Goal: Task Accomplishment & Management: Use online tool/utility

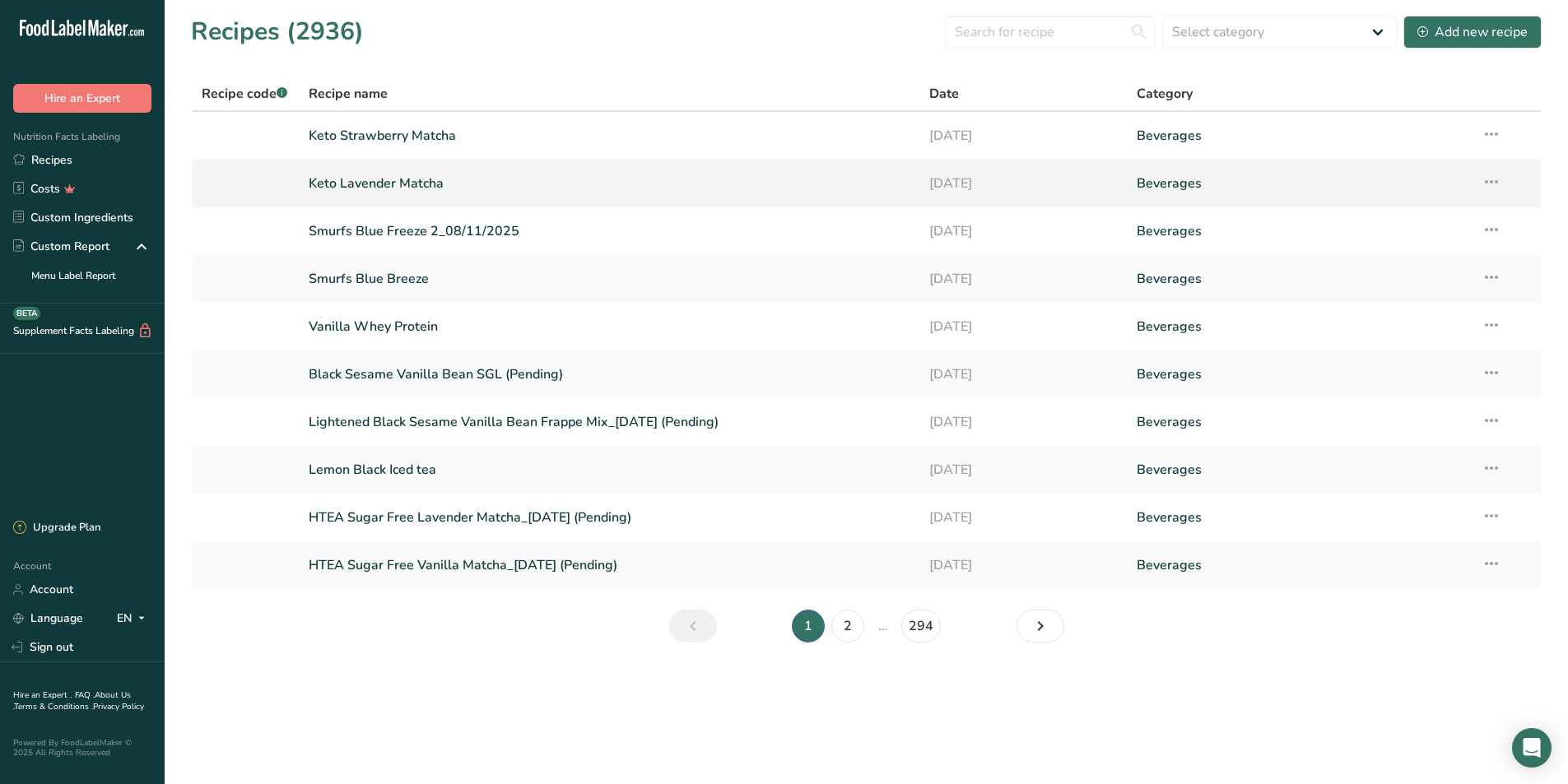
click at [425, 186] on link "Keto Lavender Matcha" at bounding box center [609, 183] width 602 height 34
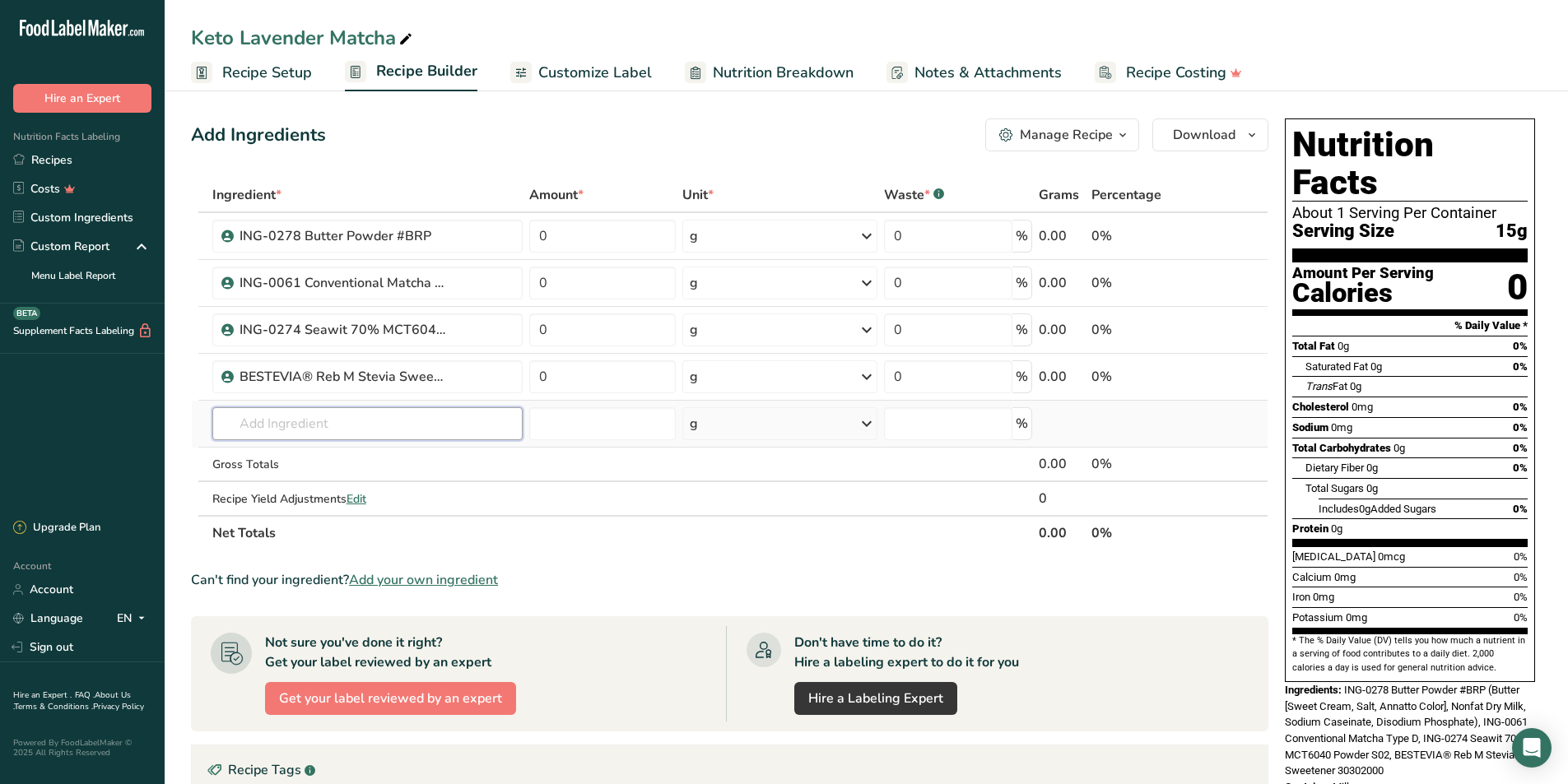
click at [454, 423] on input "text" at bounding box center [367, 423] width 310 height 33
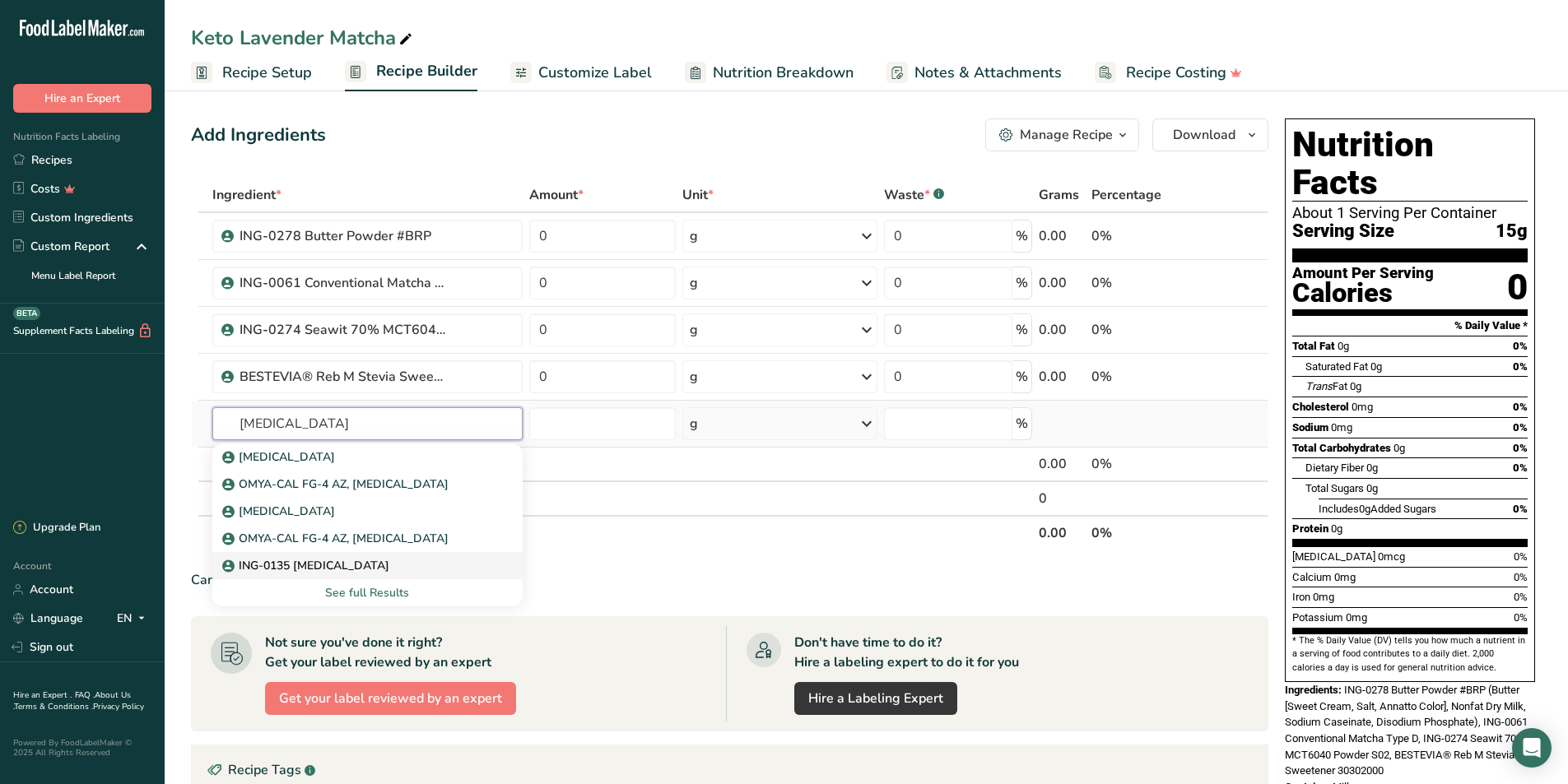
type input "[MEDICAL_DATA]"
click at [399, 559] on div "ING-0135 [MEDICAL_DATA]" at bounding box center [354, 566] width 257 height 18
type input "ING-0135 [MEDICAL_DATA]"
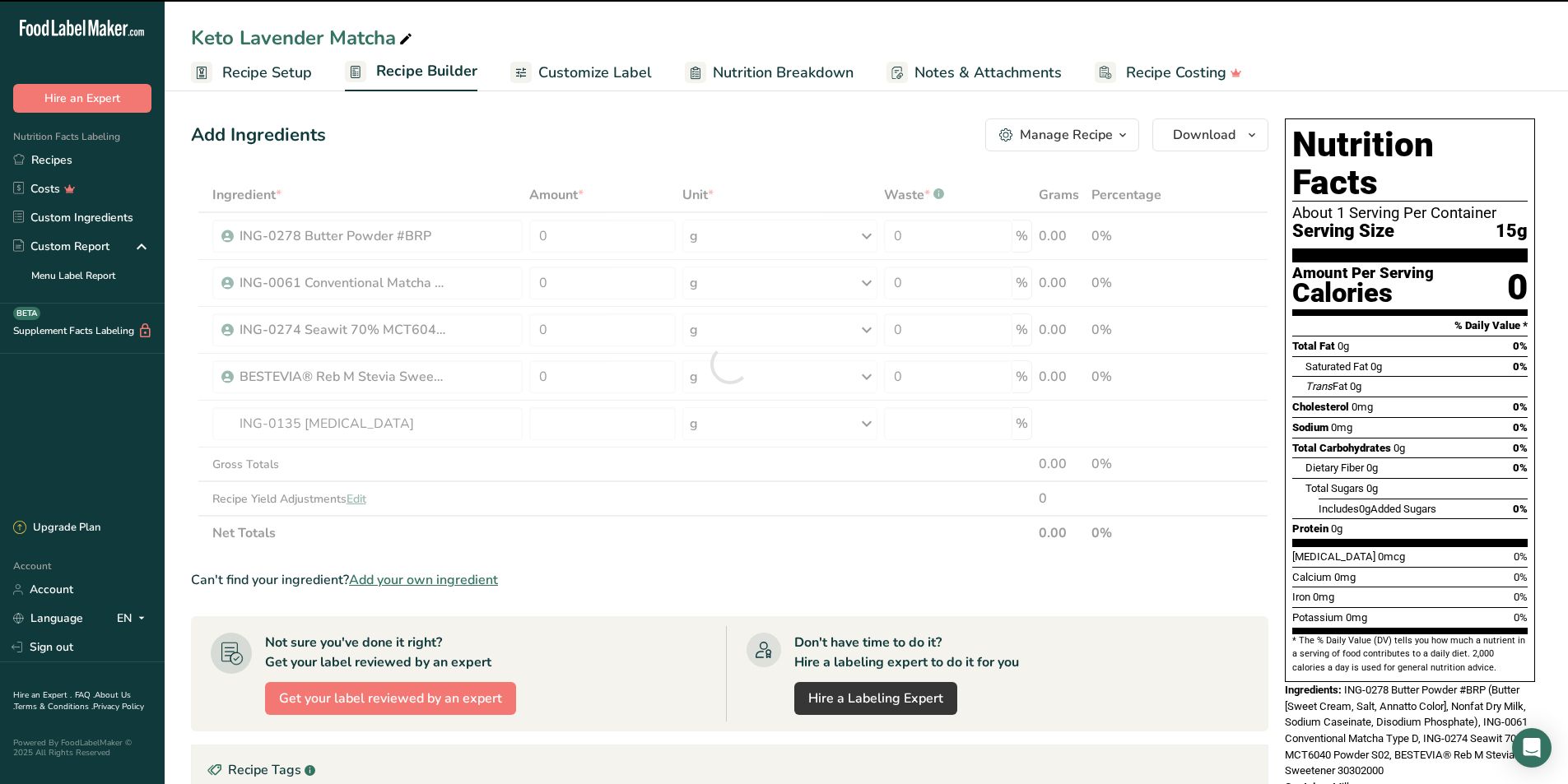
type input "0"
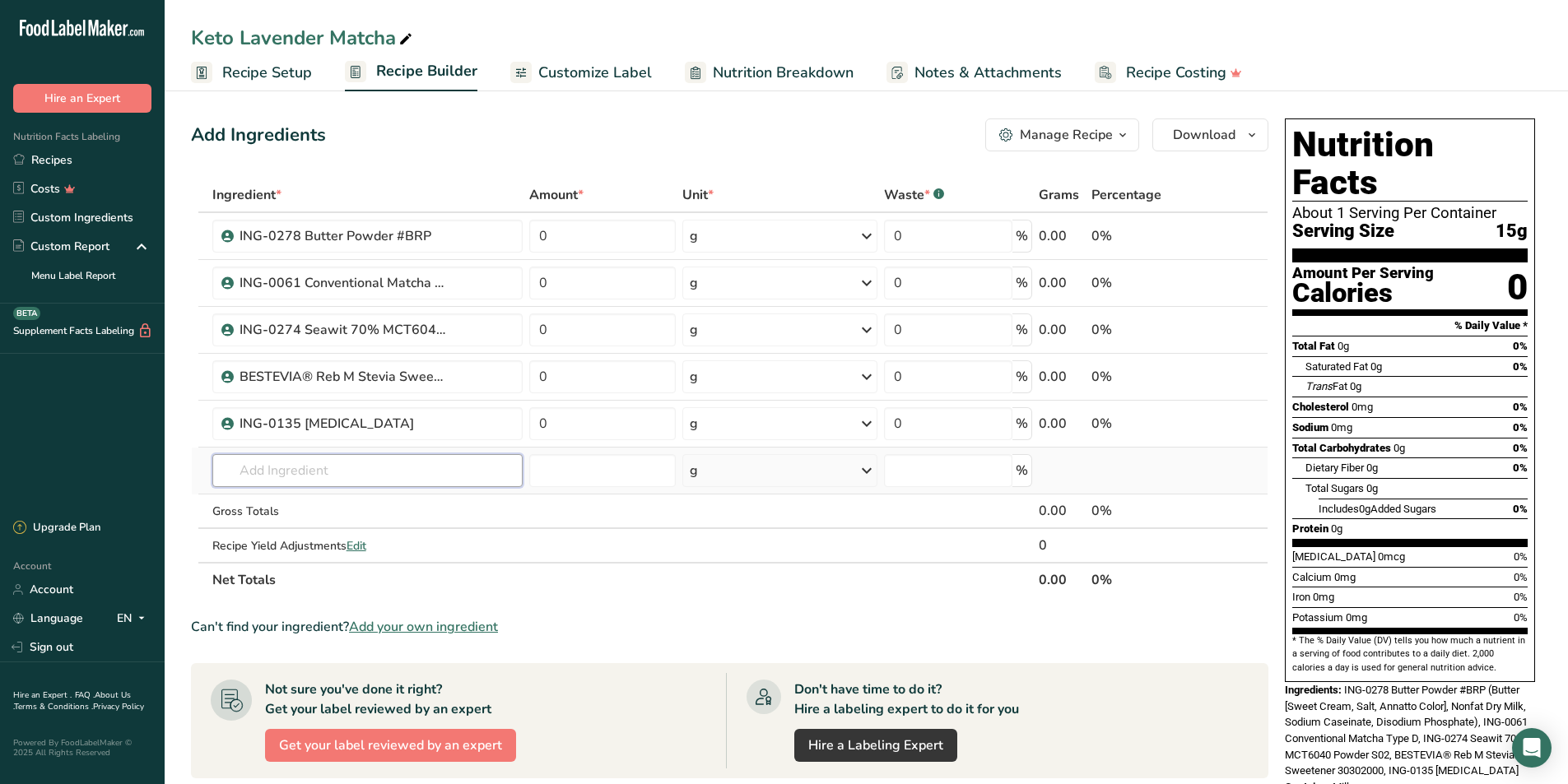
click at [354, 481] on input "text" at bounding box center [367, 470] width 310 height 33
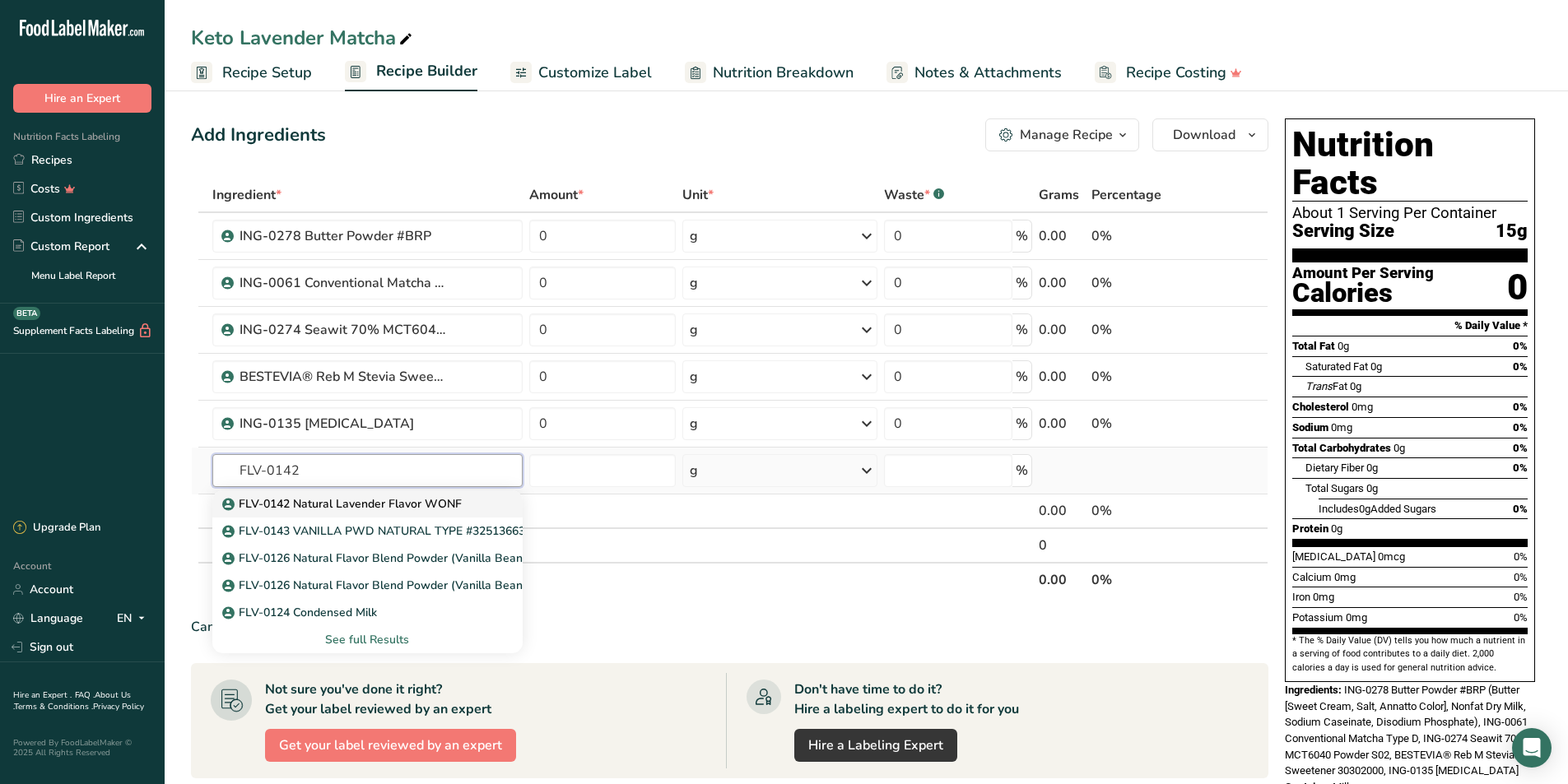
type input "FLV-0142"
click at [338, 495] on link "FLV-0142 Natural Lavender Flavor WONF" at bounding box center [367, 504] width 310 height 27
type input "FLV-0142 Natural Lavender Flavor WONF"
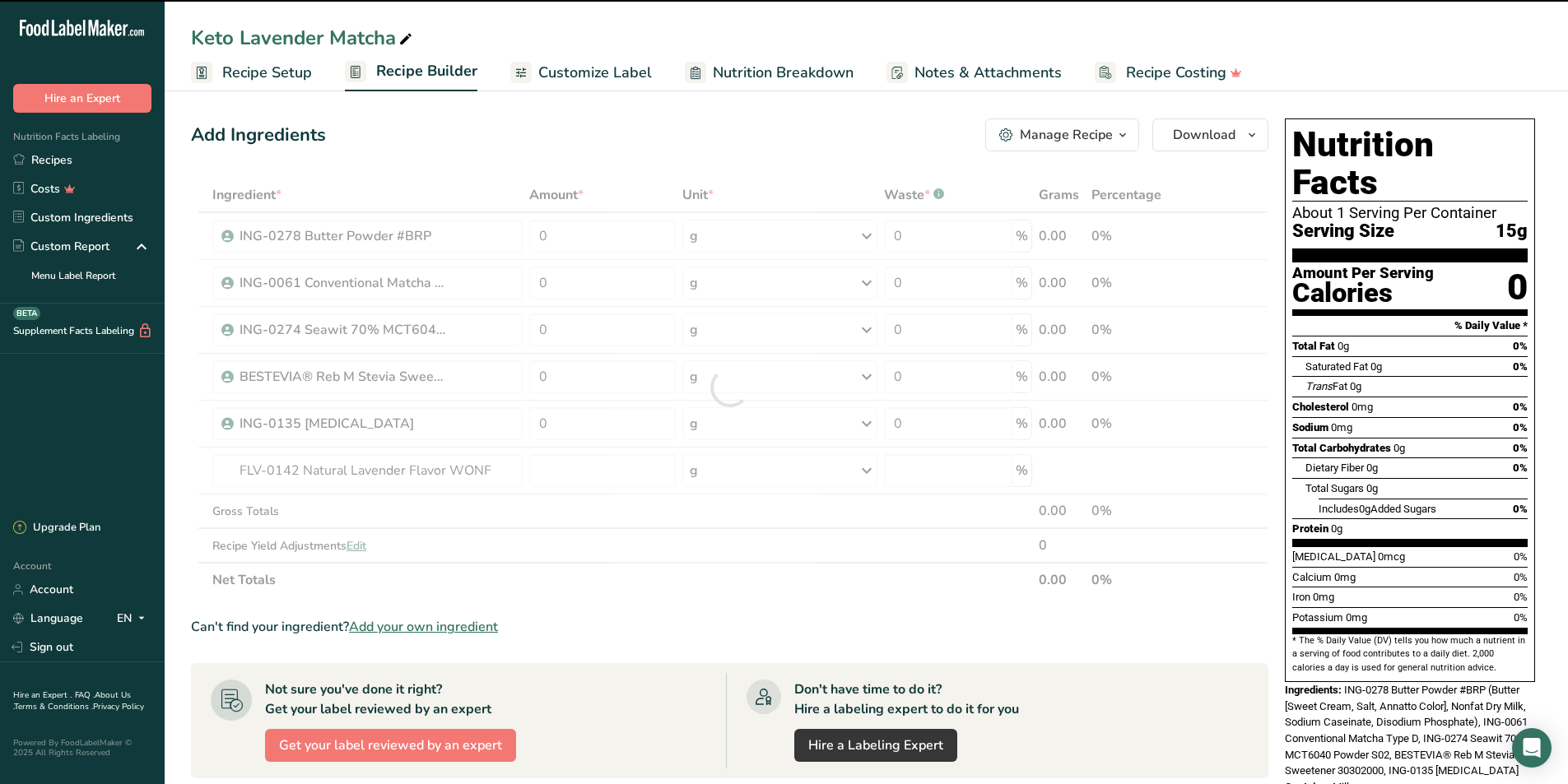
type input "0"
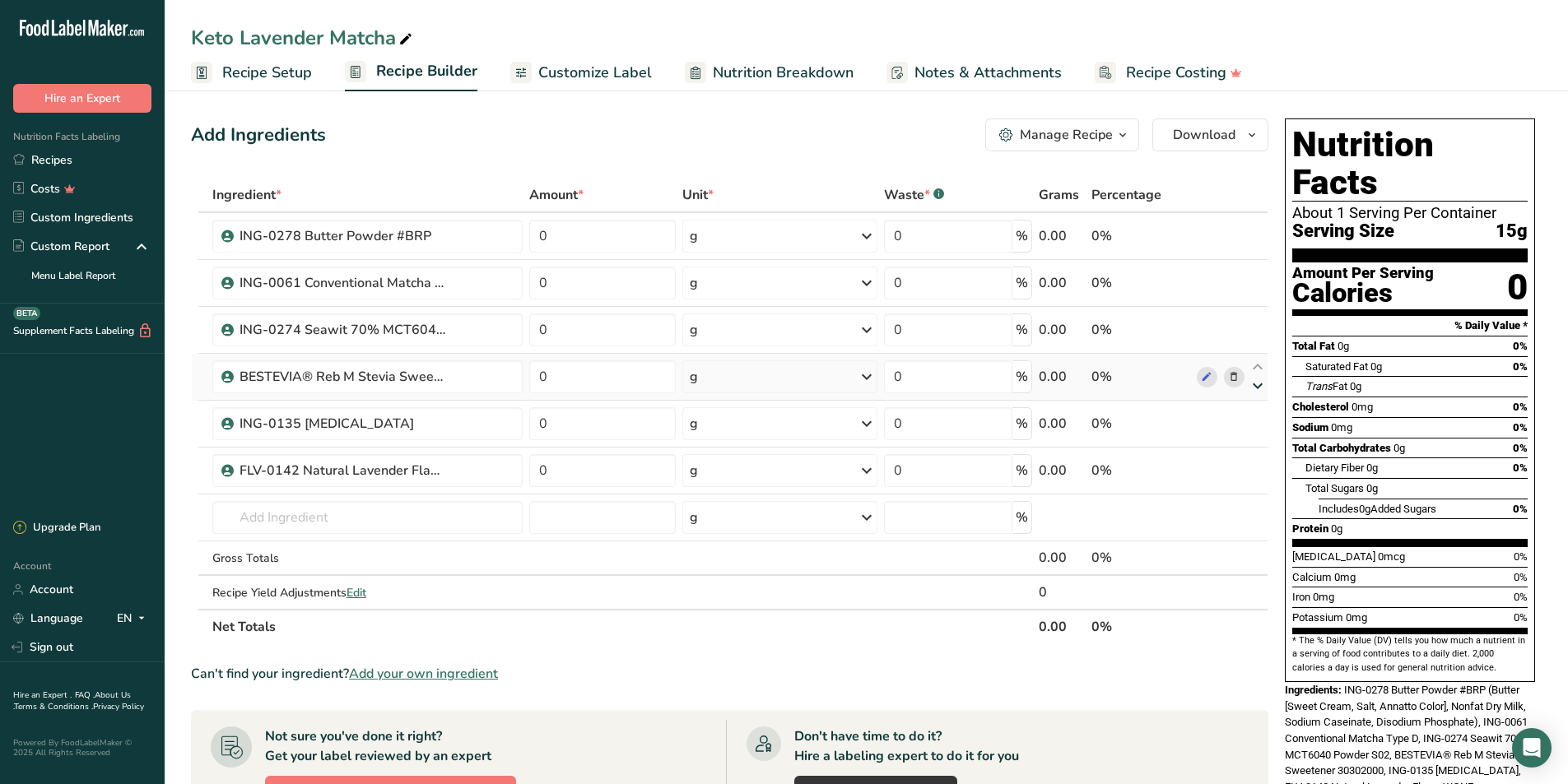
click at [1262, 389] on icon at bounding box center [1258, 386] width 19 height 12
click at [1258, 435] on icon at bounding box center [1258, 433] width 19 height 12
click at [613, 241] on input "0" at bounding box center [603, 236] width 148 height 33
type input "7.665"
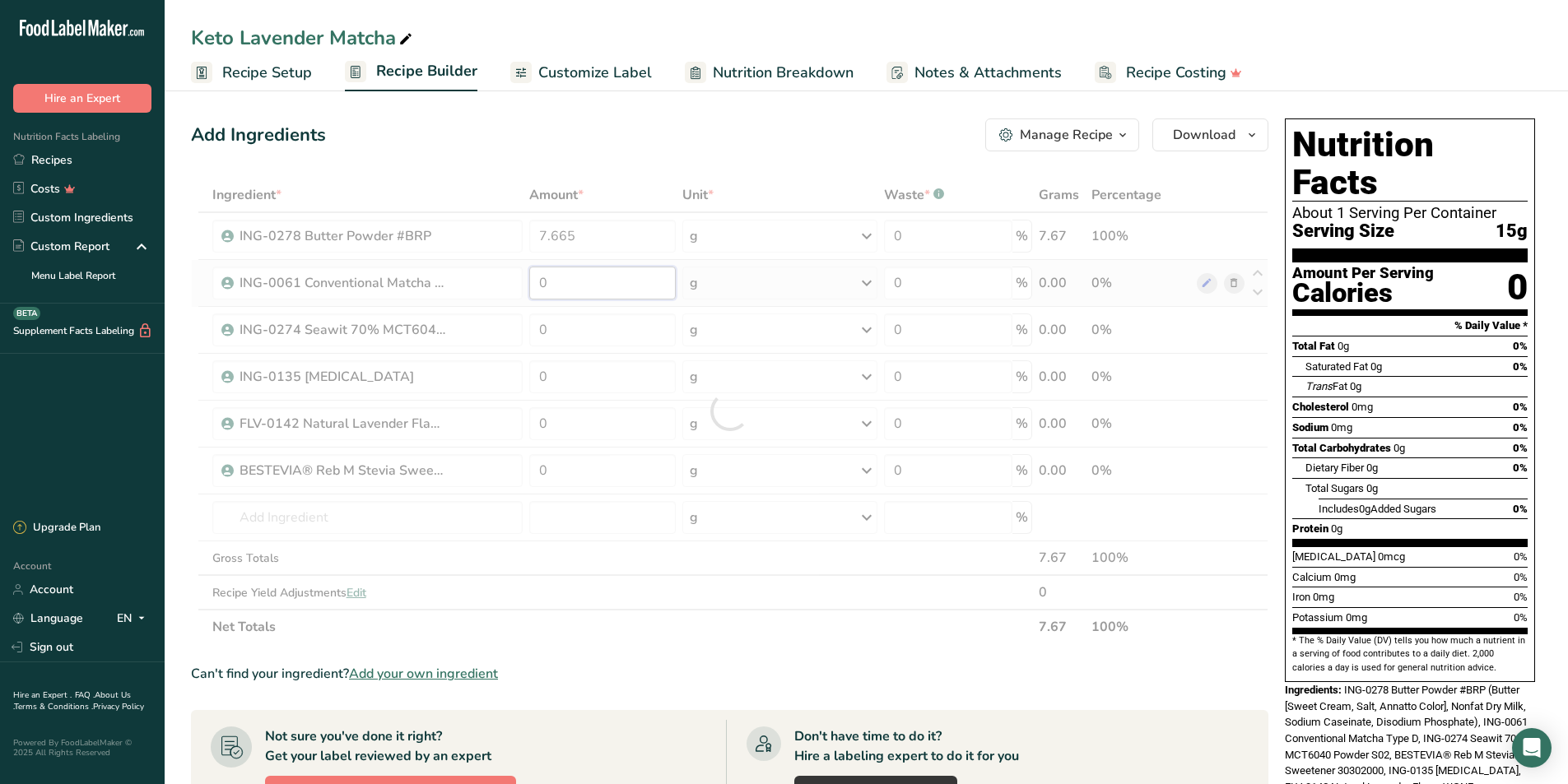
click at [597, 283] on div "Ingredient * Amount * Unit * Waste * .a-a{fill:#347362;}.b-a{fill:#fff;} Grams …" at bounding box center [729, 411] width 1077 height 467
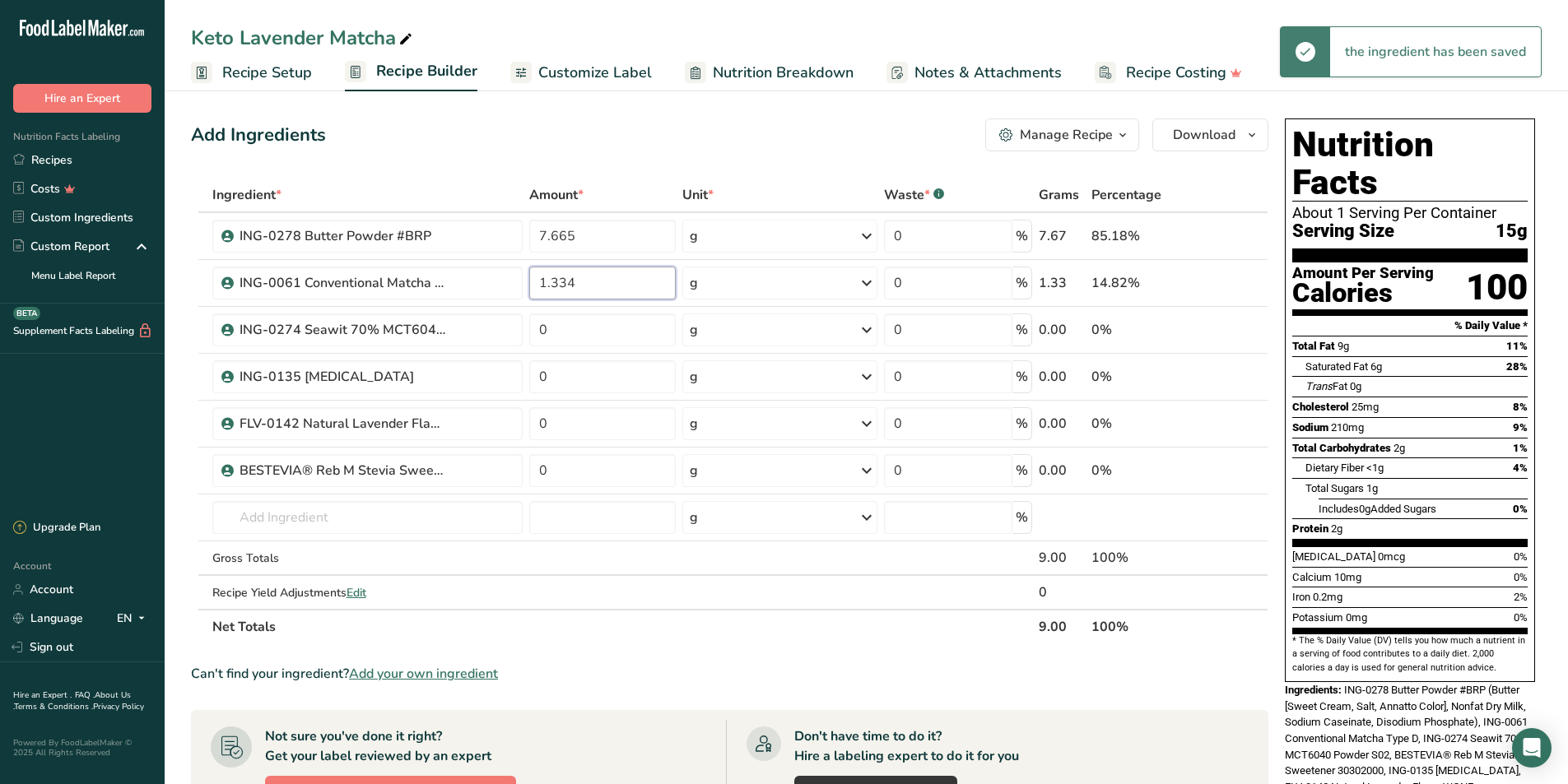
type input "1.334"
click at [590, 335] on div "Ingredient * Amount * Unit * Waste * .a-a{fill:#347362;}.b-a{fill:#fff;} Grams …" at bounding box center [729, 411] width 1077 height 467
type input "0.667"
click at [574, 386] on div "Ingredient * Amount * Unit * Waste * .a-a{fill:#347362;}.b-a{fill:#fff;} Grams …" at bounding box center [729, 411] width 1077 height 467
click at [628, 430] on div "Ingredient * Amount * Unit * Waste * .a-a{fill:#347362;}.b-a{fill:#fff;} Grams …" at bounding box center [729, 411] width 1077 height 467
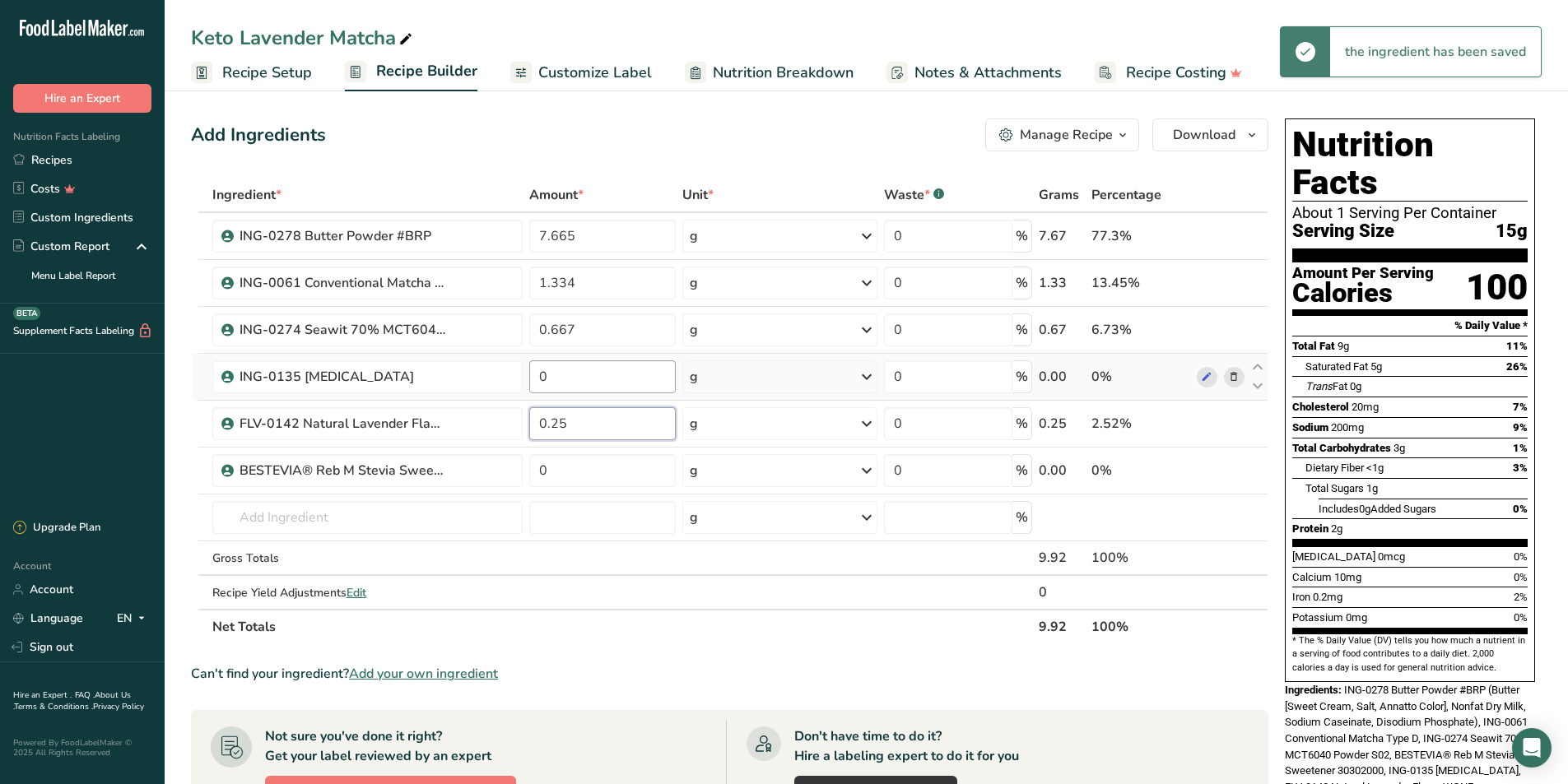
type input "0.25"
click at [636, 392] on div "Ingredient * Amount * Unit * Waste * .a-a{fill:#347362;}.b-a{fill:#fff;} Grams …" at bounding box center [729, 411] width 1077 height 467
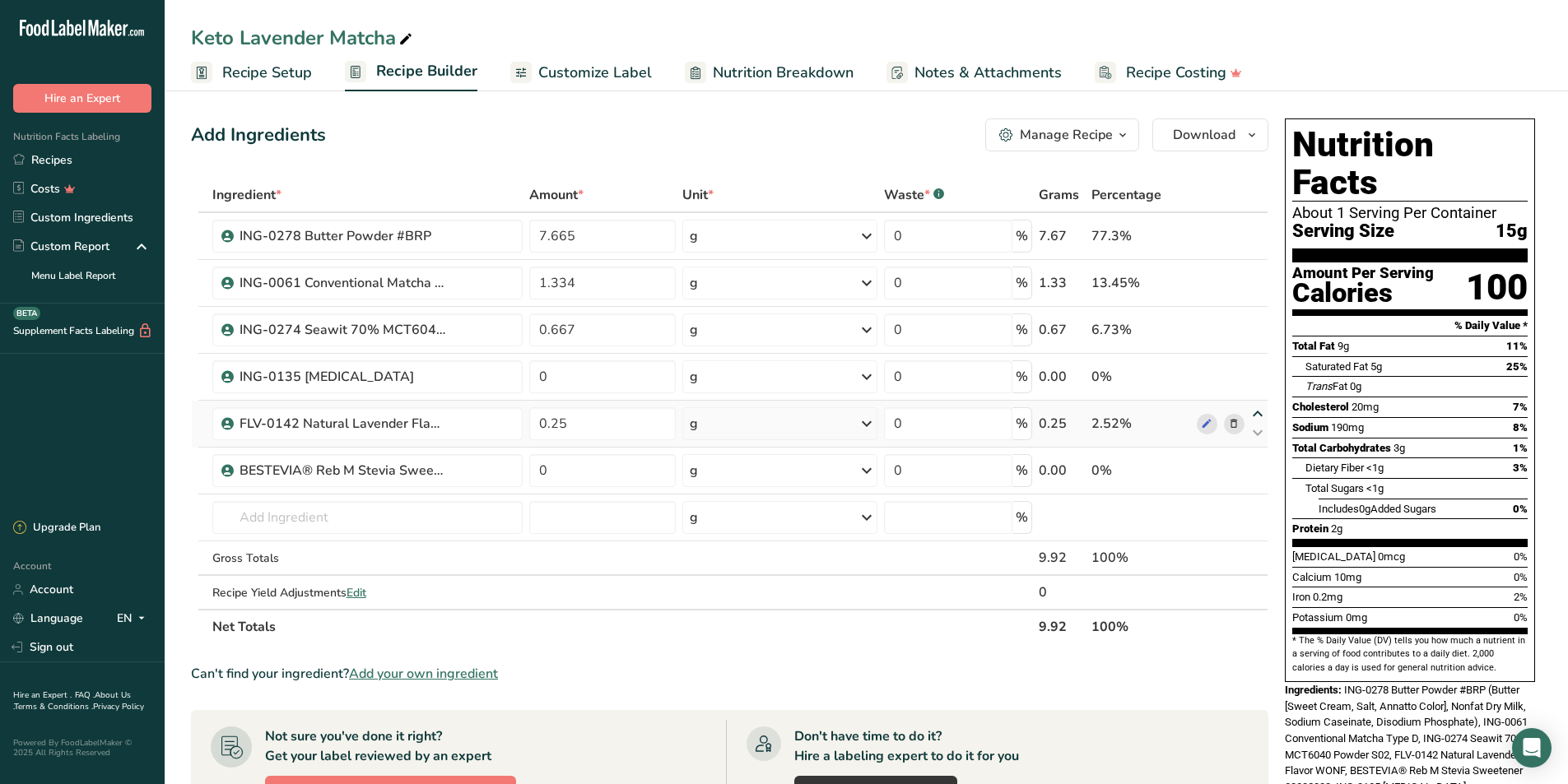
click at [1259, 413] on div "Ingredient * Amount * Unit * Waste * .a-a{fill:#347362;}.b-a{fill:#fff;} Grams …" at bounding box center [729, 411] width 1077 height 467
click at [1259, 415] on icon at bounding box center [1258, 415] width 19 height 12
type input "0.25"
type input "0"
click at [560, 417] on input "0" at bounding box center [603, 423] width 148 height 33
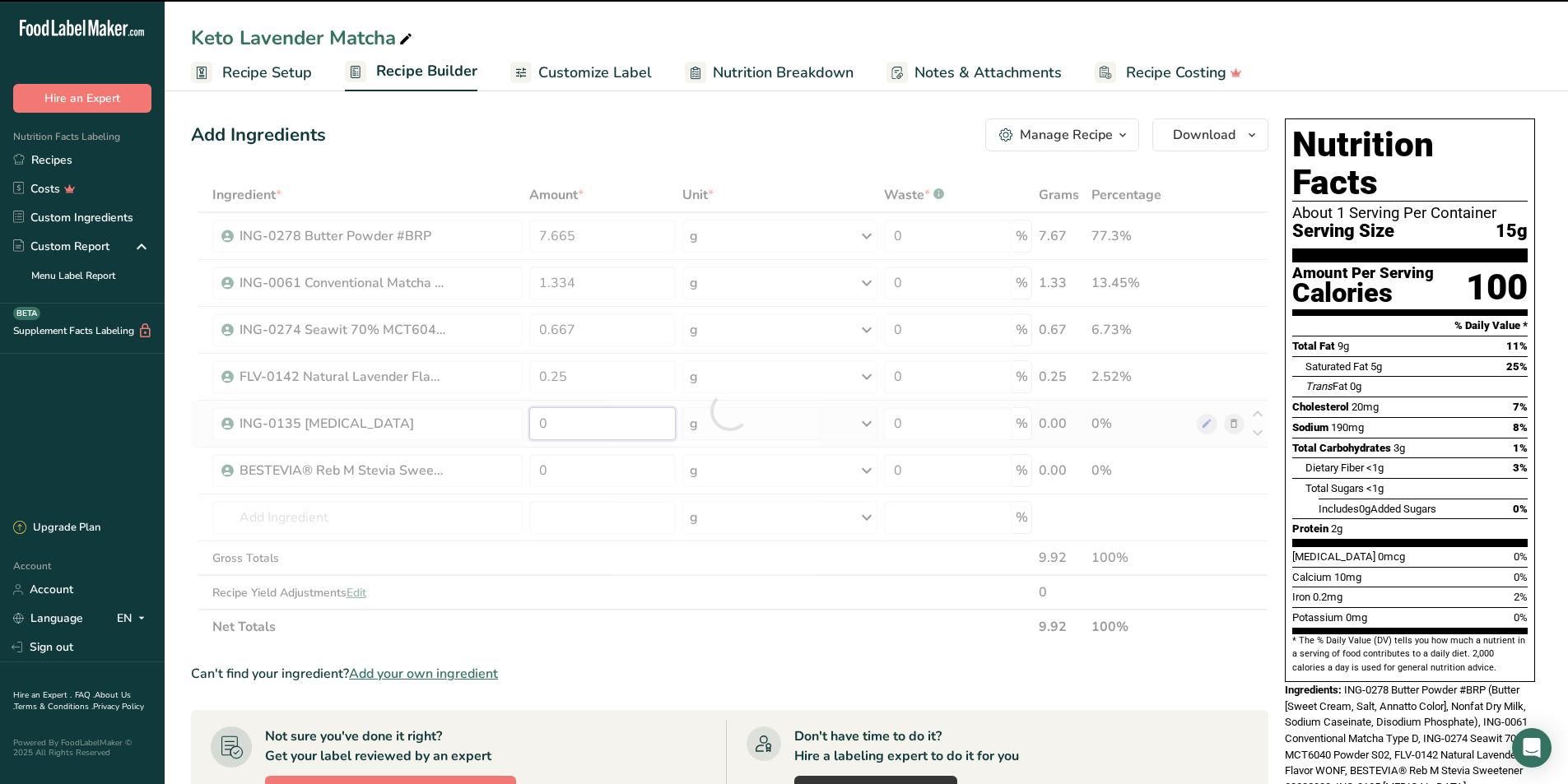
type input "0"
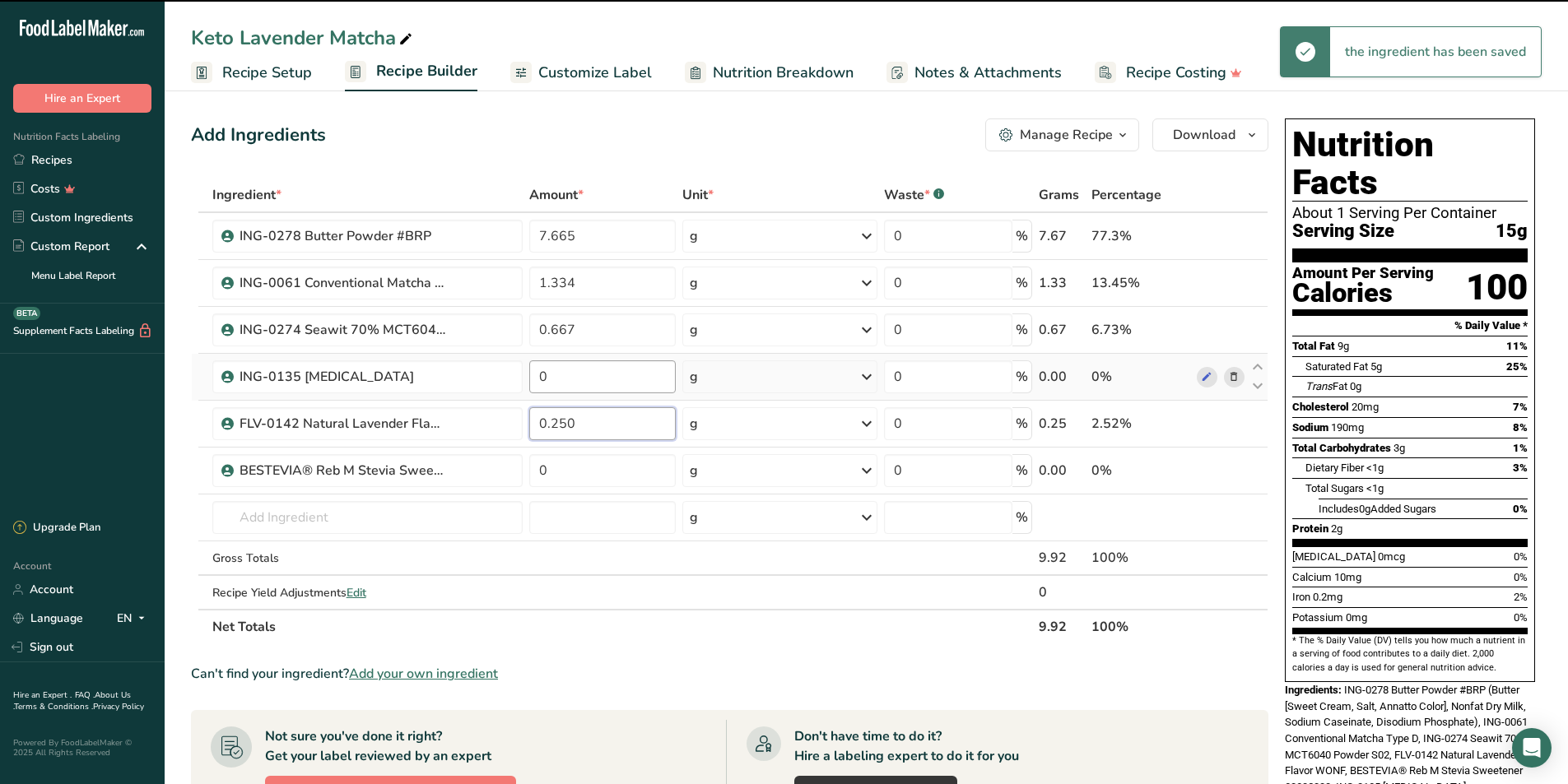
type input "0.2505"
type input "0.25"
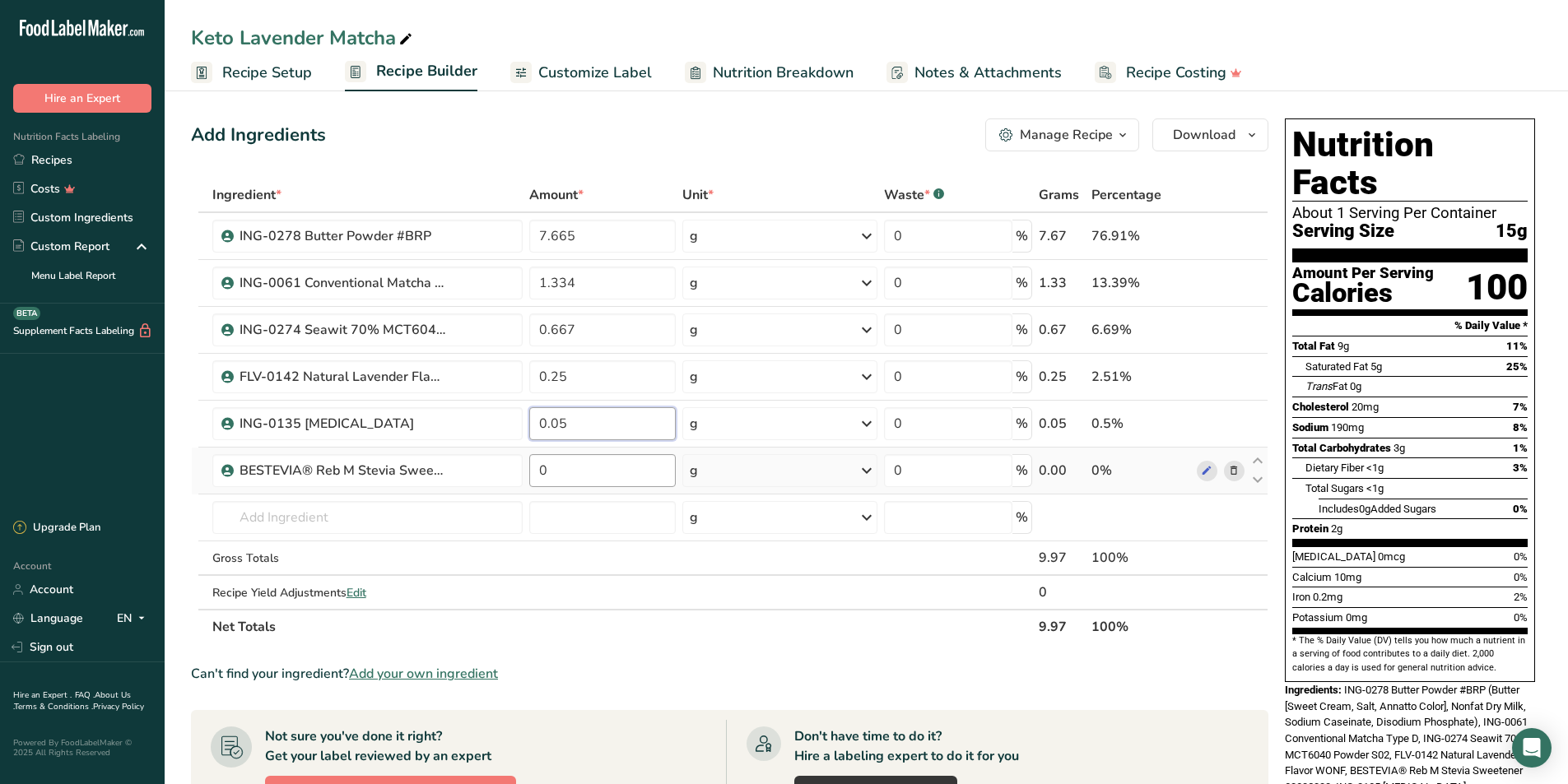
type input "0.05"
click at [610, 480] on div "Ingredient * Amount * Unit * Waste * .a-a{fill:#347362;}.b-a{fill:#fff;} Grams …" at bounding box center [729, 411] width 1077 height 467
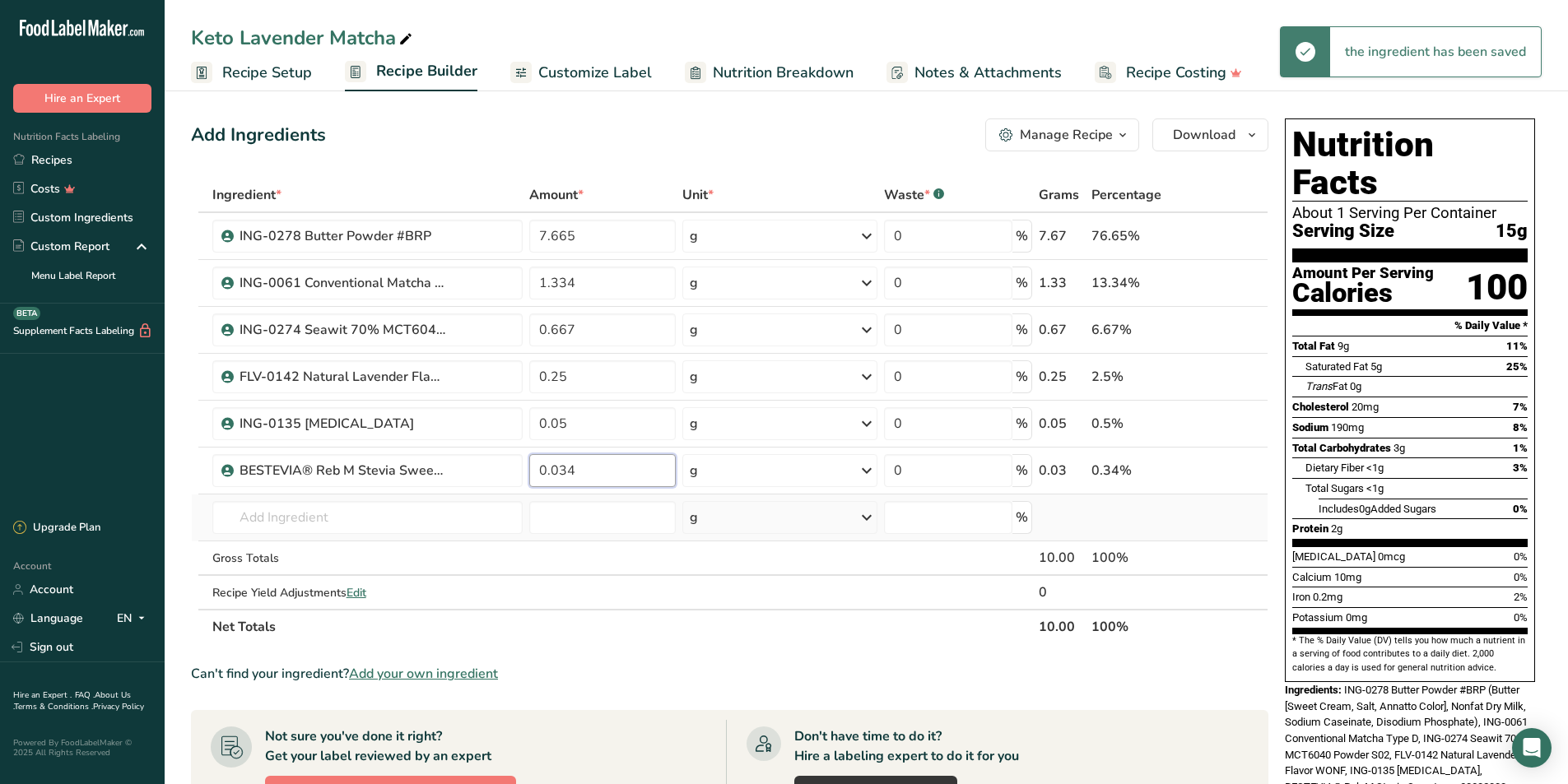
type input "0.034"
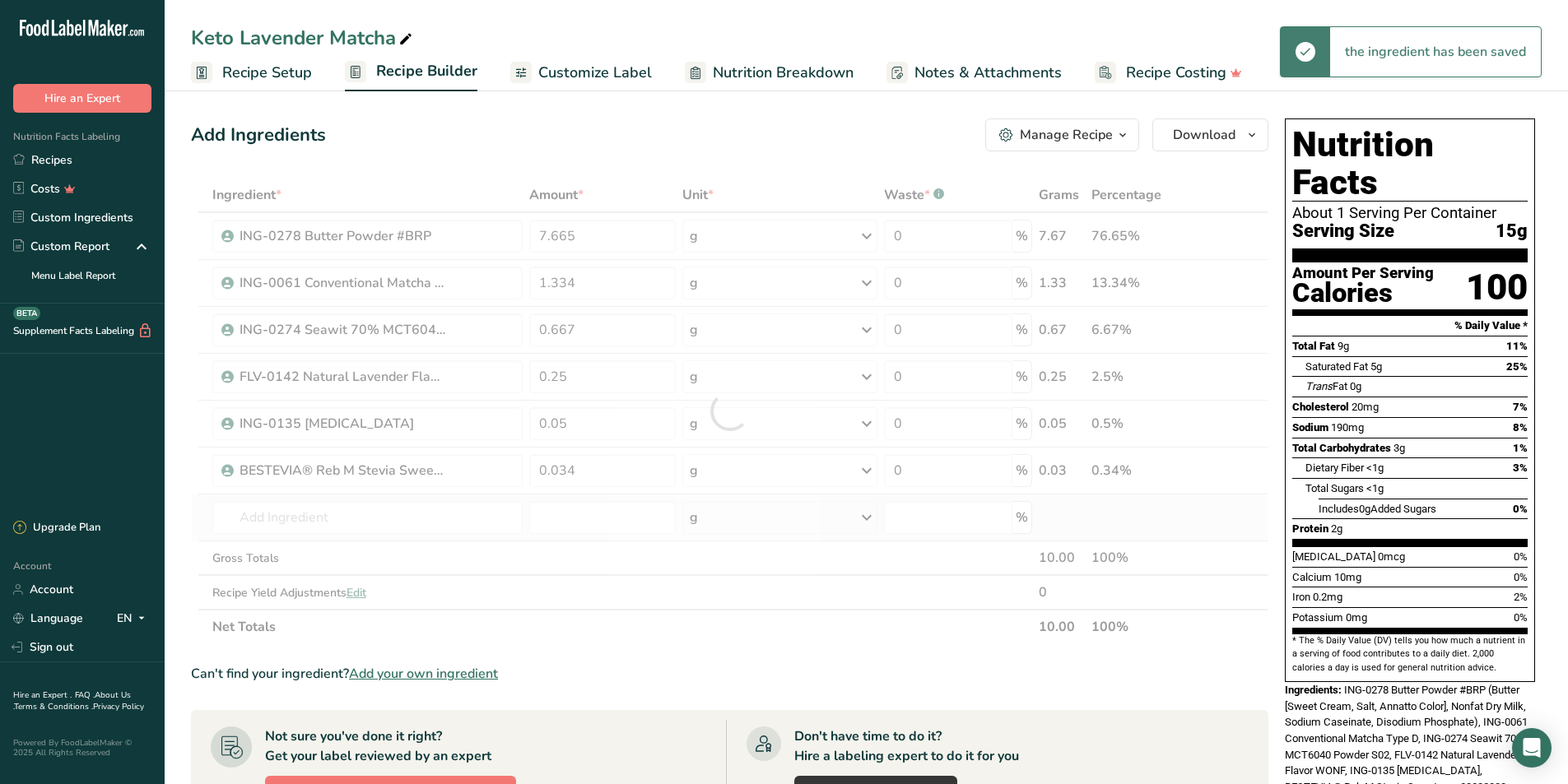
click at [585, 537] on div "Ingredient * Amount * Unit * Waste * .a-a{fill:#347362;}.b-a{fill:#fff;} Grams …" at bounding box center [729, 411] width 1077 height 467
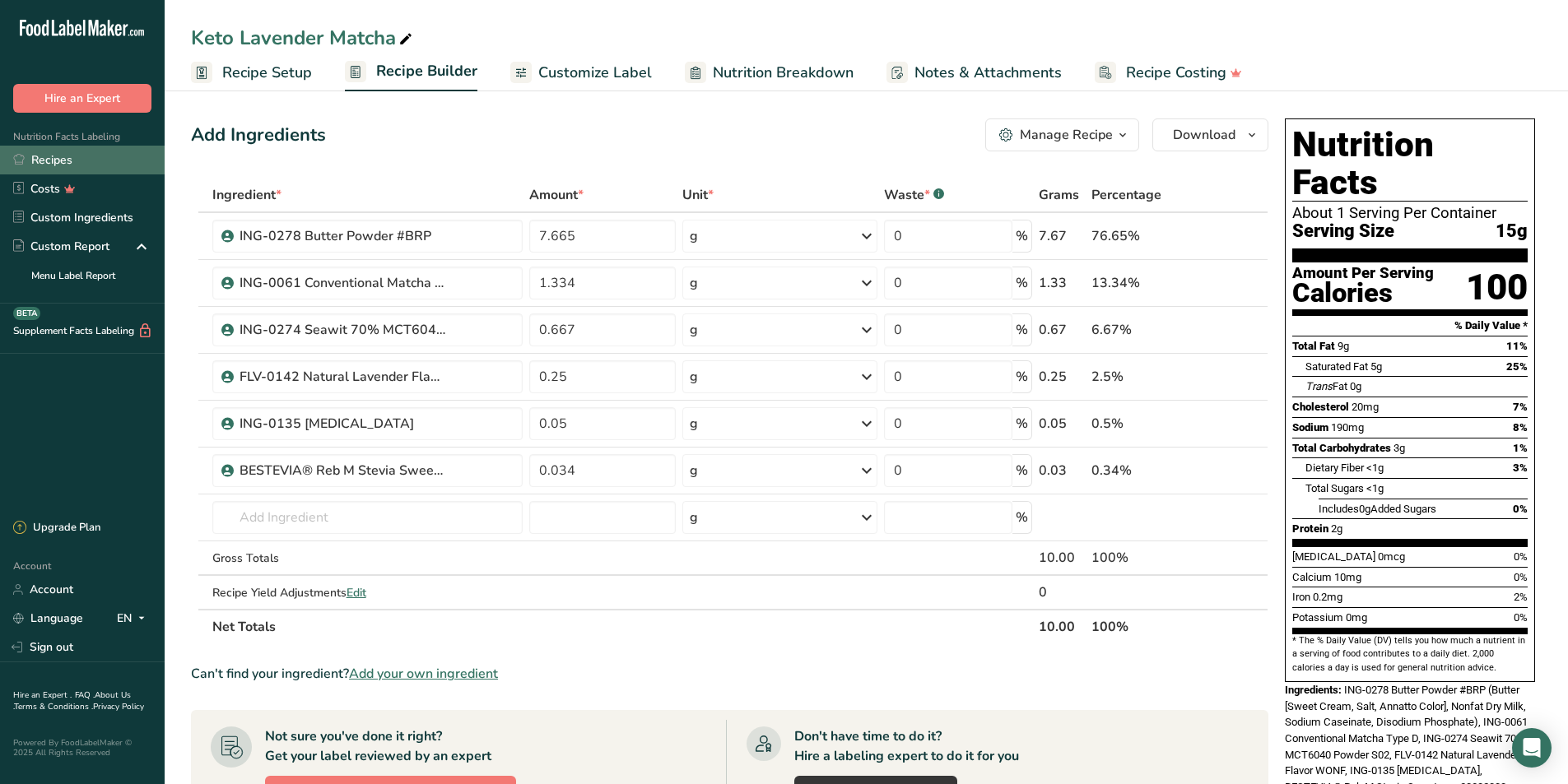
click at [75, 168] on link "Recipes" at bounding box center [82, 160] width 164 height 29
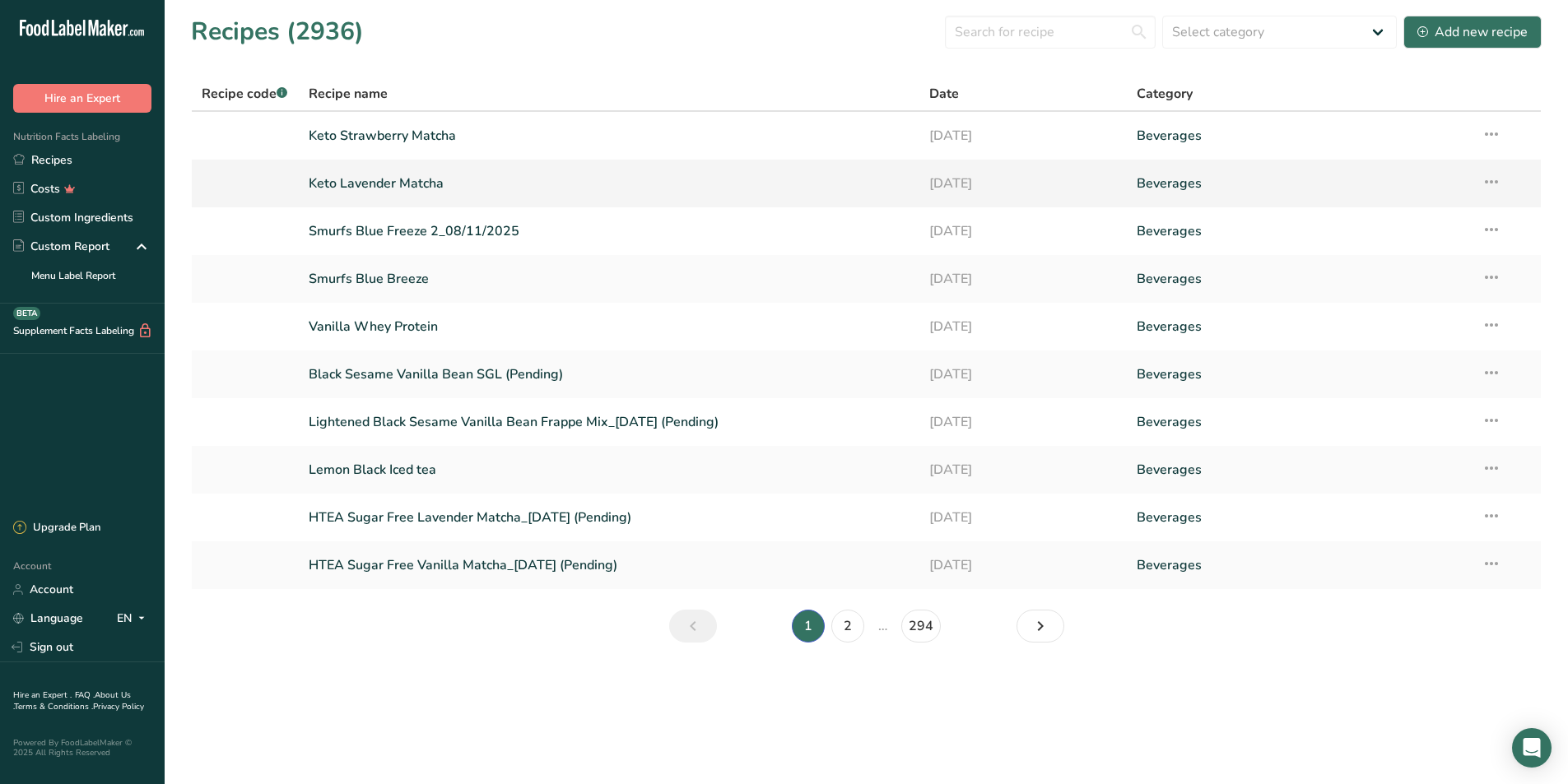
click at [1489, 184] on icon at bounding box center [1491, 182] width 19 height 30
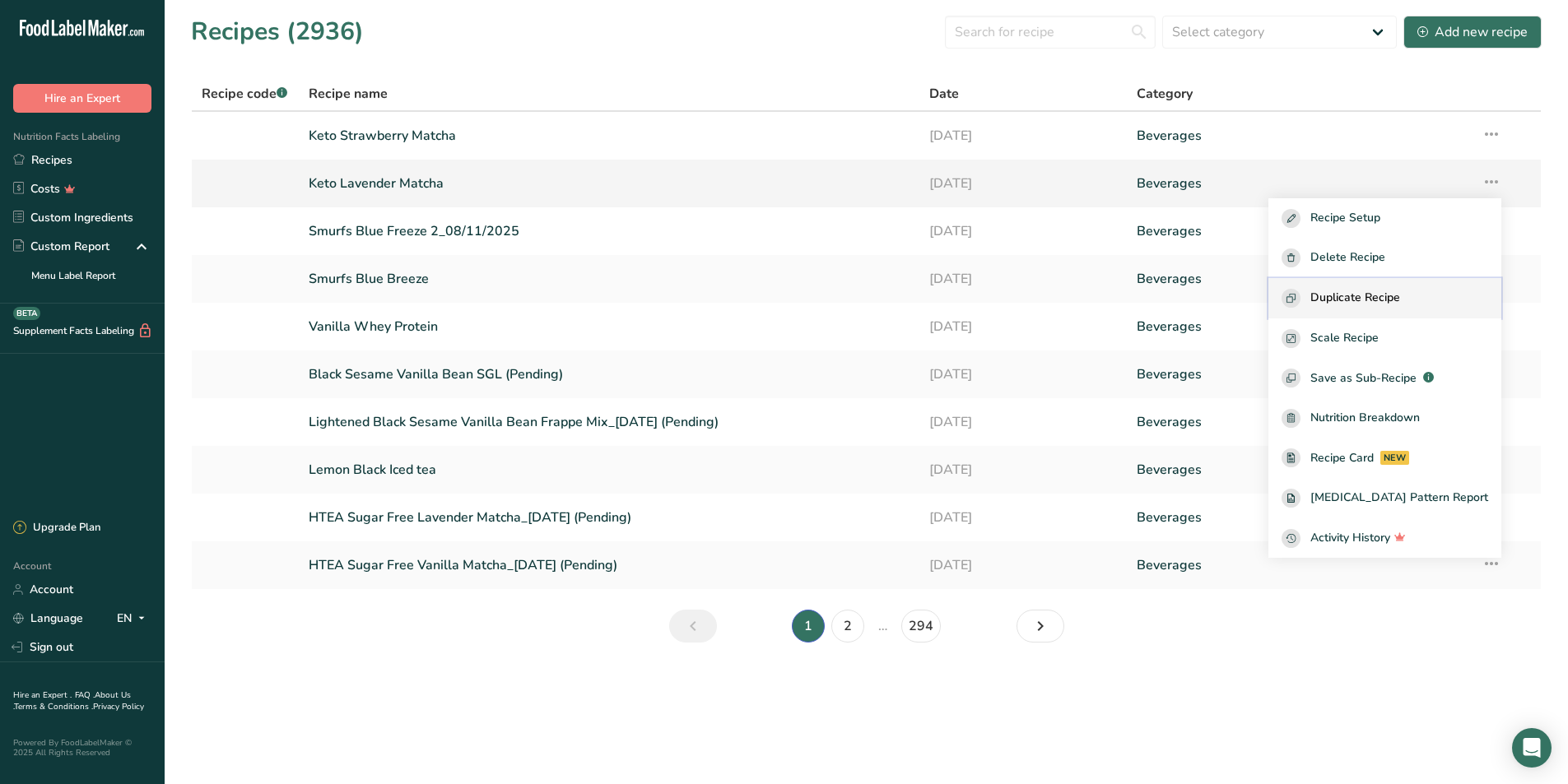
click at [1449, 301] on div "Duplicate Recipe" at bounding box center [1385, 298] width 207 height 19
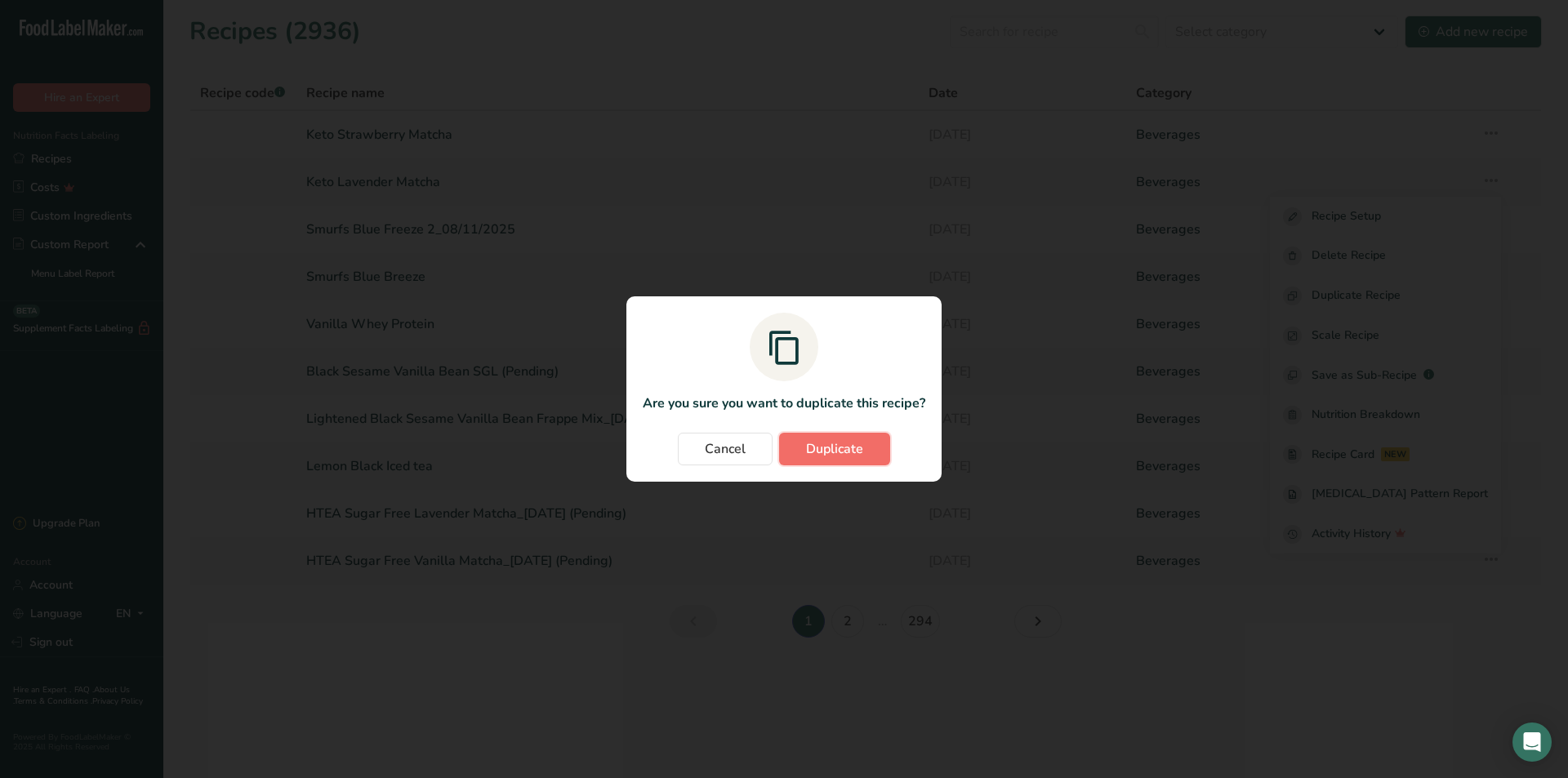
click at [830, 449] on span "Duplicate" at bounding box center [834, 449] width 57 height 19
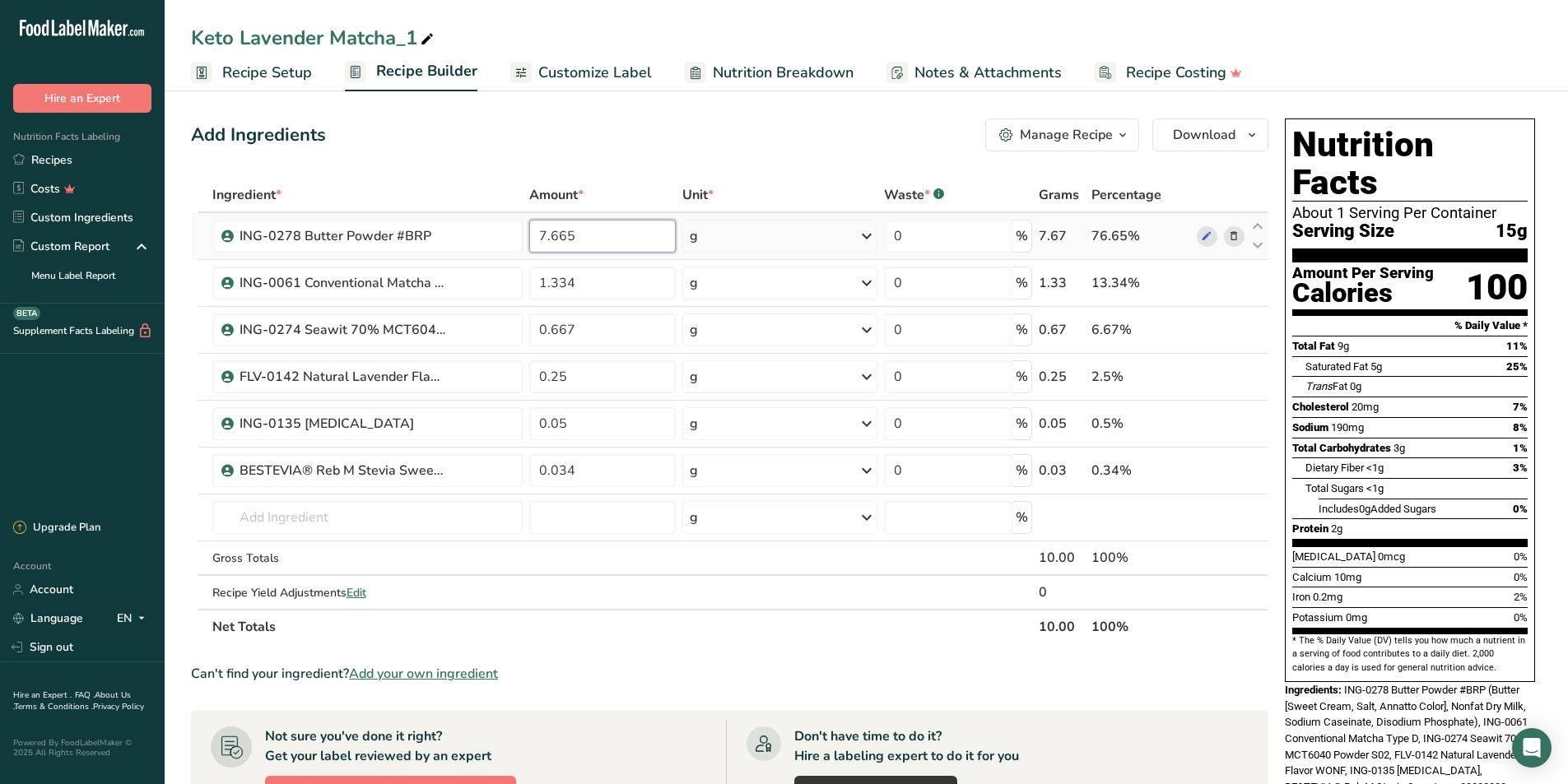
click at [605, 233] on input "7.665" at bounding box center [603, 236] width 148 height 33
type input "6.865"
click at [600, 270] on div "Ingredient * Amount * Unit * Waste * .a-a{fill:#347362;}.b-a{fill:#fff;} Grams …" at bounding box center [729, 411] width 1077 height 467
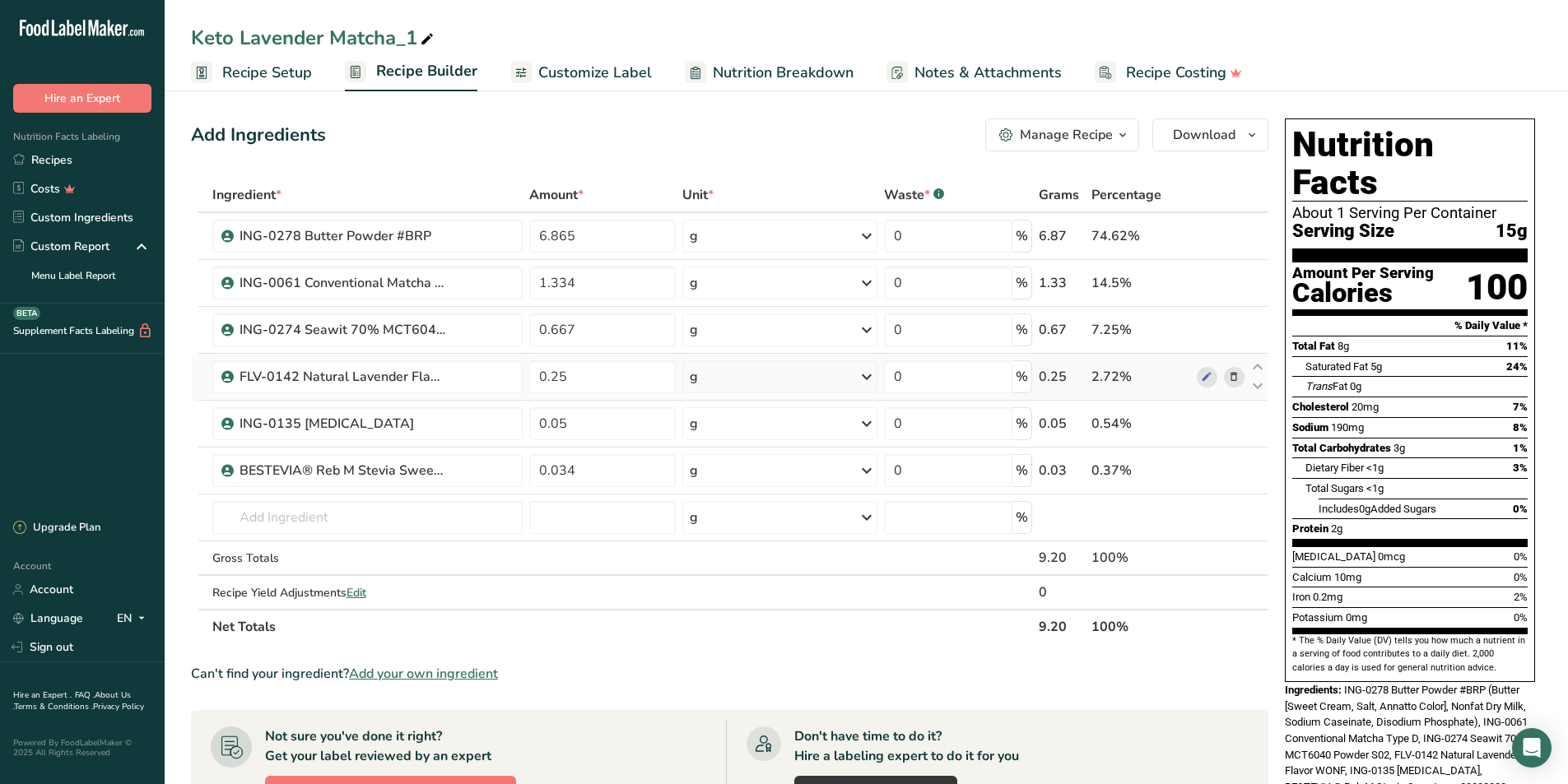
click at [1236, 374] on div "Ingredient * Amount * Unit * Waste * .a-a{fill:#347362;}.b-a{fill:#fff;} Grams …" at bounding box center [729, 411] width 1077 height 467
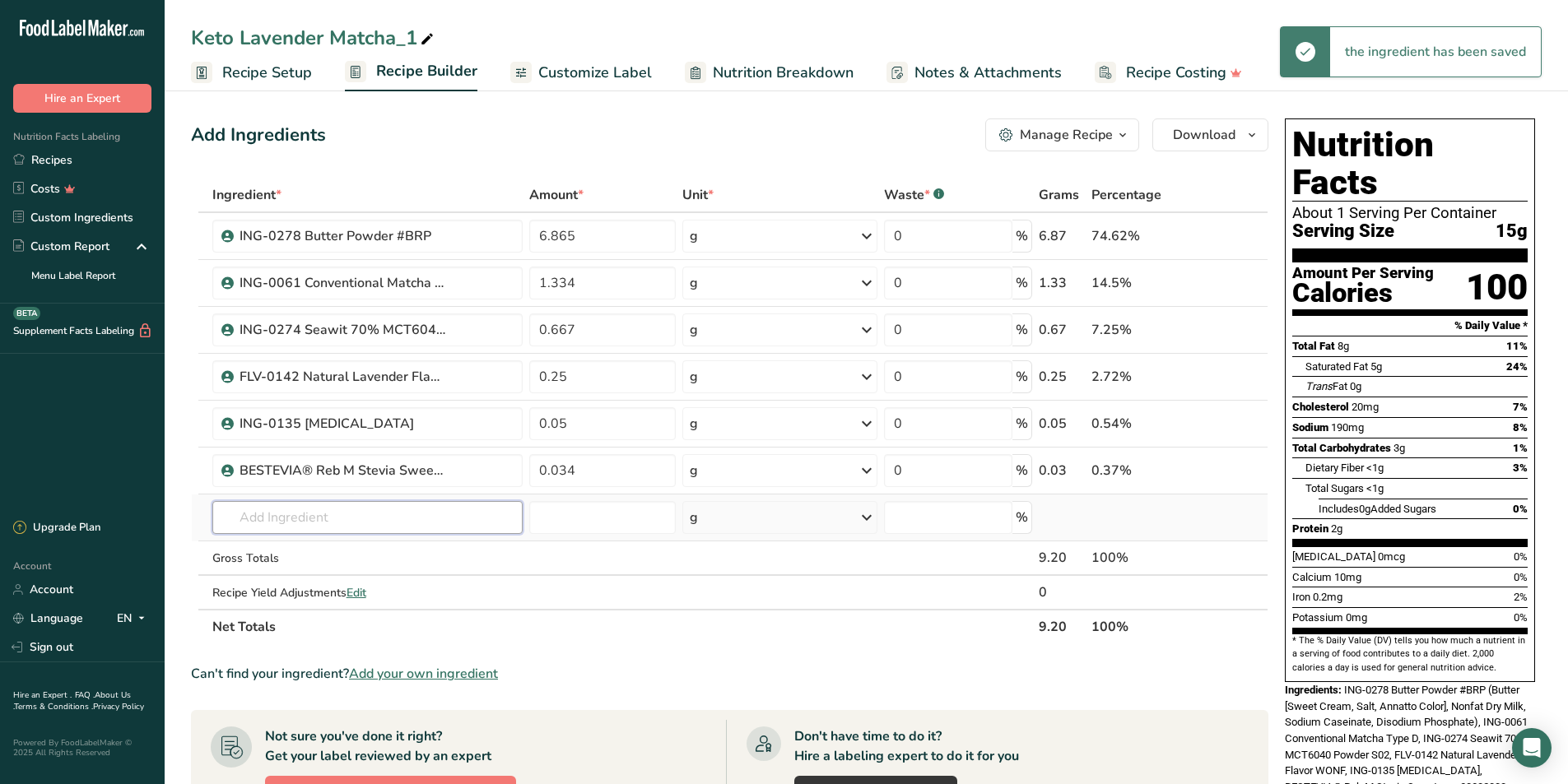
click at [317, 514] on input "text" at bounding box center [367, 517] width 310 height 33
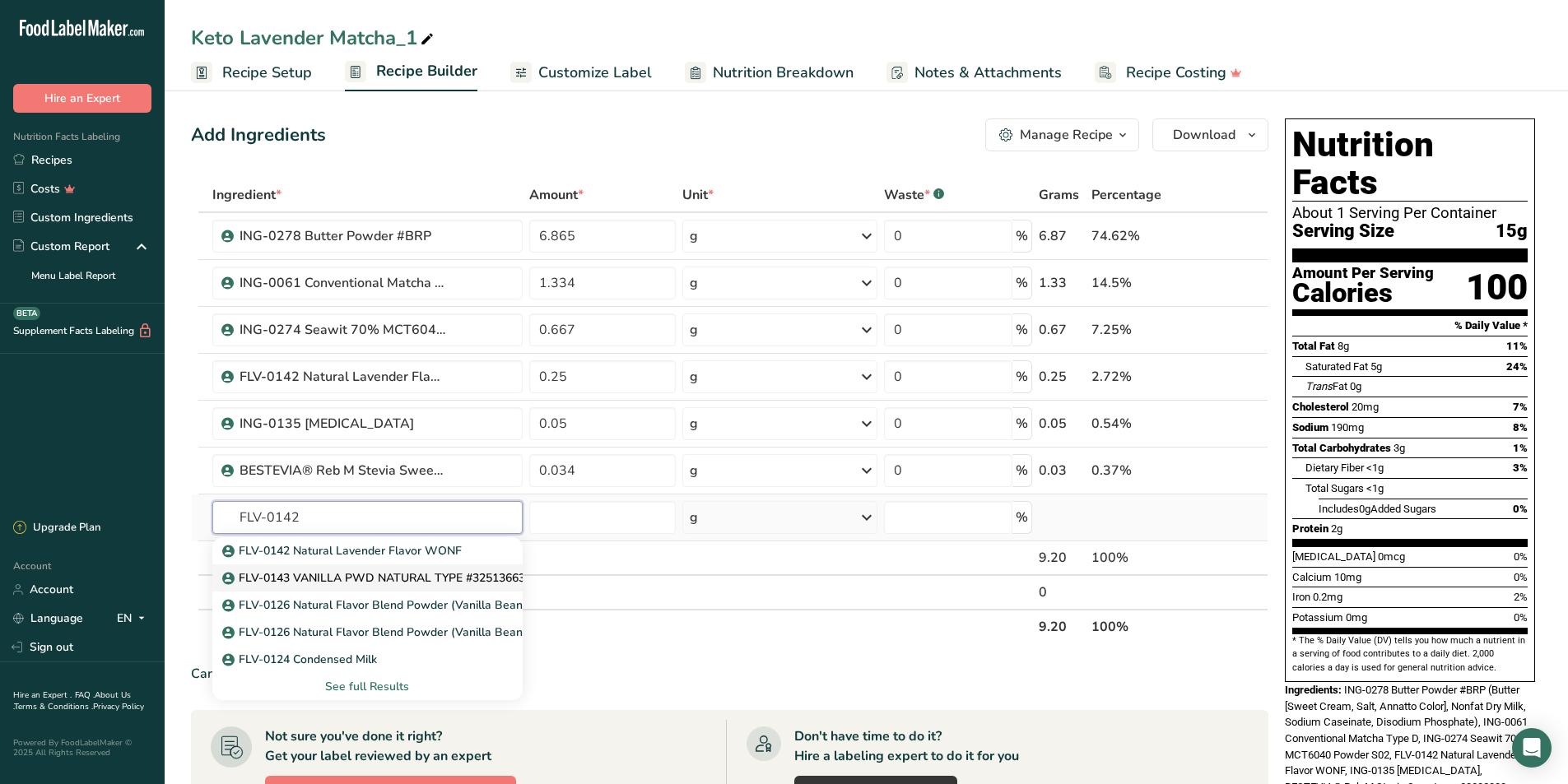
type input "FLV-0142"
click at [344, 577] on p "FLV-0143 VANILLA PWD NATURAL TYPE #3251366351.00" at bounding box center [390, 578] width 329 height 18
type input "FLV-0143 VANILLA PWD NATURAL TYPE #3251366351.00"
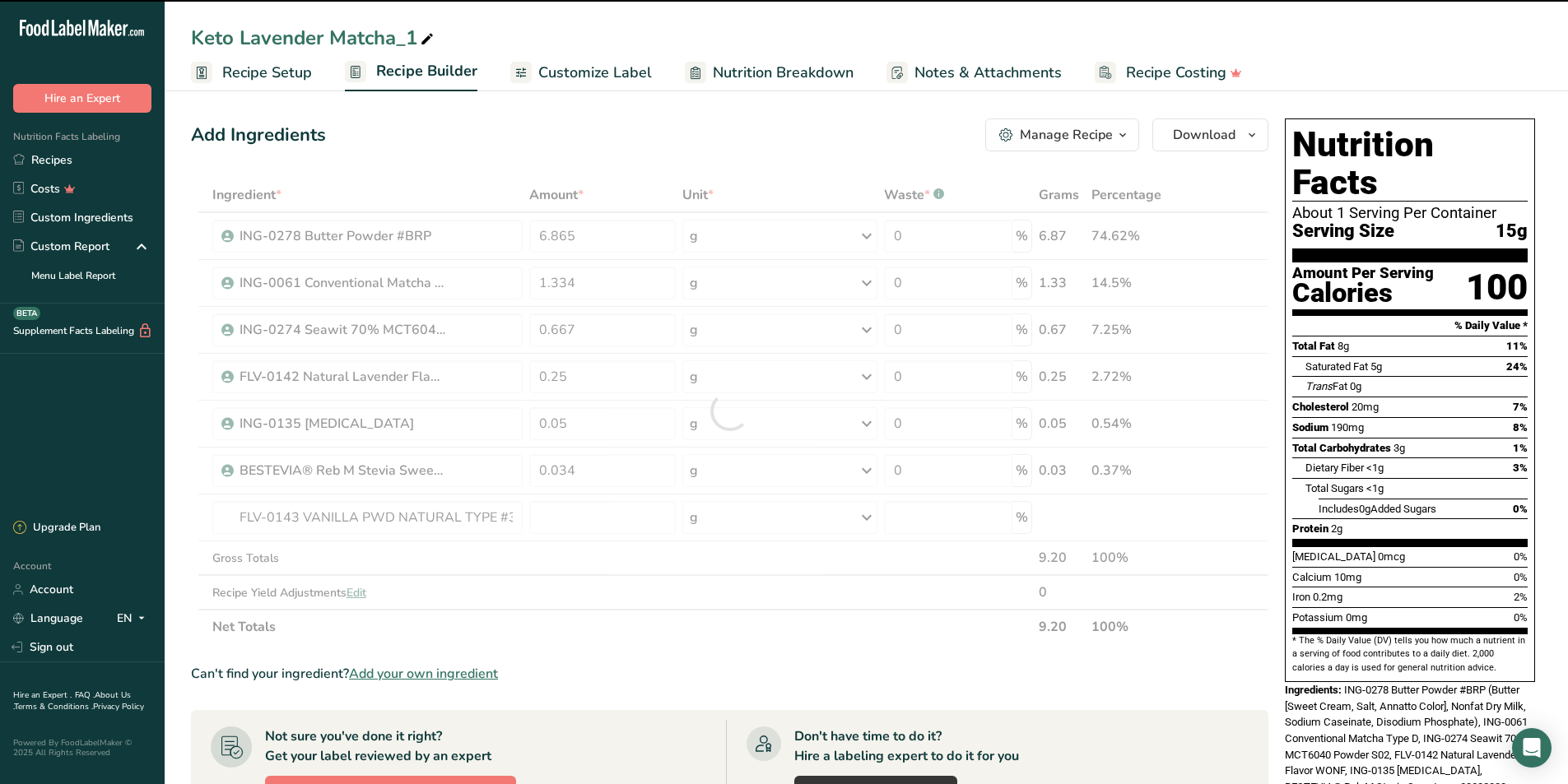
type input "0"
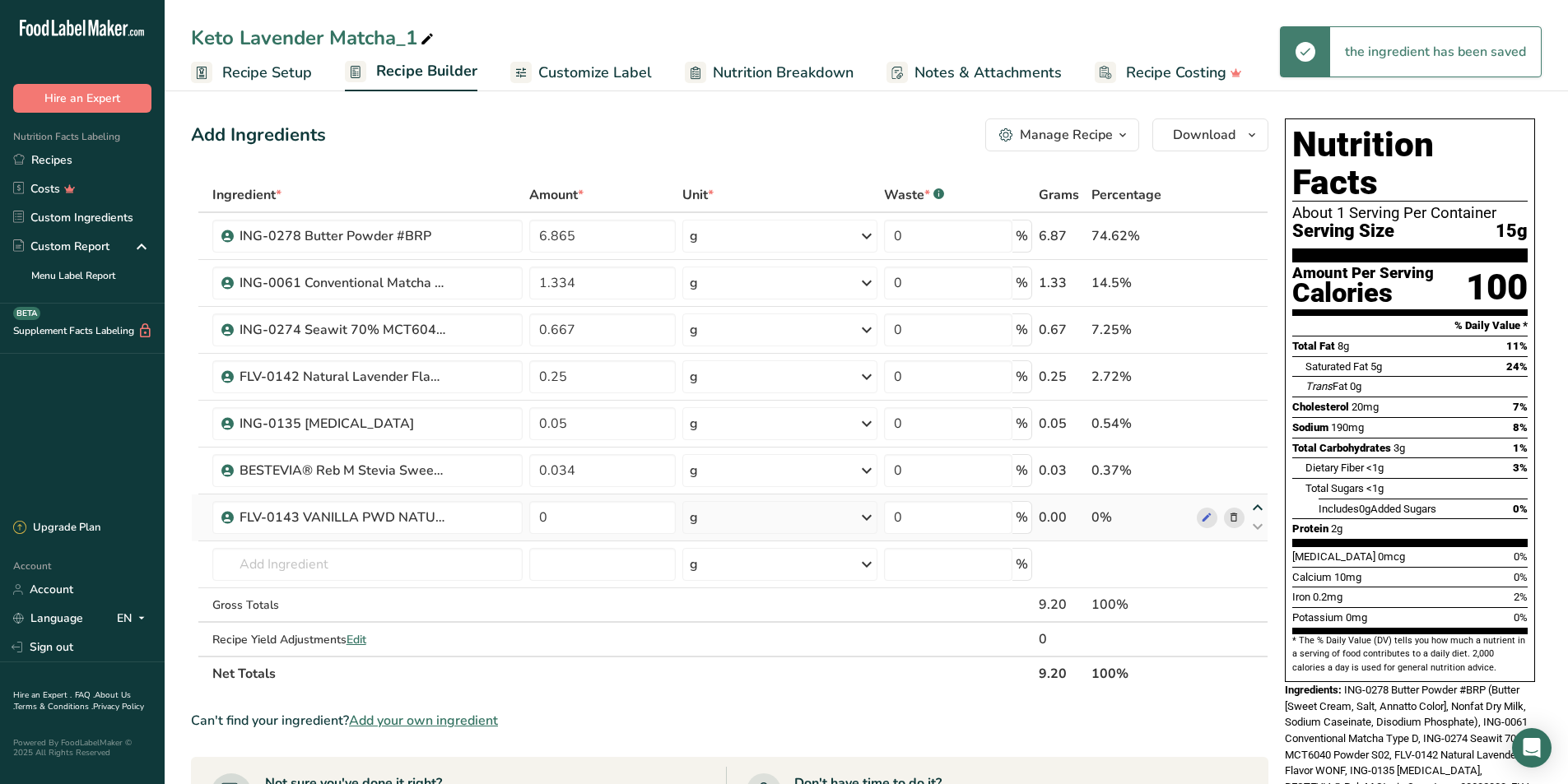
click at [1264, 508] on icon at bounding box center [1258, 508] width 19 height 12
type input "0"
type input "0.034"
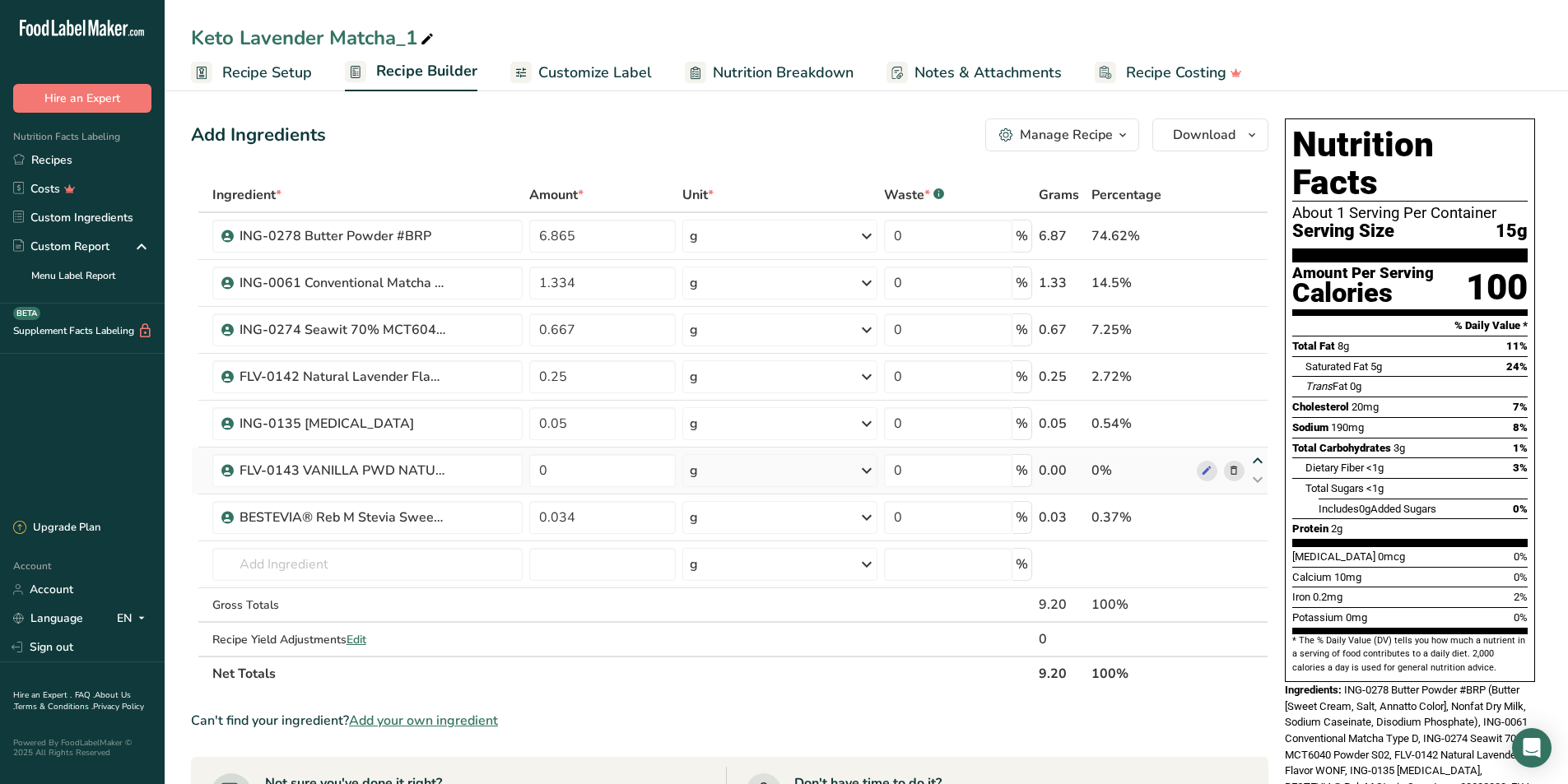
click at [1252, 461] on icon at bounding box center [1258, 461] width 19 height 12
type input "0"
type input "0.05"
click at [1235, 376] on icon at bounding box center [1233, 377] width 11 height 18
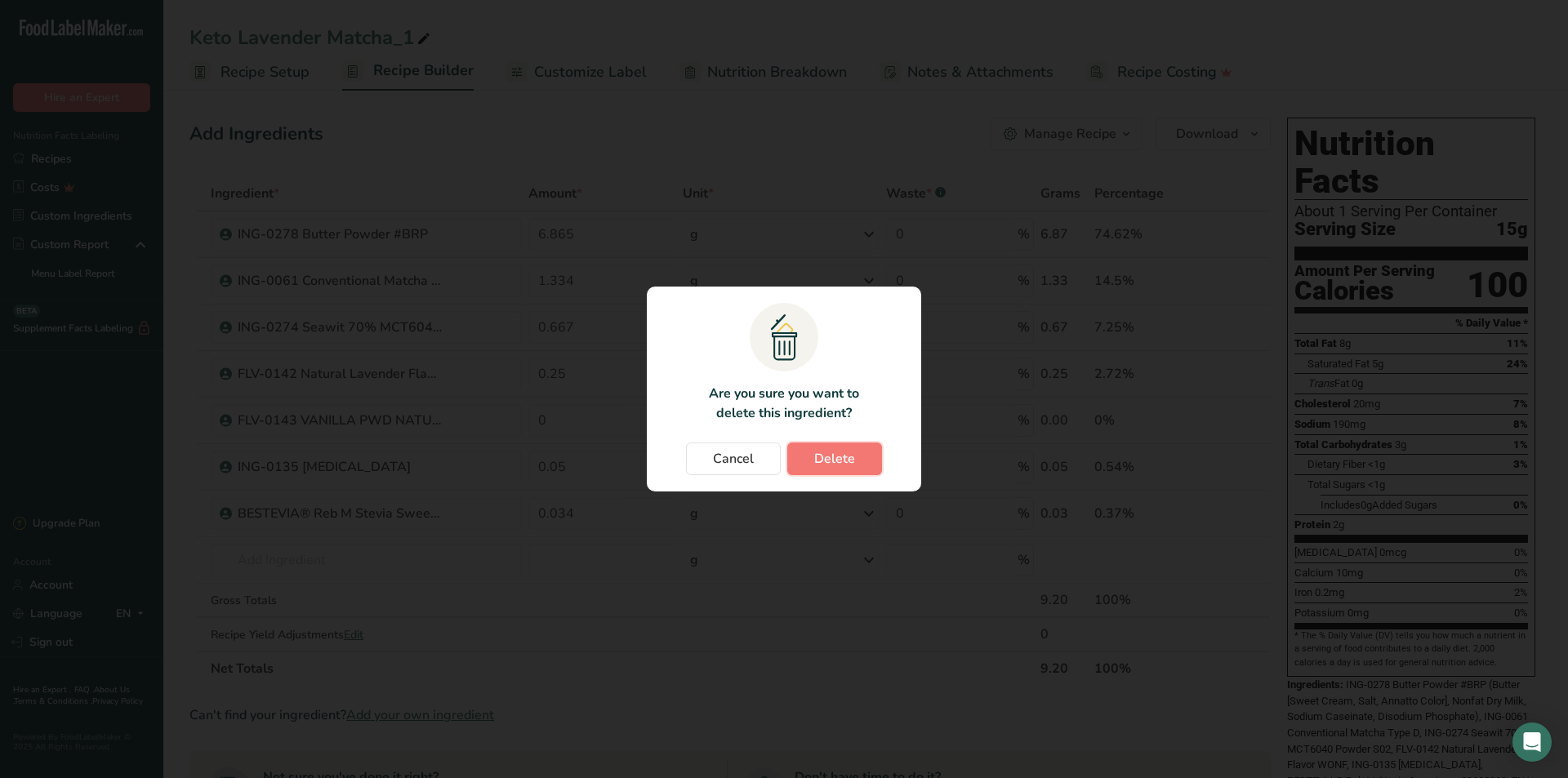
click at [829, 460] on span "Delete" at bounding box center [834, 459] width 41 height 19
type input "0"
type input "0.05"
type input "0.034"
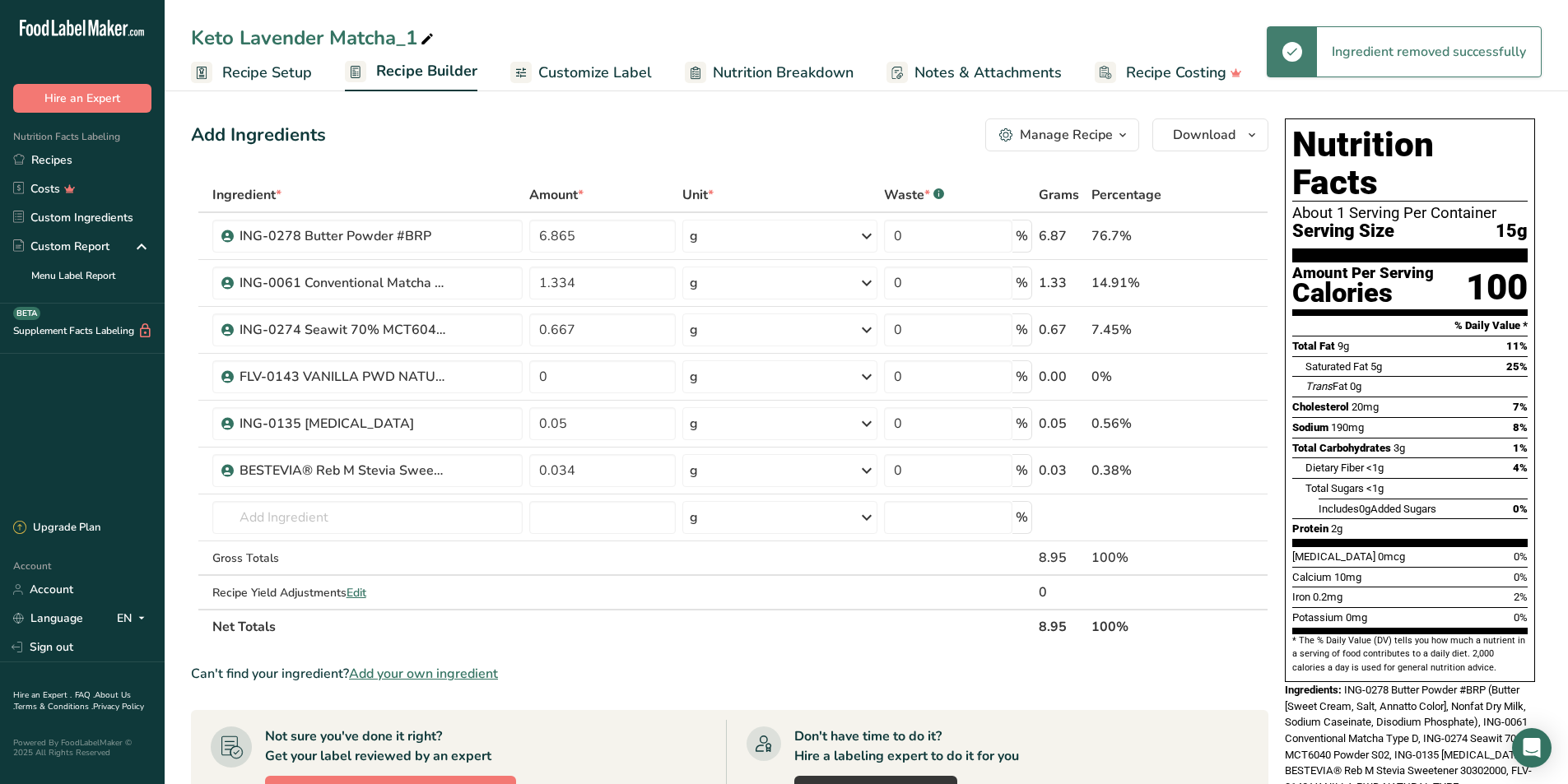
click at [433, 40] on icon at bounding box center [427, 40] width 15 height 23
click at [437, 40] on input "Keto Vanilla Matcha" at bounding box center [866, 38] width 1351 height 30
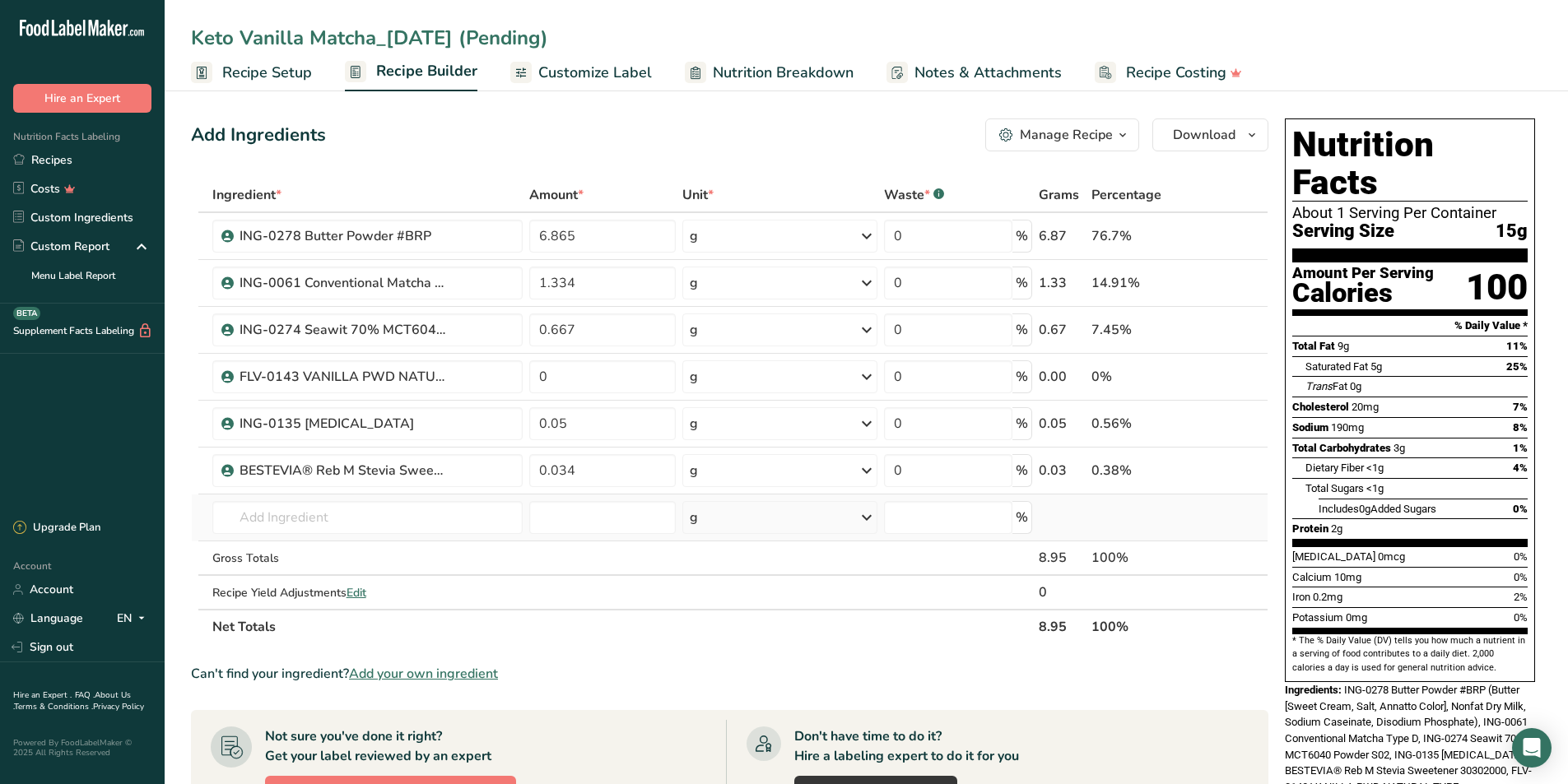
type input "Keto Vanilla Matcha_[DATE] (Pending)"
click at [387, 497] on td "FLV-0142 Natural Lavender Flavor WONF FLV-0143 VANILLA PWD NATURAL TYPE #325136…" at bounding box center [368, 518] width 317 height 47
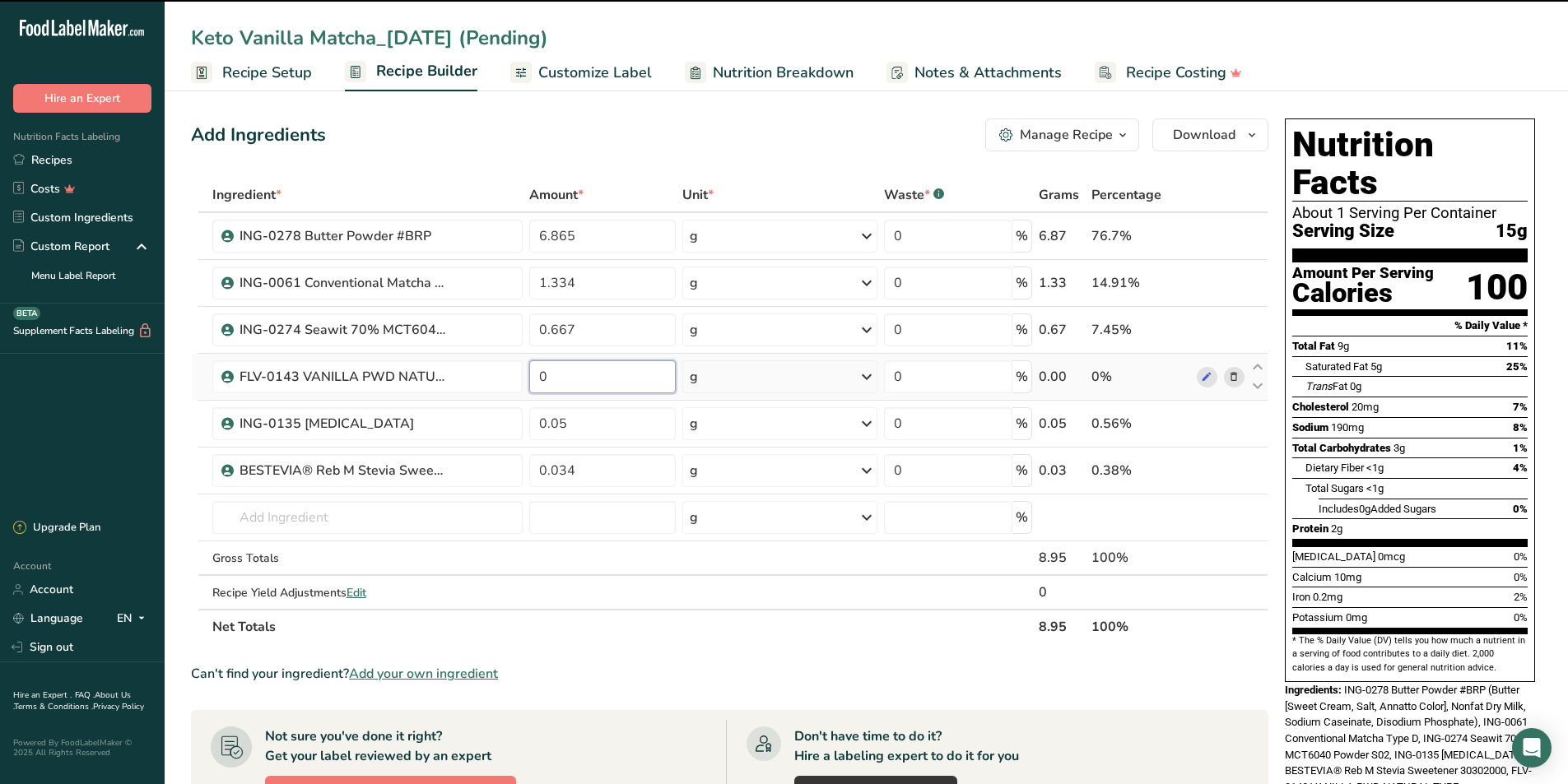
click at [594, 364] on input "0" at bounding box center [603, 377] width 148 height 33
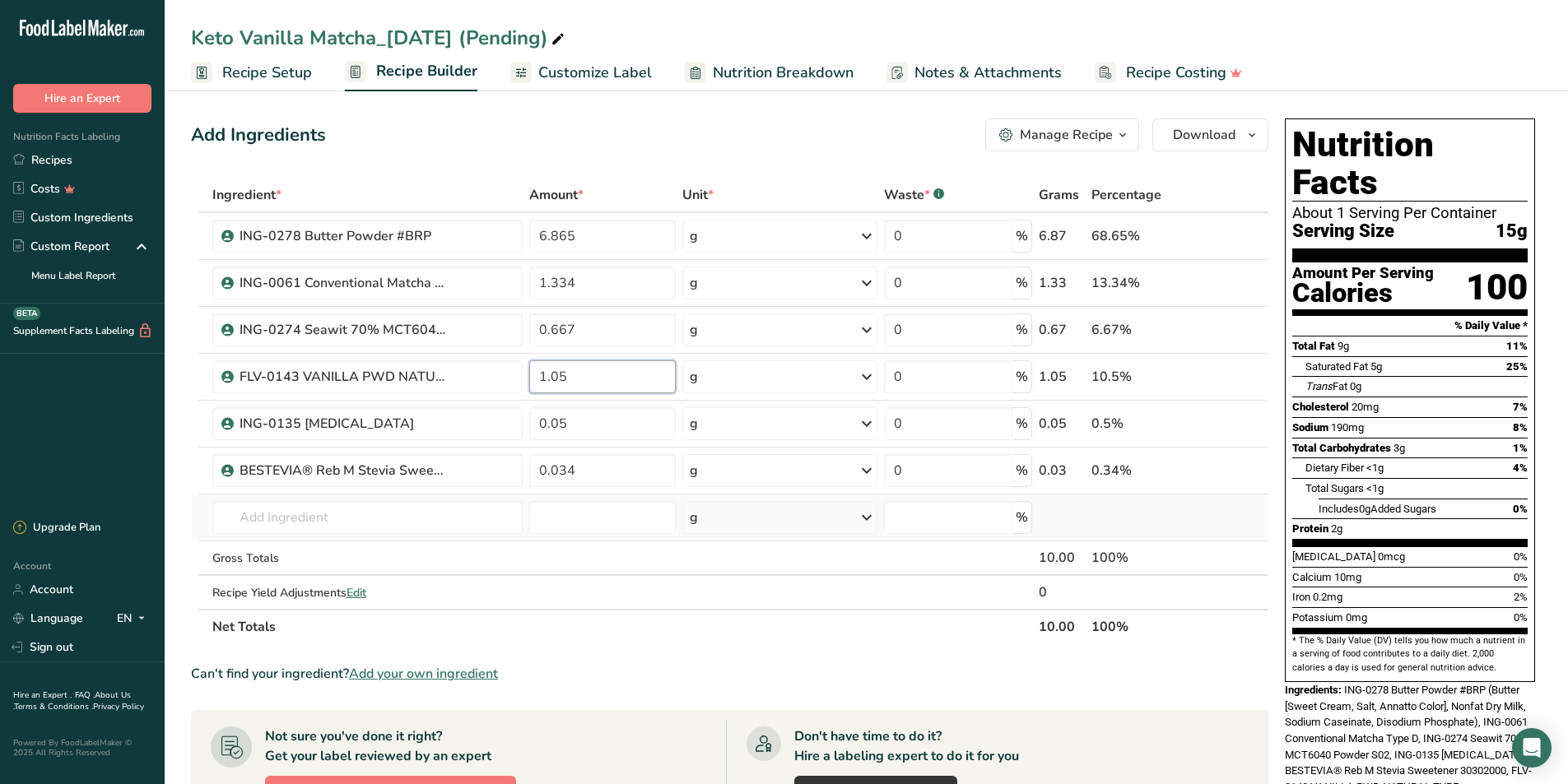
type input "1.05"
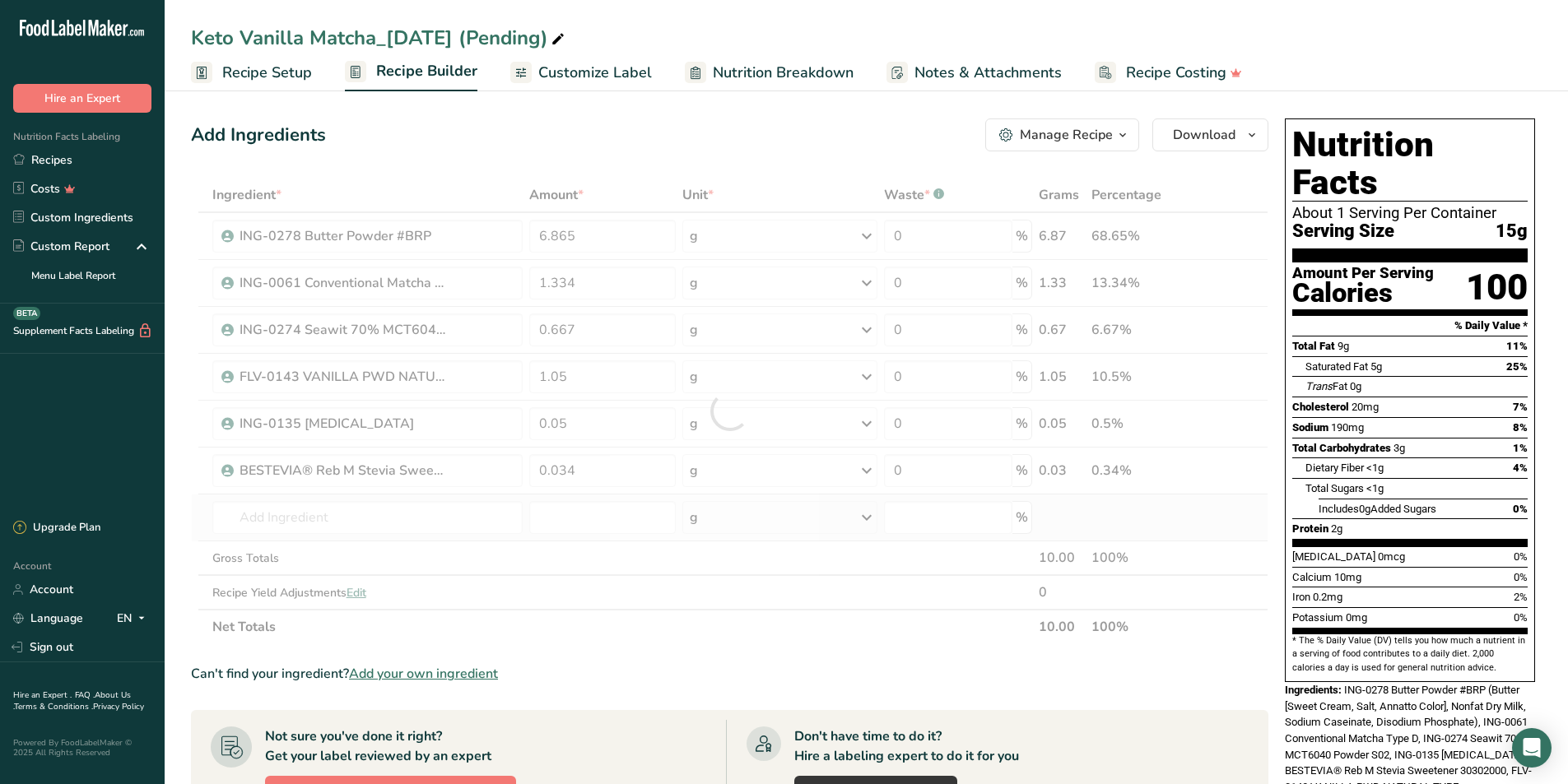
click at [514, 539] on div "Ingredient * Amount * Unit * Waste * .a-a{fill:#347362;}.b-a{fill:#fff;} Grams …" at bounding box center [729, 411] width 1077 height 467
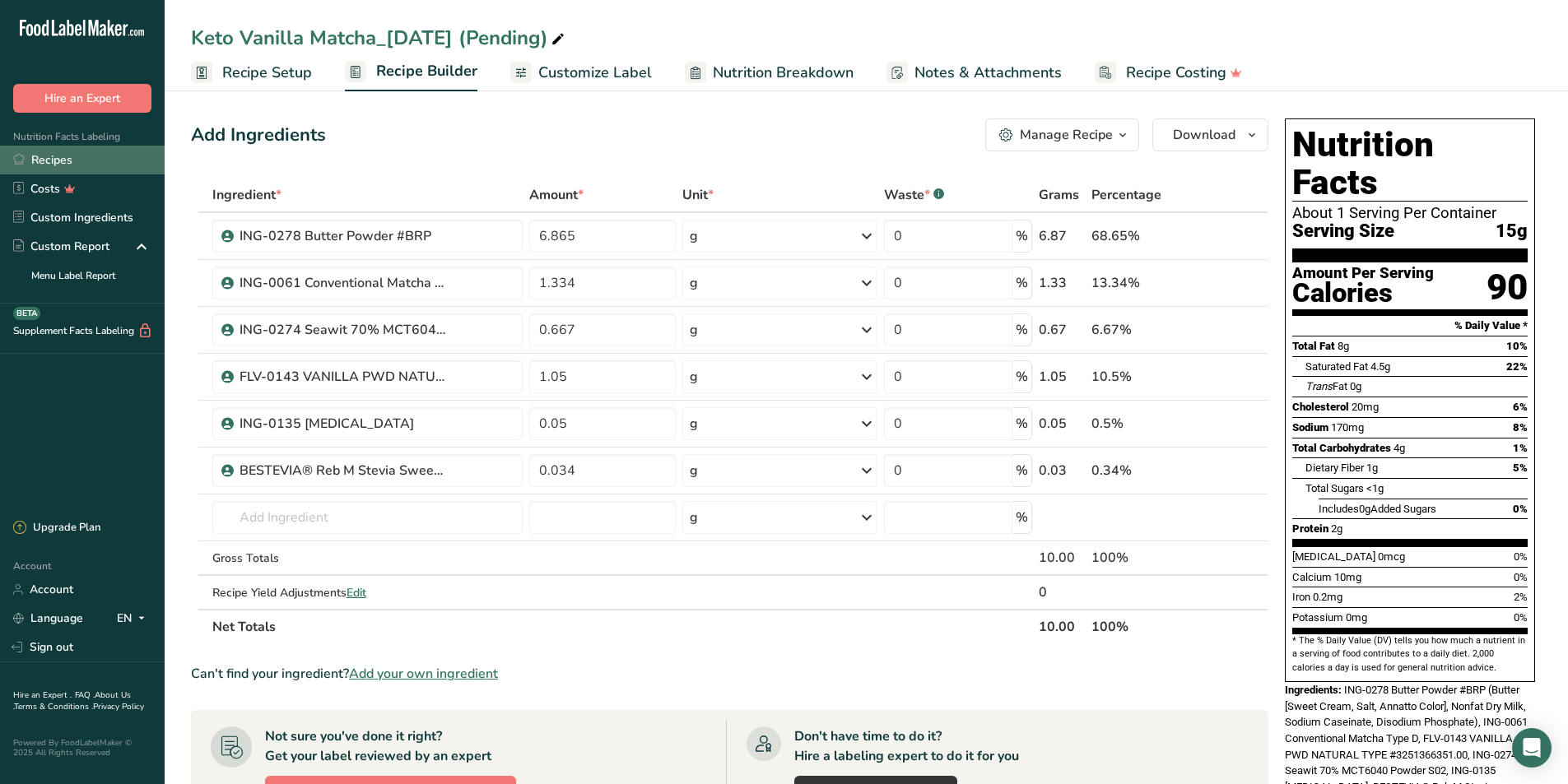
click at [44, 156] on link "Recipes" at bounding box center [82, 160] width 164 height 29
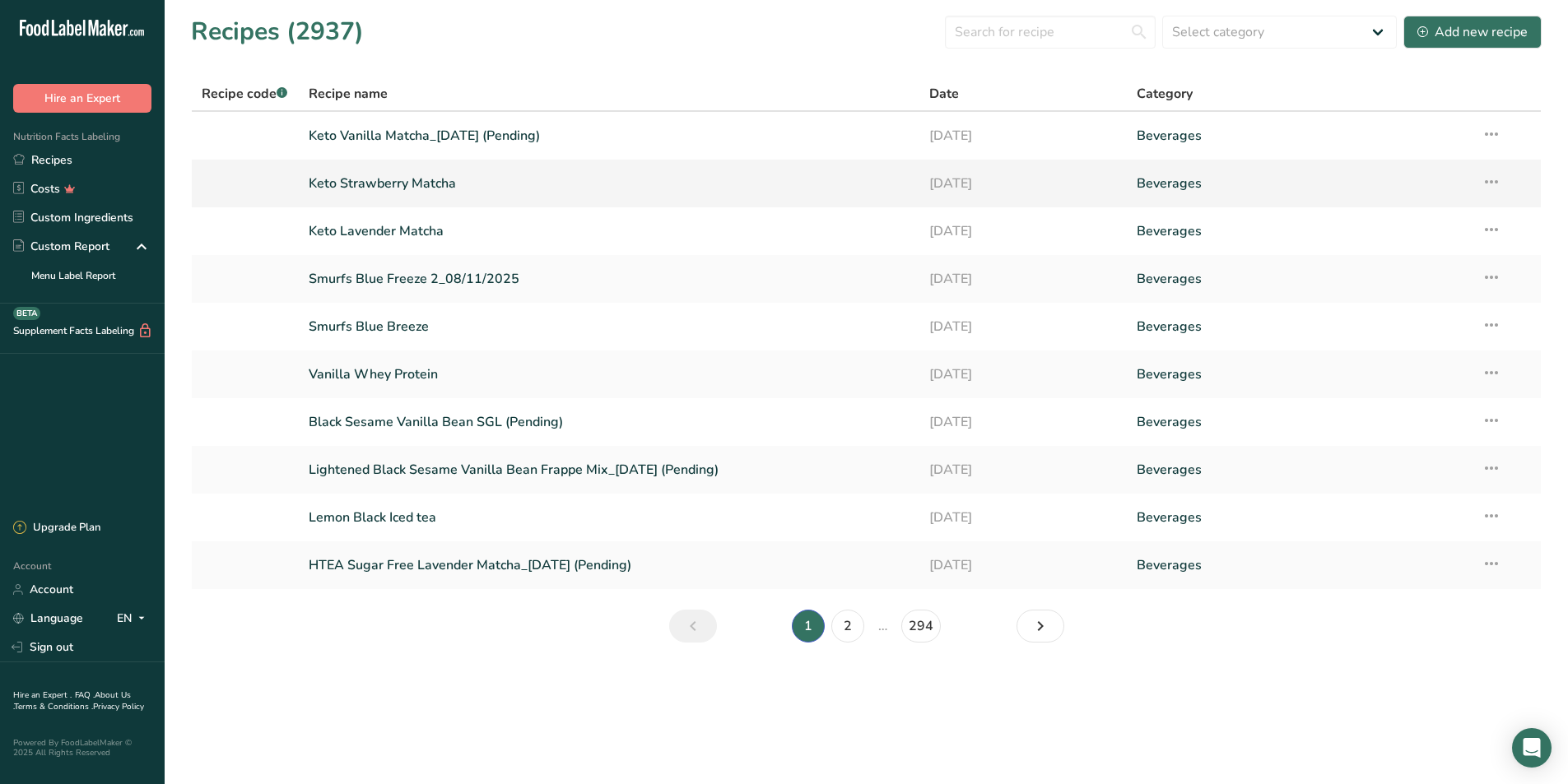
click at [443, 190] on link "Keto Strawberry Matcha" at bounding box center [609, 183] width 602 height 34
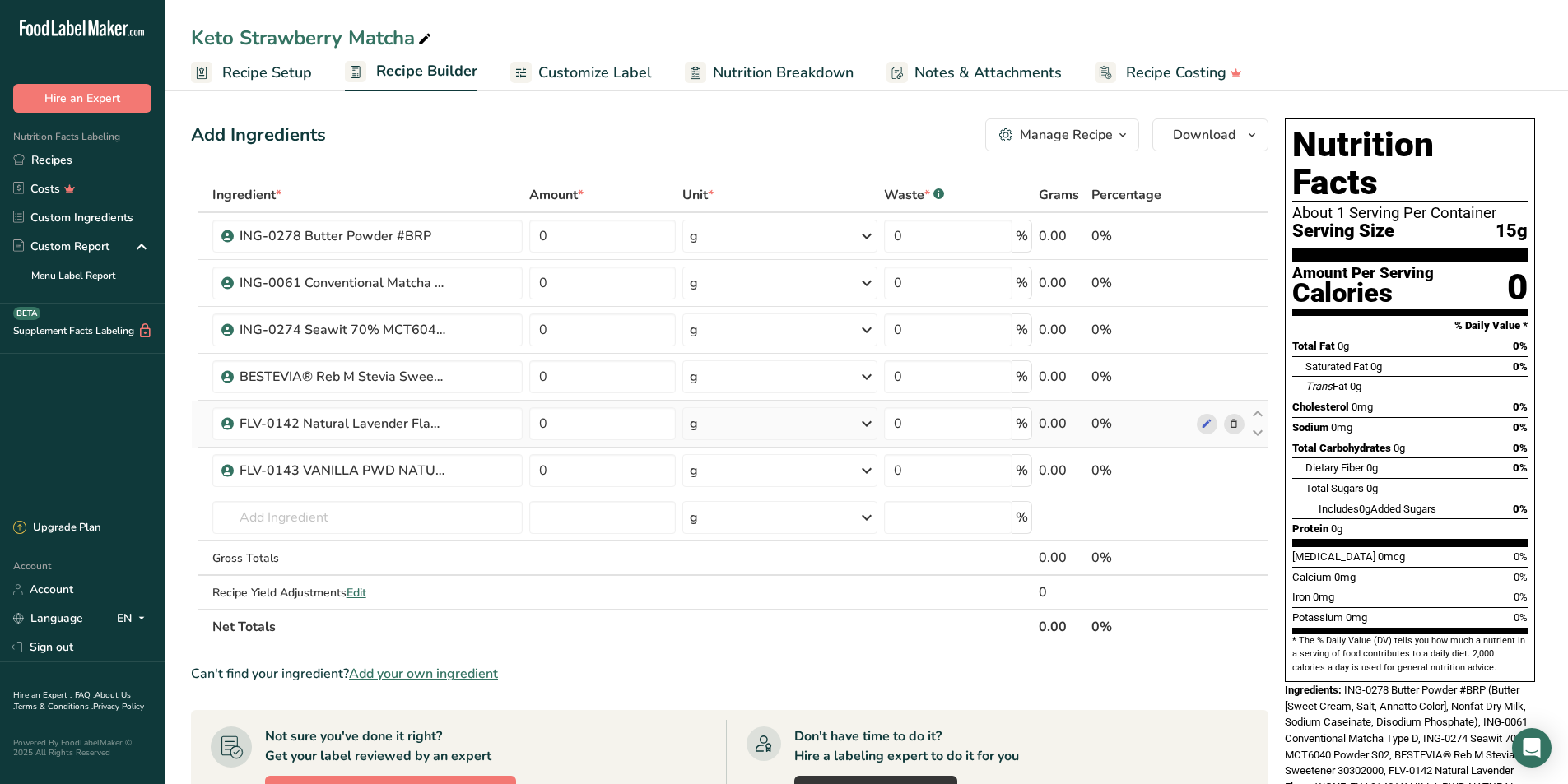
click at [1232, 425] on icon at bounding box center [1233, 424] width 11 height 18
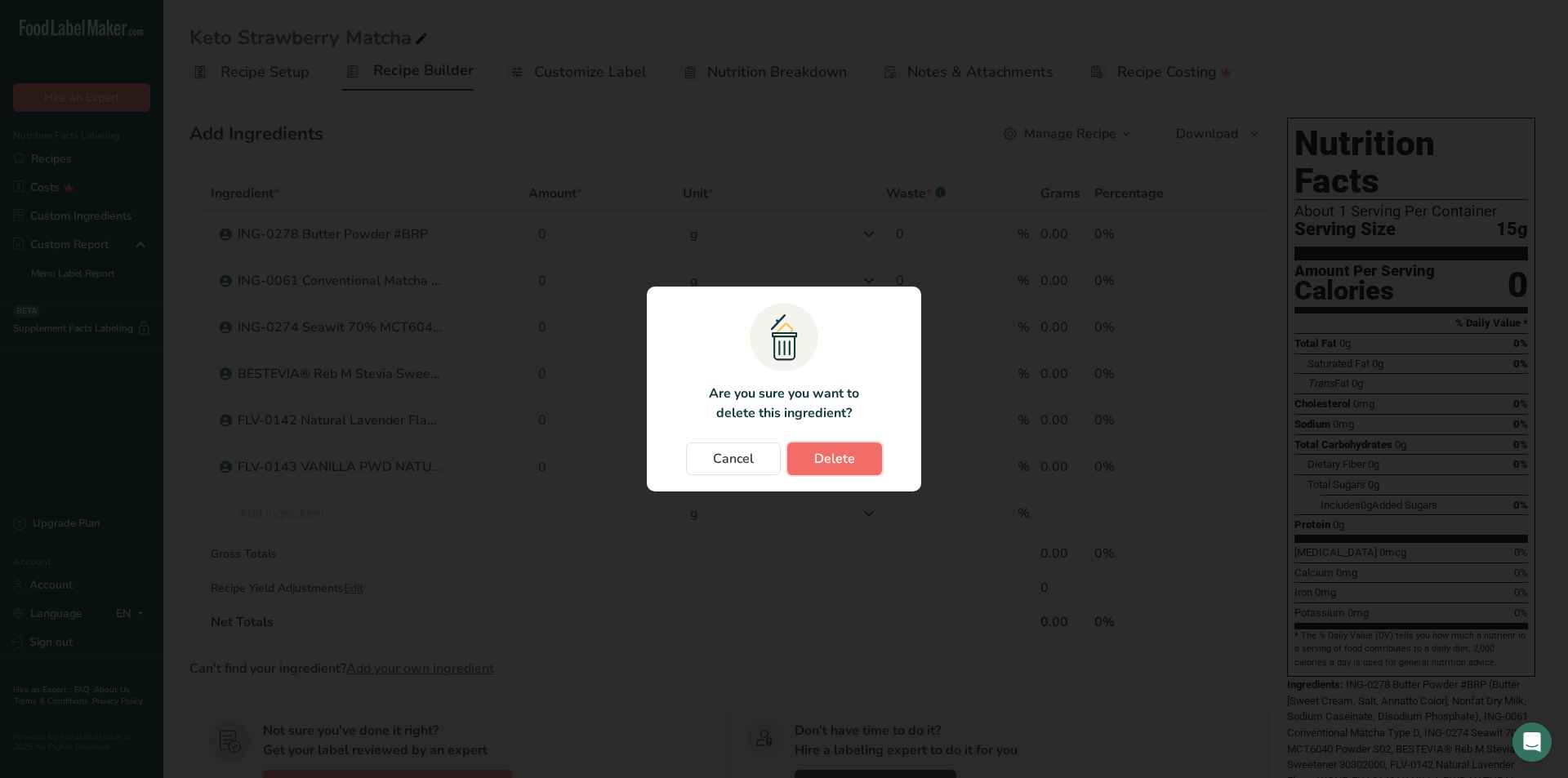
click at [824, 451] on span "Delete" at bounding box center [834, 459] width 41 height 19
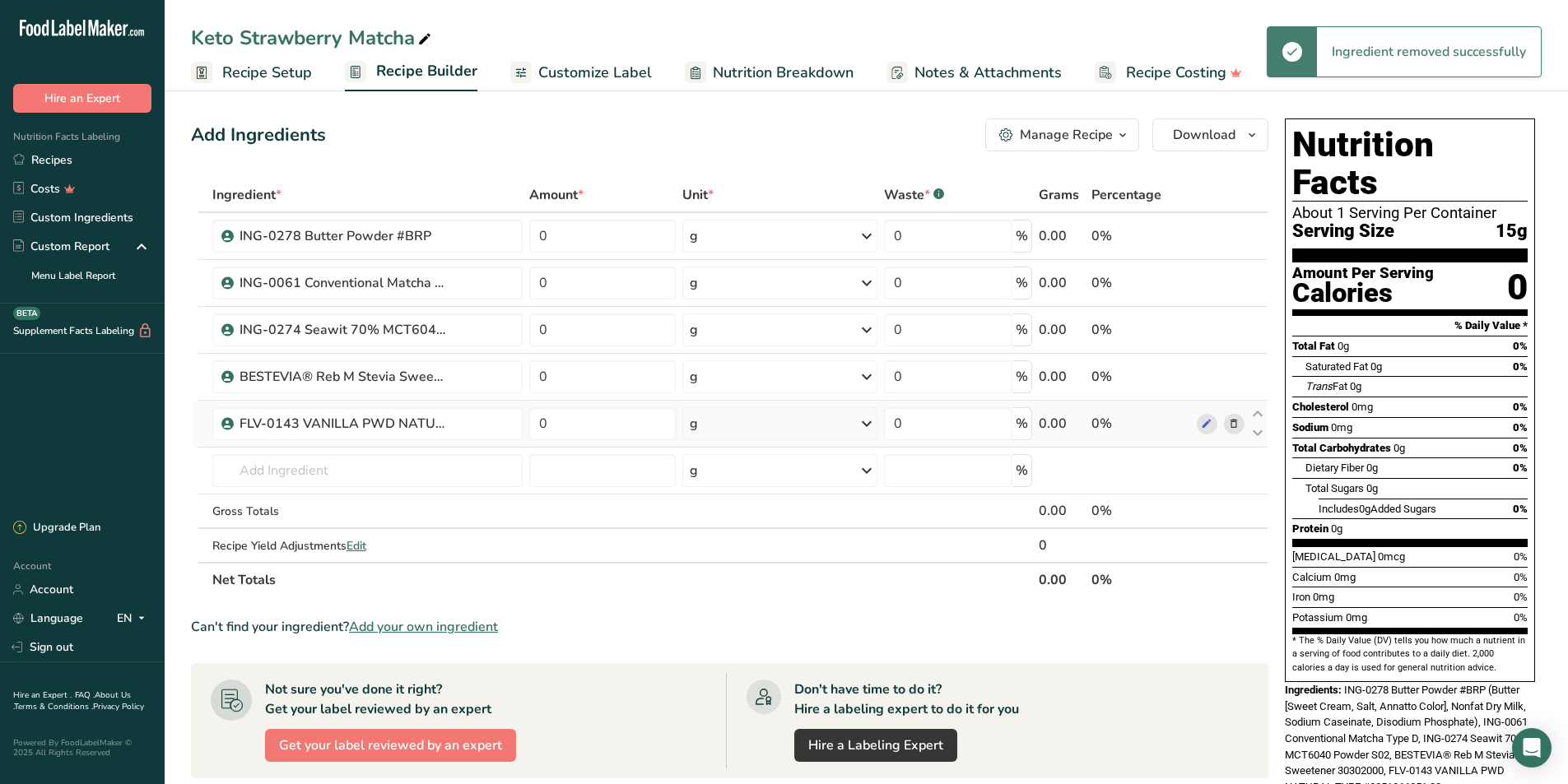
click at [1229, 427] on icon at bounding box center [1233, 424] width 11 height 18
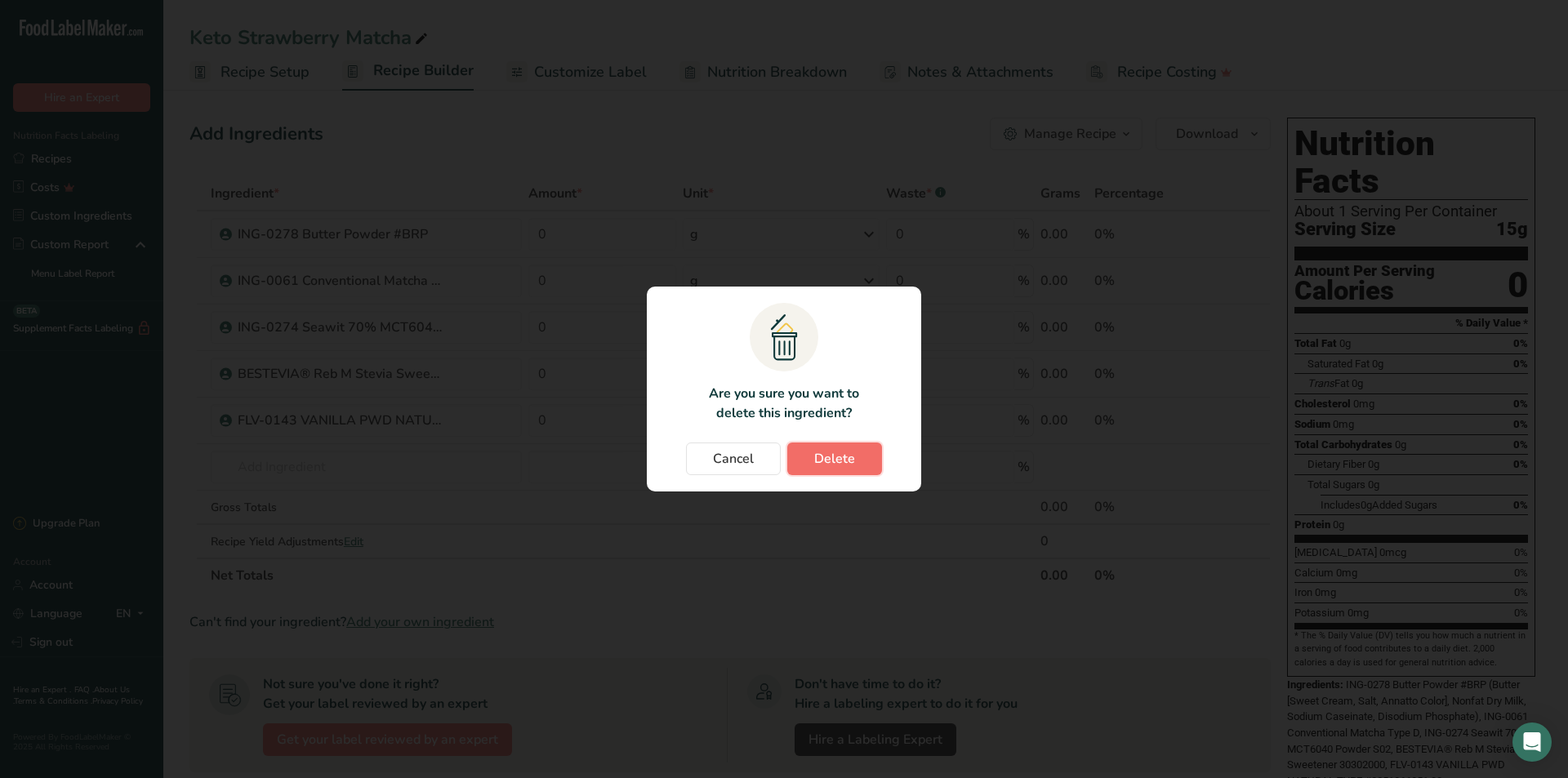
click at [799, 459] on button "Delete" at bounding box center [835, 459] width 95 height 32
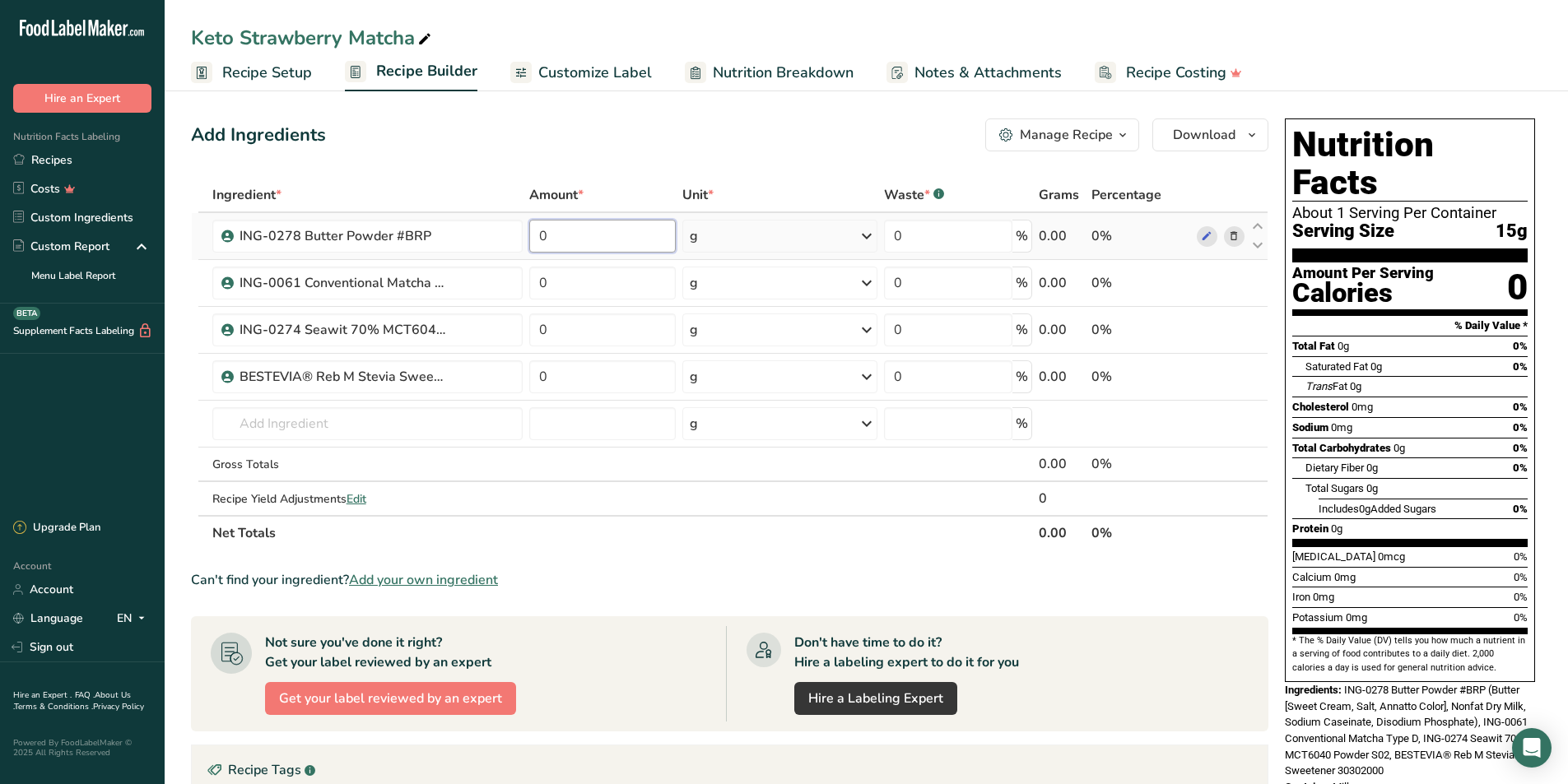
click at [674, 230] on input "0" at bounding box center [603, 236] width 148 height 33
type input "7.715"
click at [602, 281] on div "Ingredient * Amount * Unit * Waste * .a-a{fill:#347362;}.b-a{fill:#fff;} Grams …" at bounding box center [729, 364] width 1077 height 373
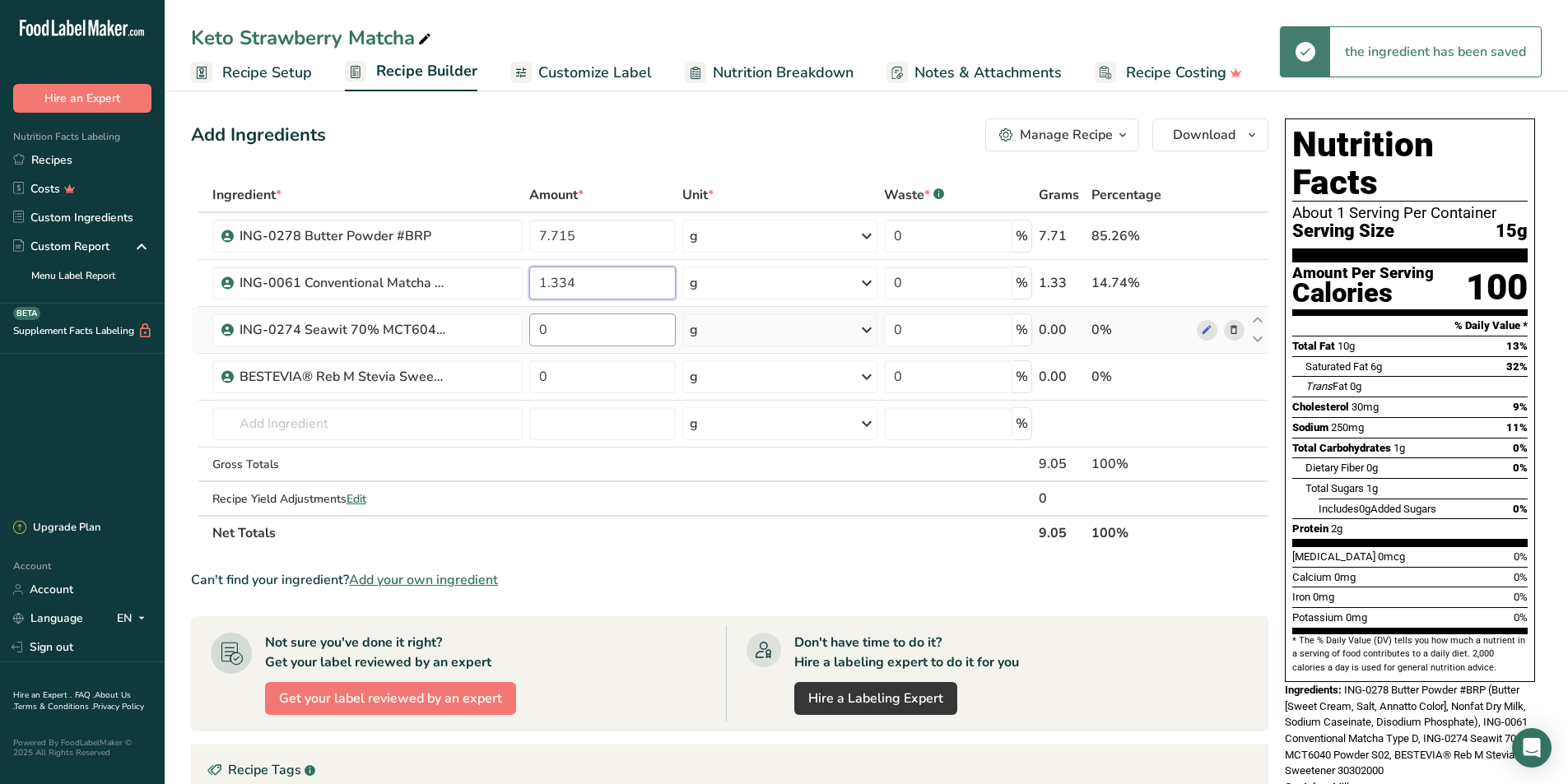
type input "1.334"
click at [582, 342] on div "Ingredient * Amount * Unit * Waste * .a-a{fill:#347362;}.b-a{fill:#fff;} Grams …" at bounding box center [729, 364] width 1077 height 373
type input "0.667"
click at [635, 377] on div "Ingredient * Amount * Unit * Waste * .a-a{fill:#347362;}.b-a{fill:#fff;} Grams …" at bounding box center [729, 364] width 1077 height 373
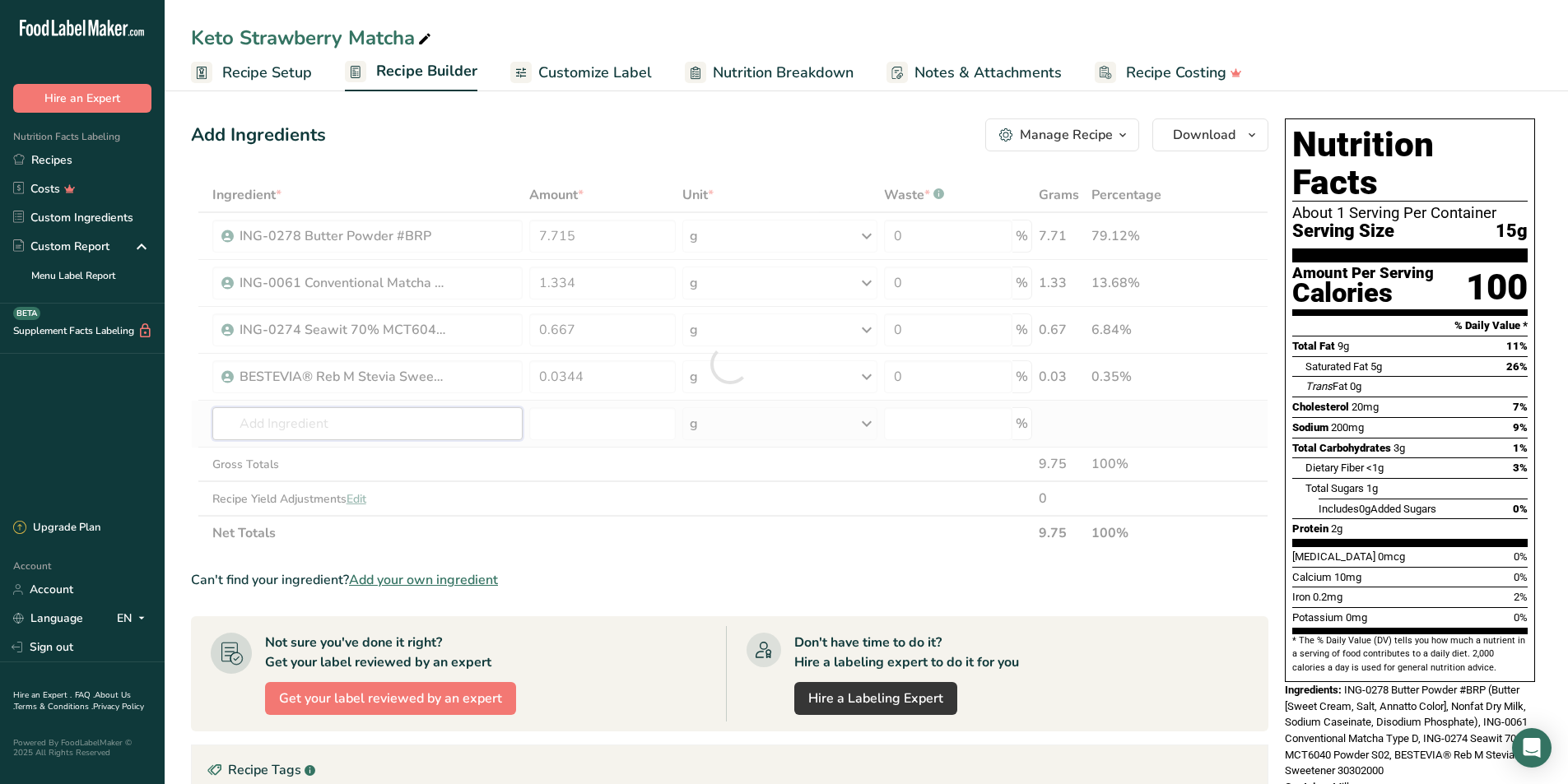
click at [400, 427] on div "Ingredient * Amount * Unit * Waste * .a-a{fill:#347362;}.b-a{fill:#fff;} Grams …" at bounding box center [729, 364] width 1077 height 373
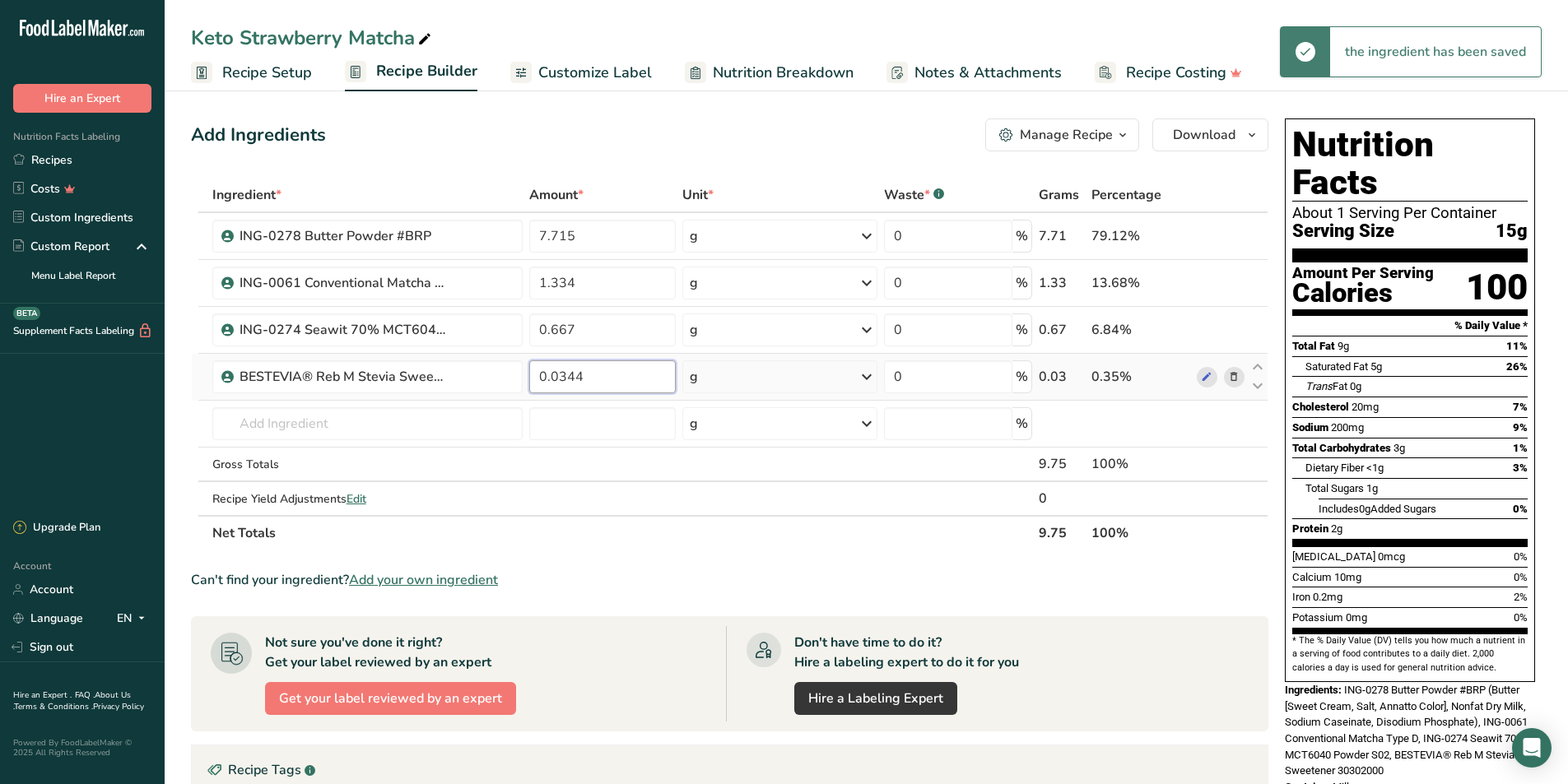
click at [620, 366] on input "0.0344" at bounding box center [603, 377] width 148 height 33
type input "0.034"
click at [290, 415] on div "Ingredient * Amount * Unit * Waste * .a-a{fill:#347362;}.b-a{fill:#fff;} Grams …" at bounding box center [729, 364] width 1077 height 373
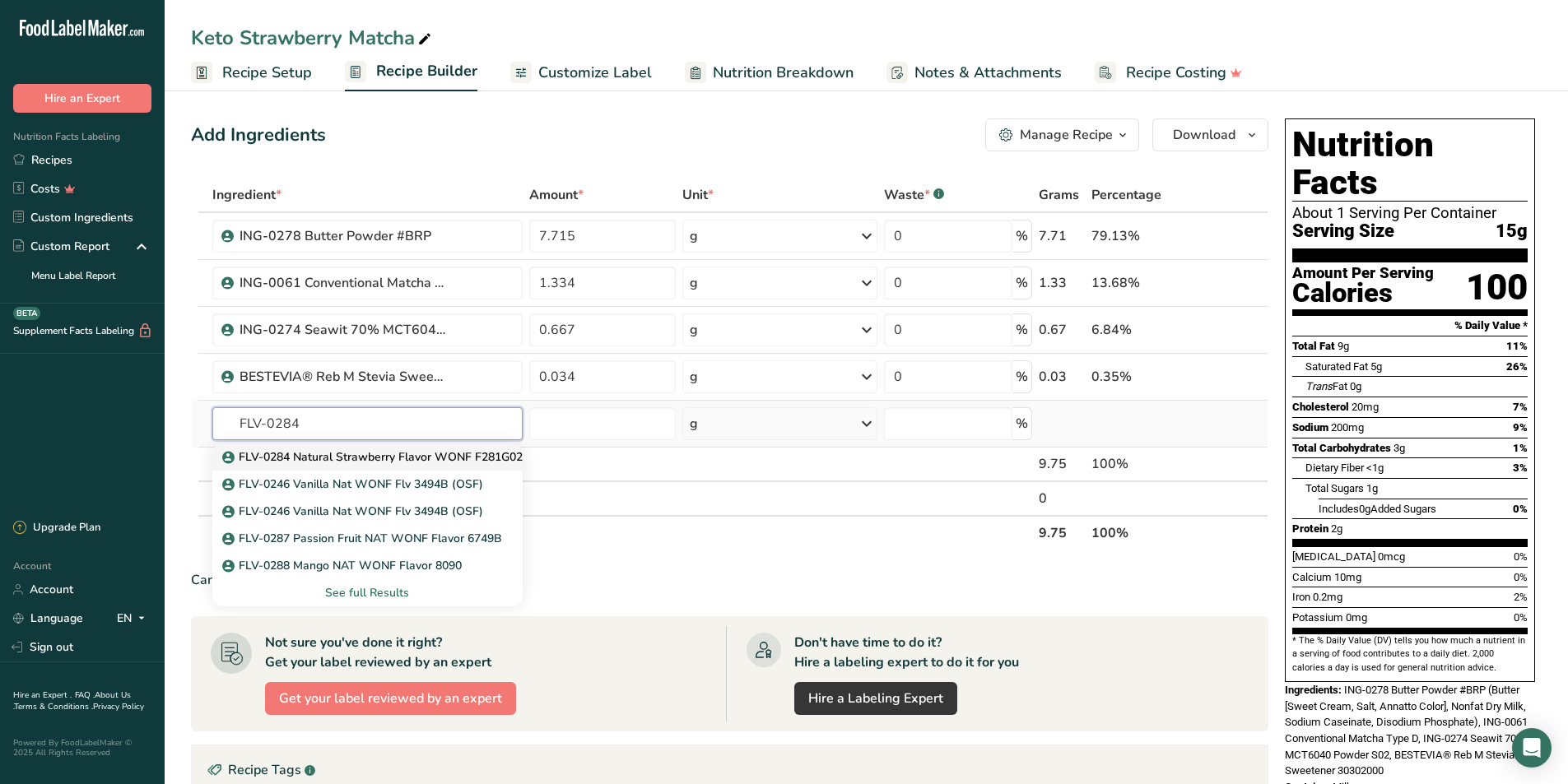
type input "FLV-0284"
click at [364, 456] on p "FLV-0284 Natural Strawberry Flavor WONF F281G024" at bounding box center [377, 457] width 304 height 18
type input "FLV-0284 Natural Strawberry Flavor WONF F281G024"
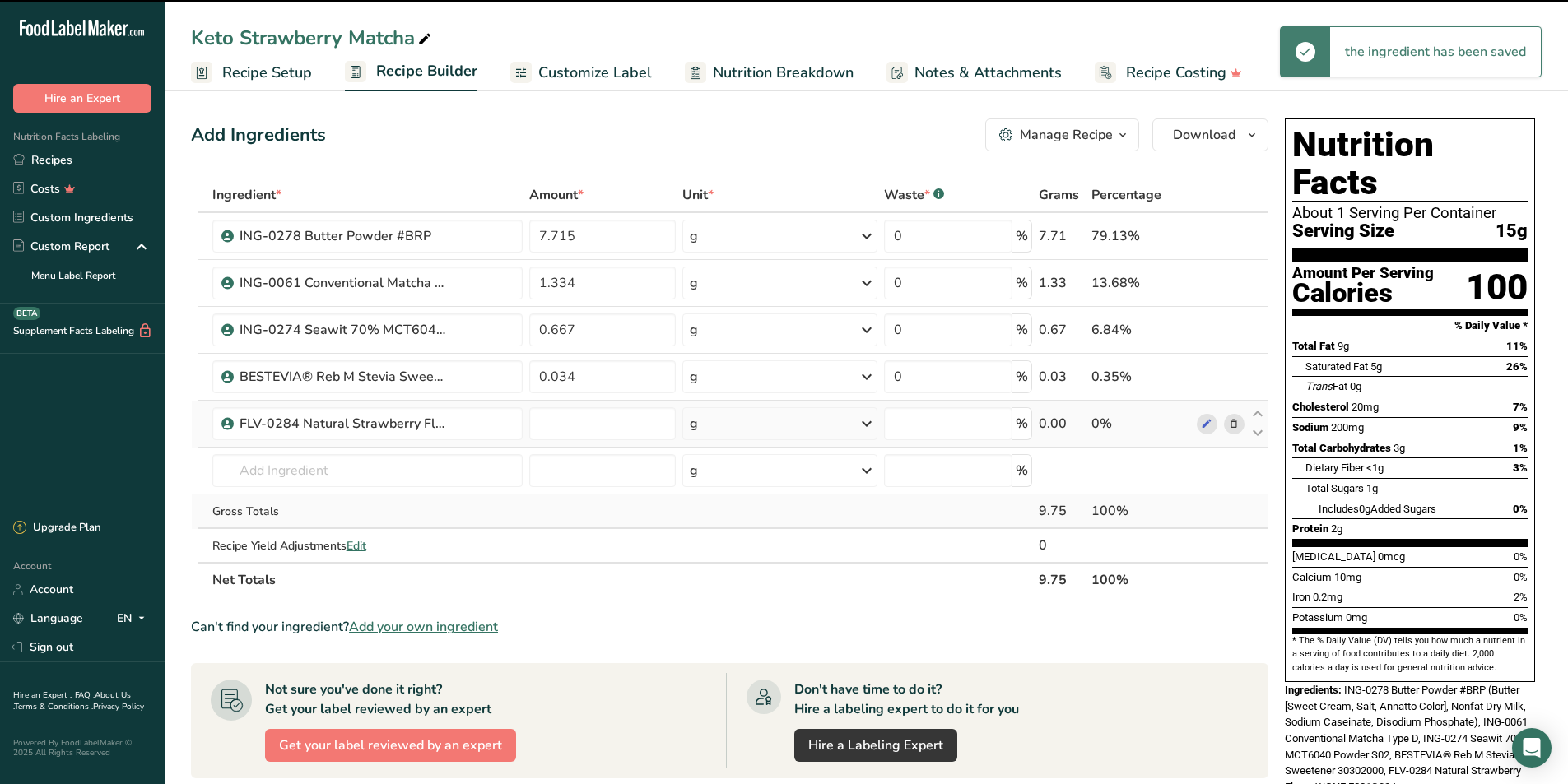
type input "0"
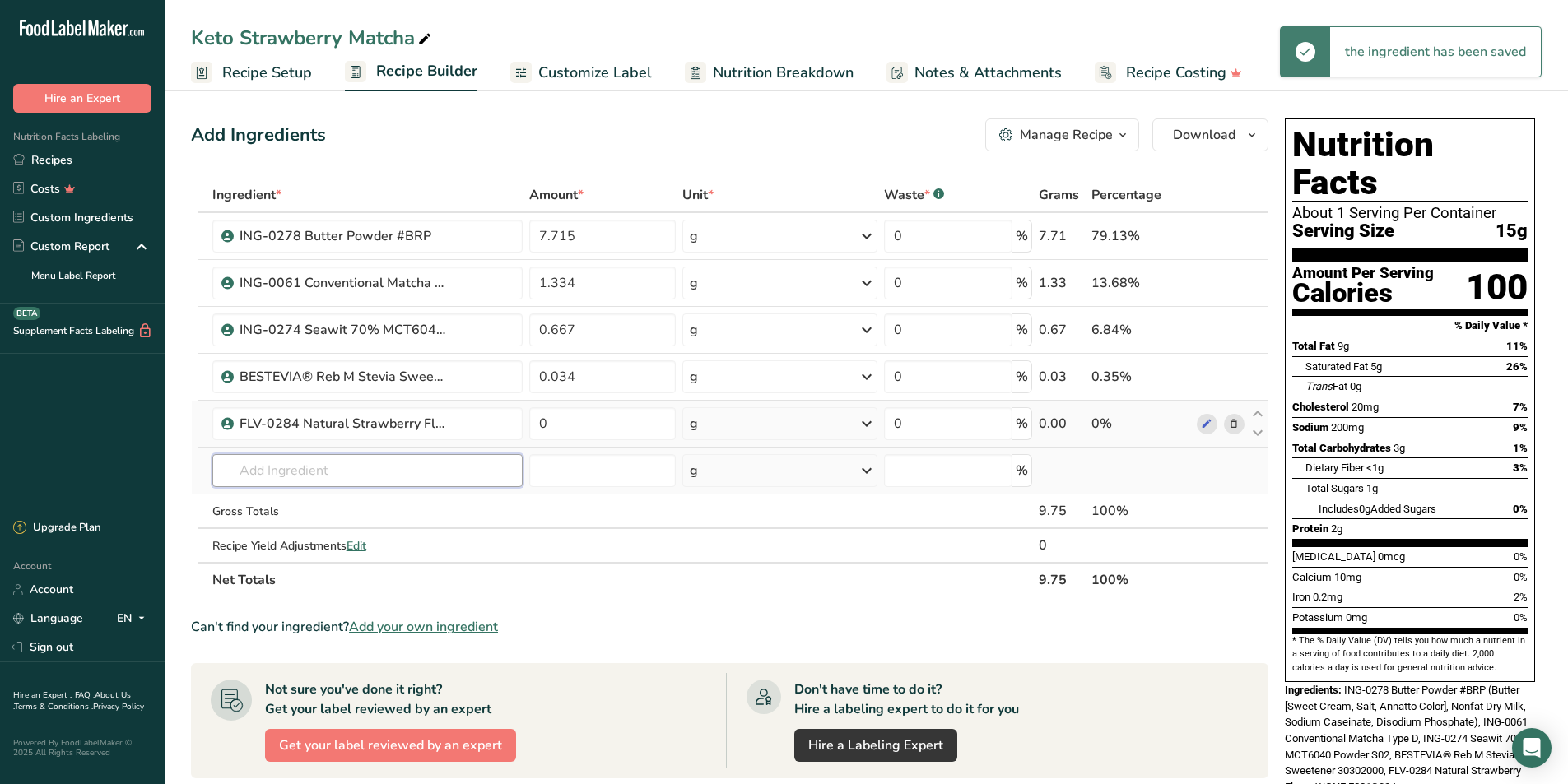
click at [369, 463] on input "text" at bounding box center [367, 470] width 310 height 33
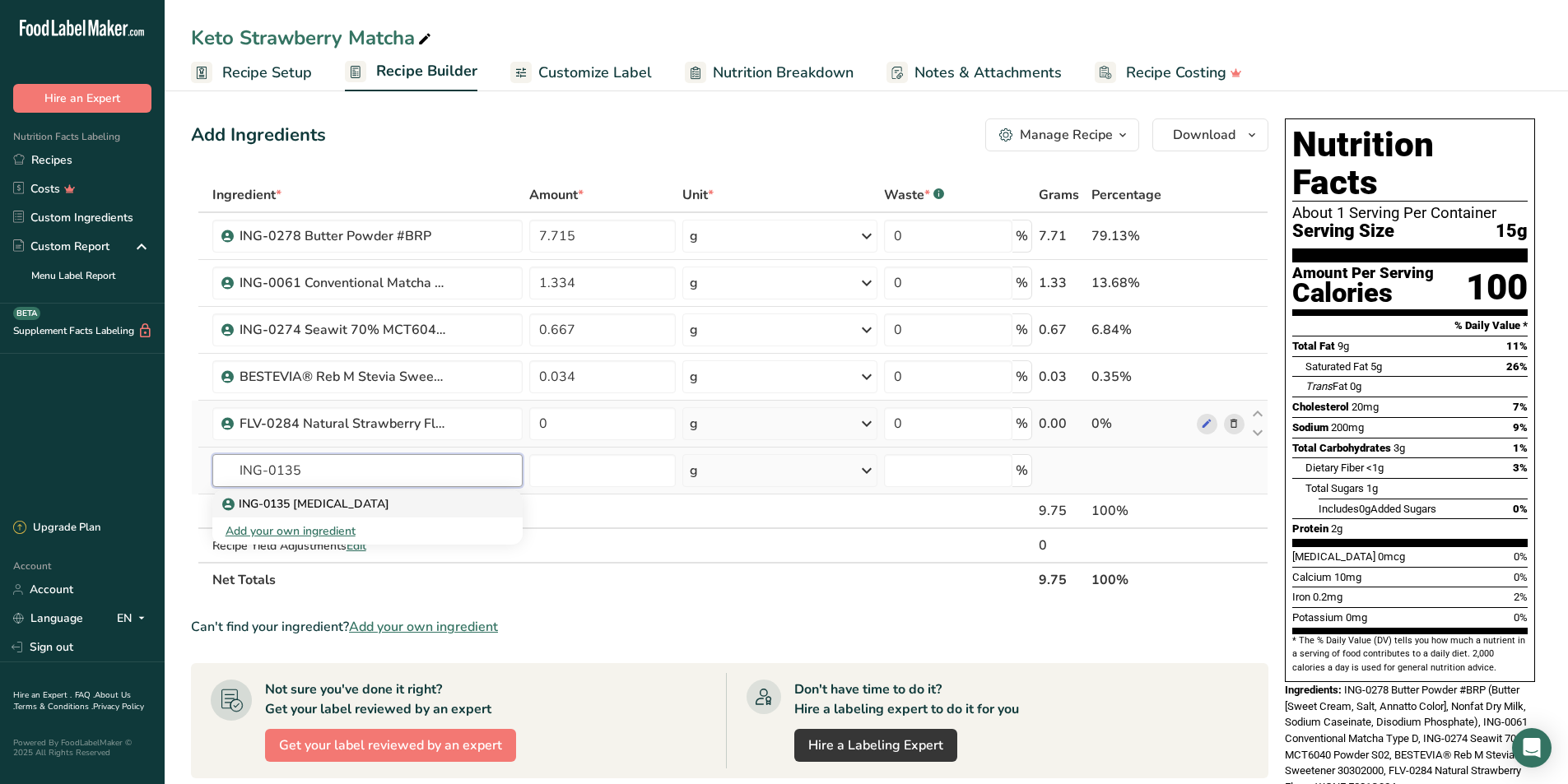
type input "ING-0135"
click at [409, 495] on link "ING-0135 [MEDICAL_DATA]" at bounding box center [367, 504] width 310 height 27
type input "ING-0135 [MEDICAL_DATA]"
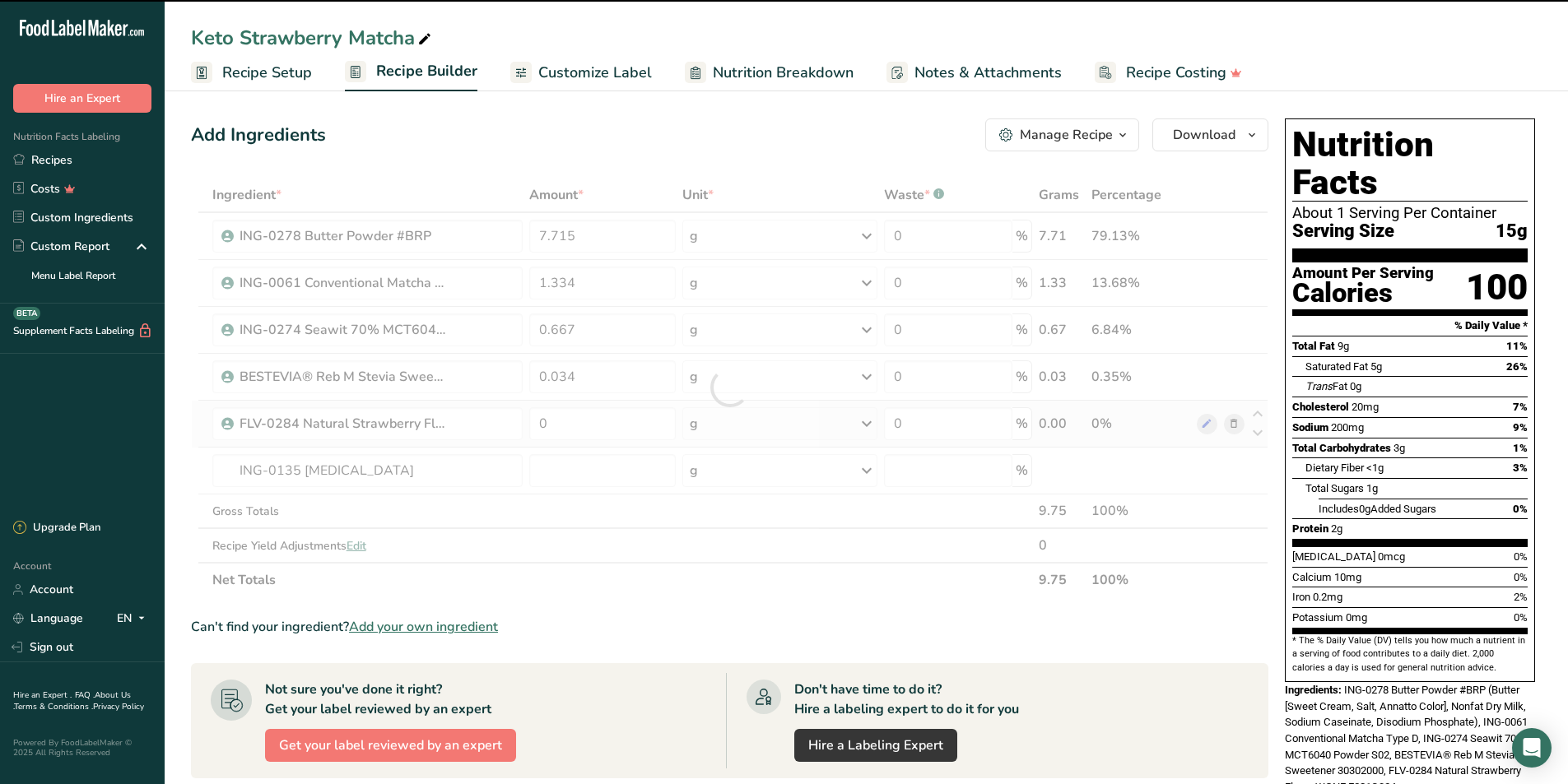
type input "0"
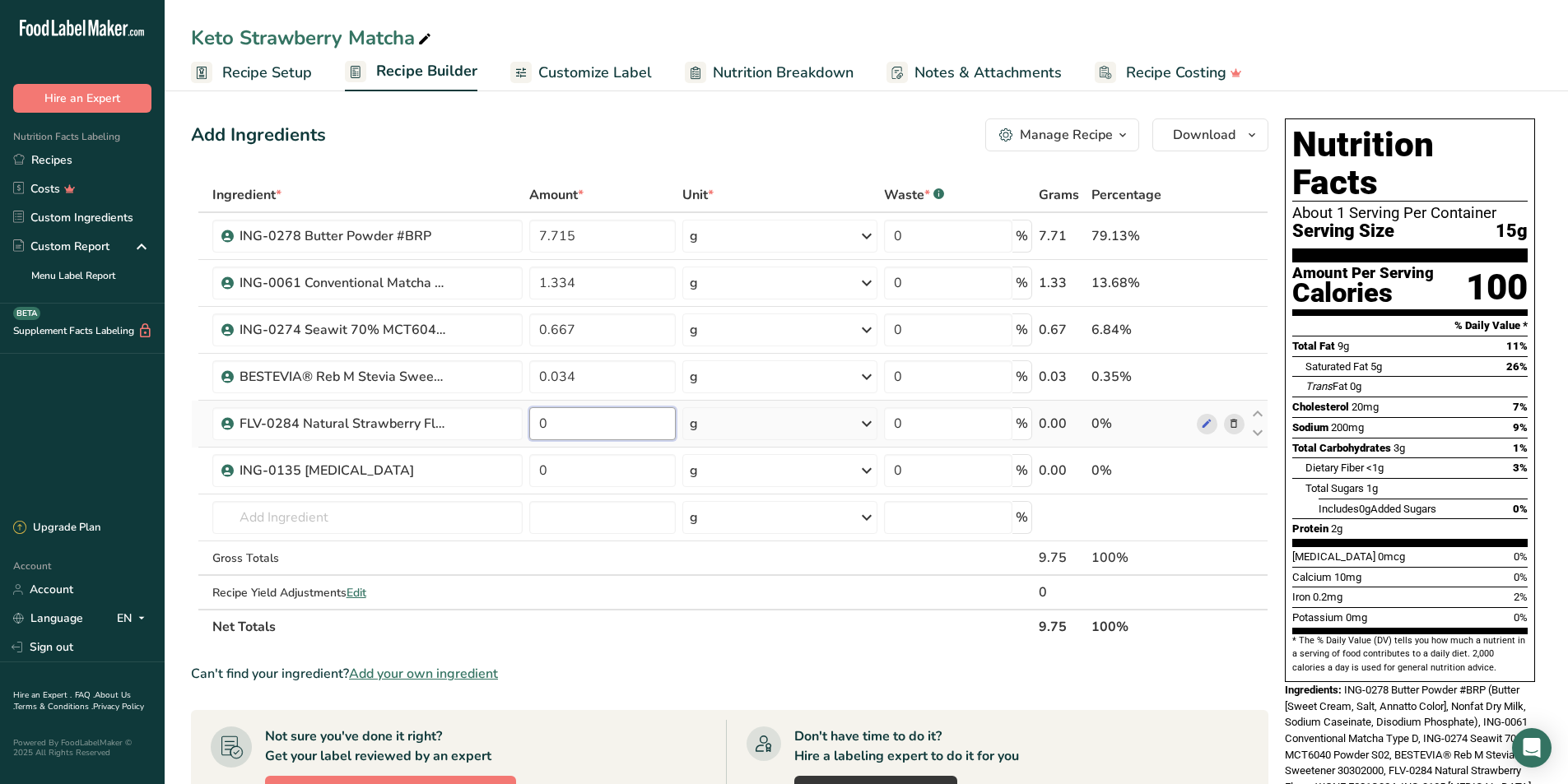
click at [592, 430] on input "0" at bounding box center [603, 423] width 148 height 33
type input "0.2"
click at [593, 461] on div "Ingredient * Amount * Unit * Waste * .a-a{fill:#347362;}.b-a{fill:#fff;} Grams …" at bounding box center [729, 411] width 1077 height 467
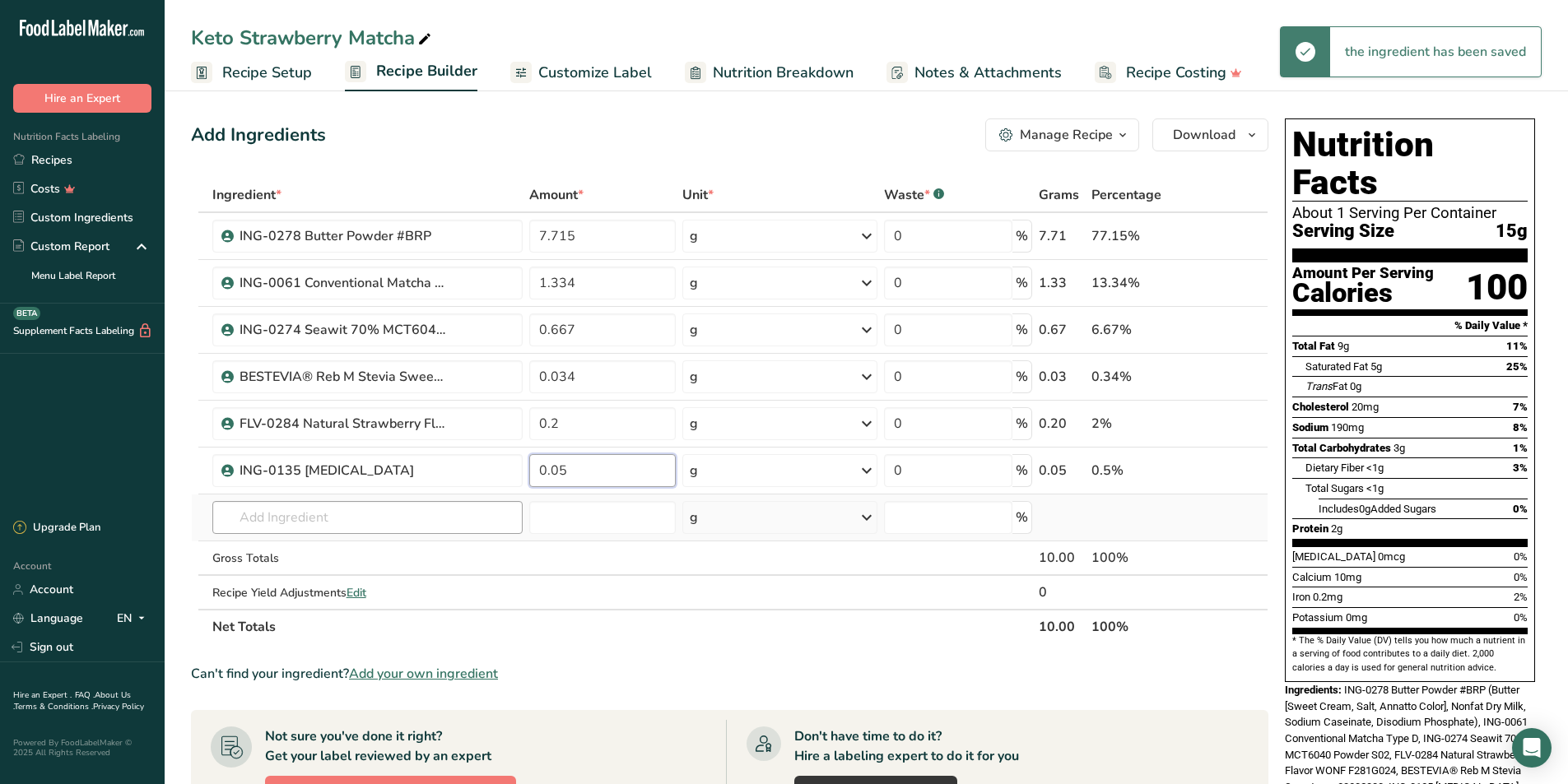
type input "0.05"
click at [409, 529] on div "Ingredient * Amount * Unit * Waste * .a-a{fill:#347362;}.b-a{fill:#fff;} Grams …" at bounding box center [729, 411] width 1077 height 467
click at [1257, 460] on icon at bounding box center [1258, 461] width 19 height 12
type input "0.05"
type input "0.2"
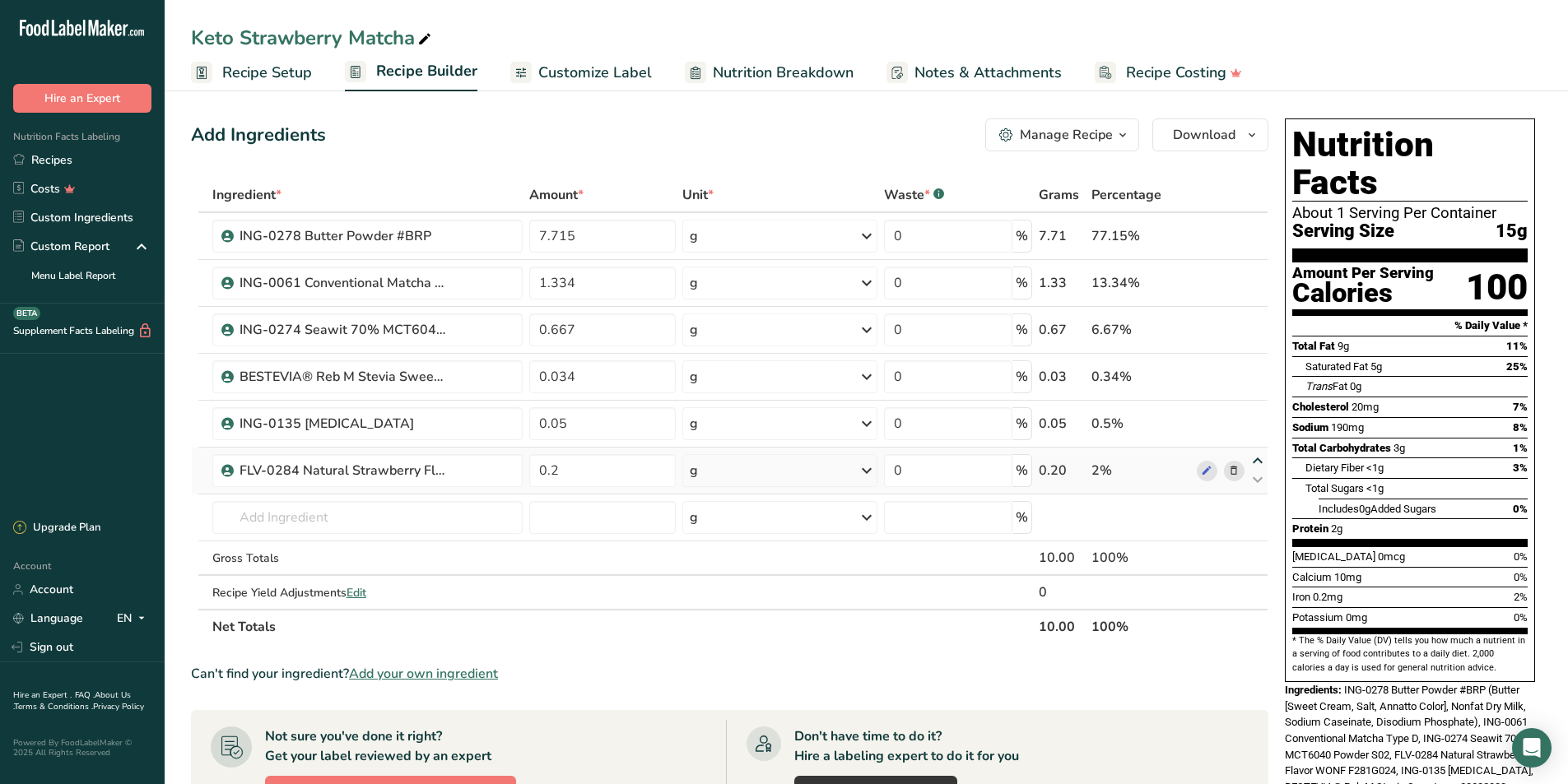
click at [1255, 460] on icon at bounding box center [1258, 461] width 19 height 12
type input "0.2"
type input "0.05"
click at [1261, 418] on icon at bounding box center [1258, 415] width 19 height 12
type input "0.2"
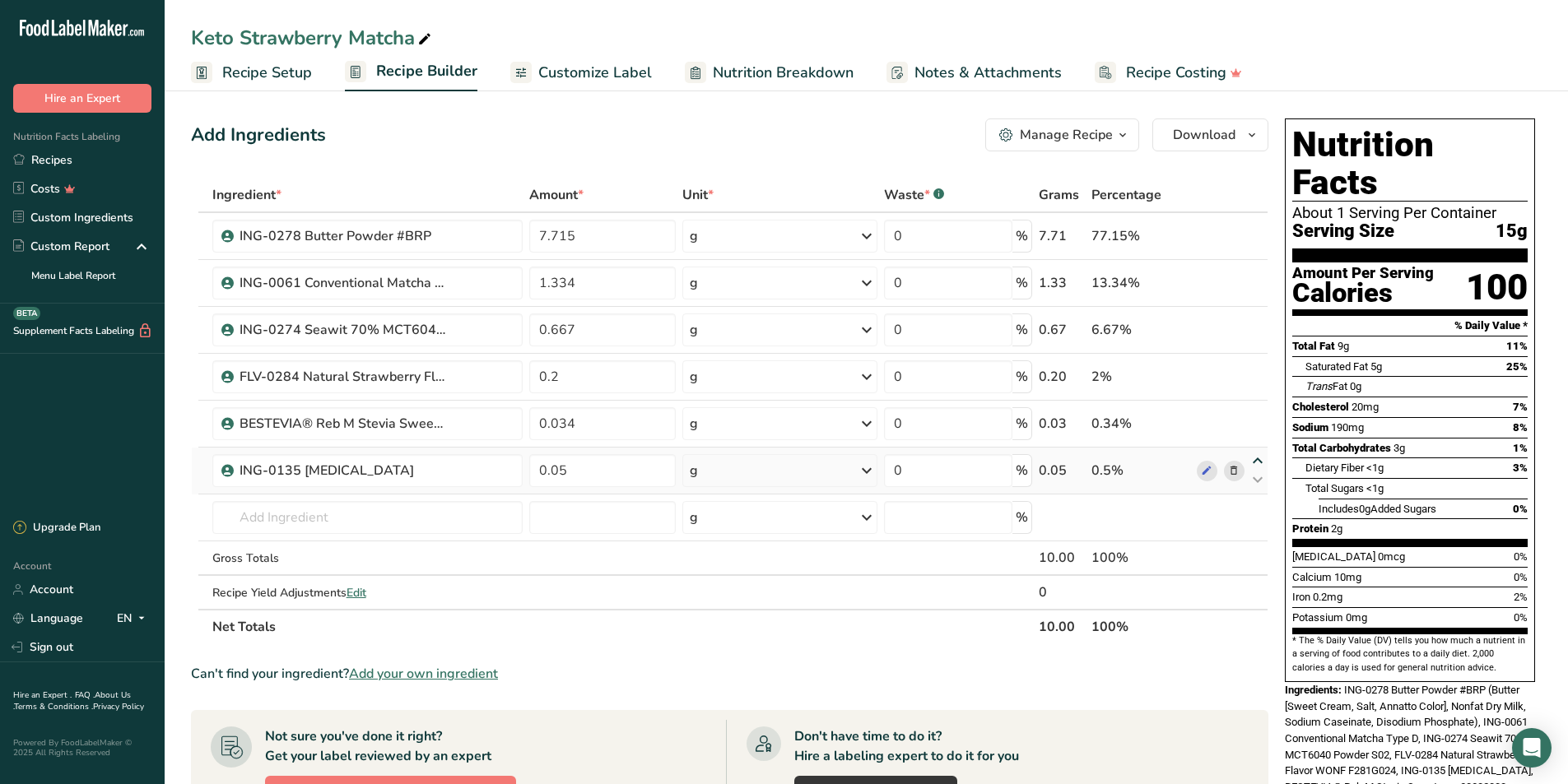
click at [1263, 462] on icon at bounding box center [1258, 461] width 19 height 12
type input "0.05"
type input "0.034"
click at [636, 82] on span "Customize Label" at bounding box center [595, 72] width 114 height 22
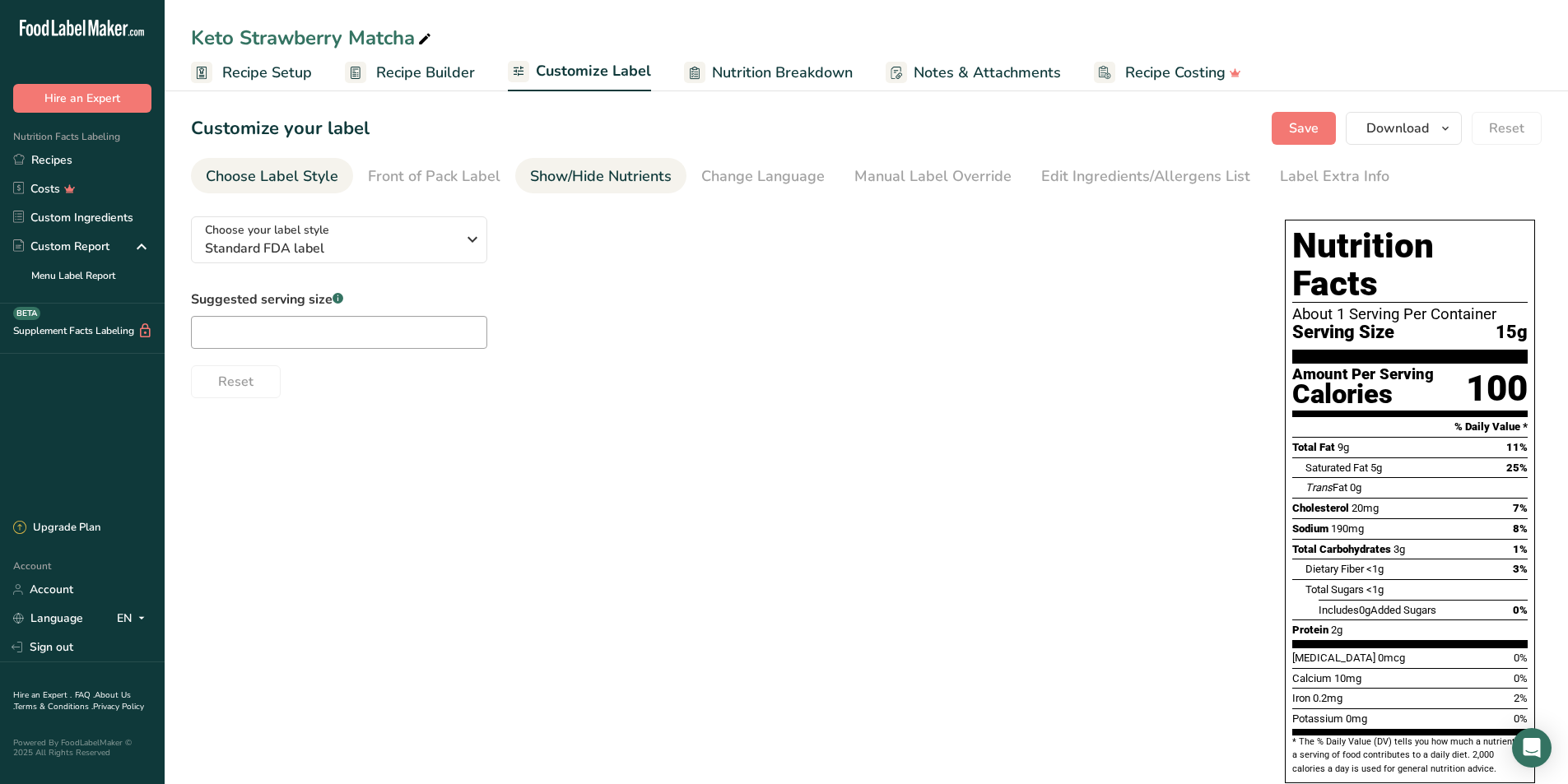
click at [548, 187] on link "Show/Hide Nutrients" at bounding box center [601, 177] width 141 height 37
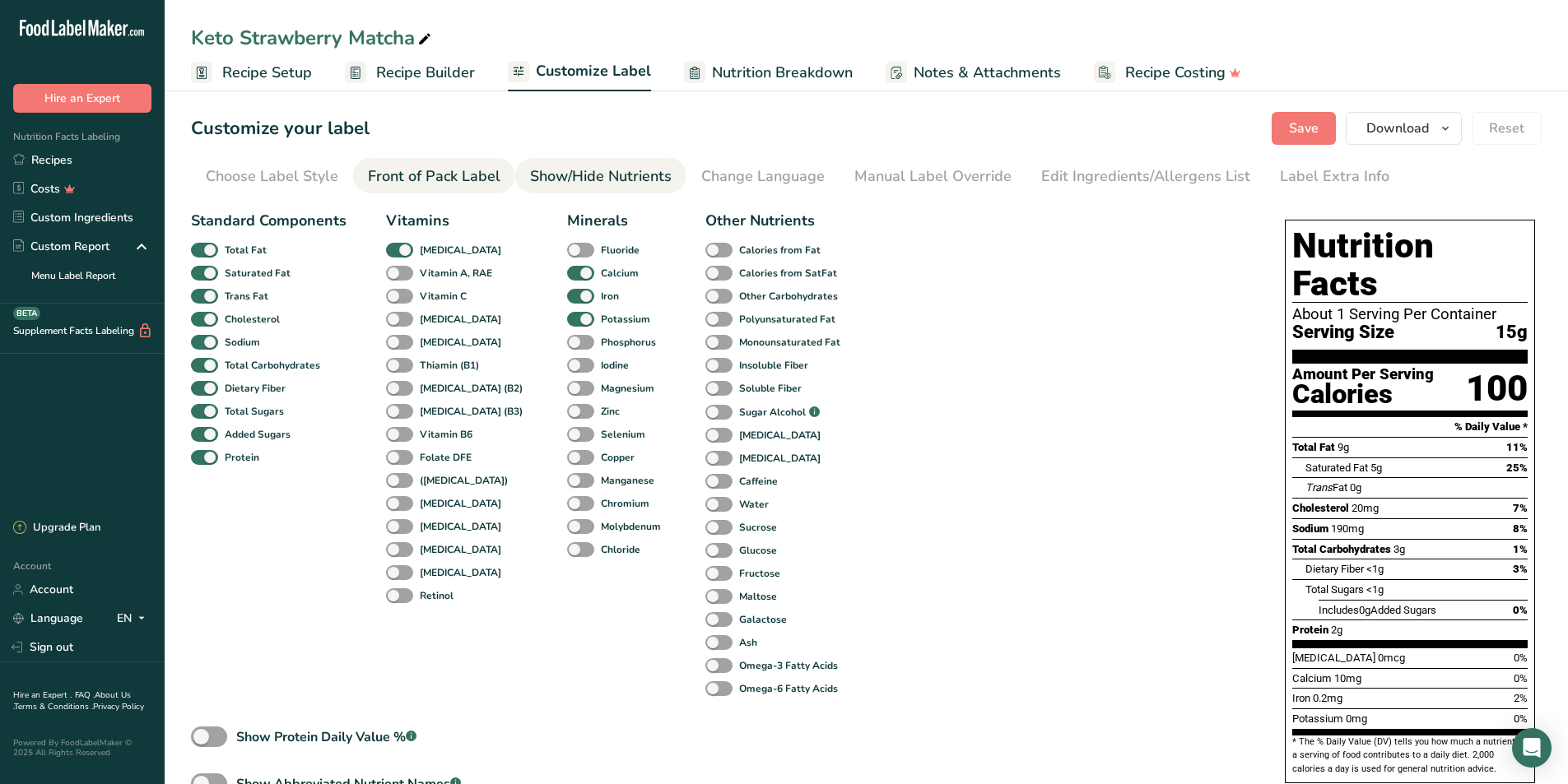
click at [441, 181] on div "Front of Pack Label" at bounding box center [434, 176] width 133 height 22
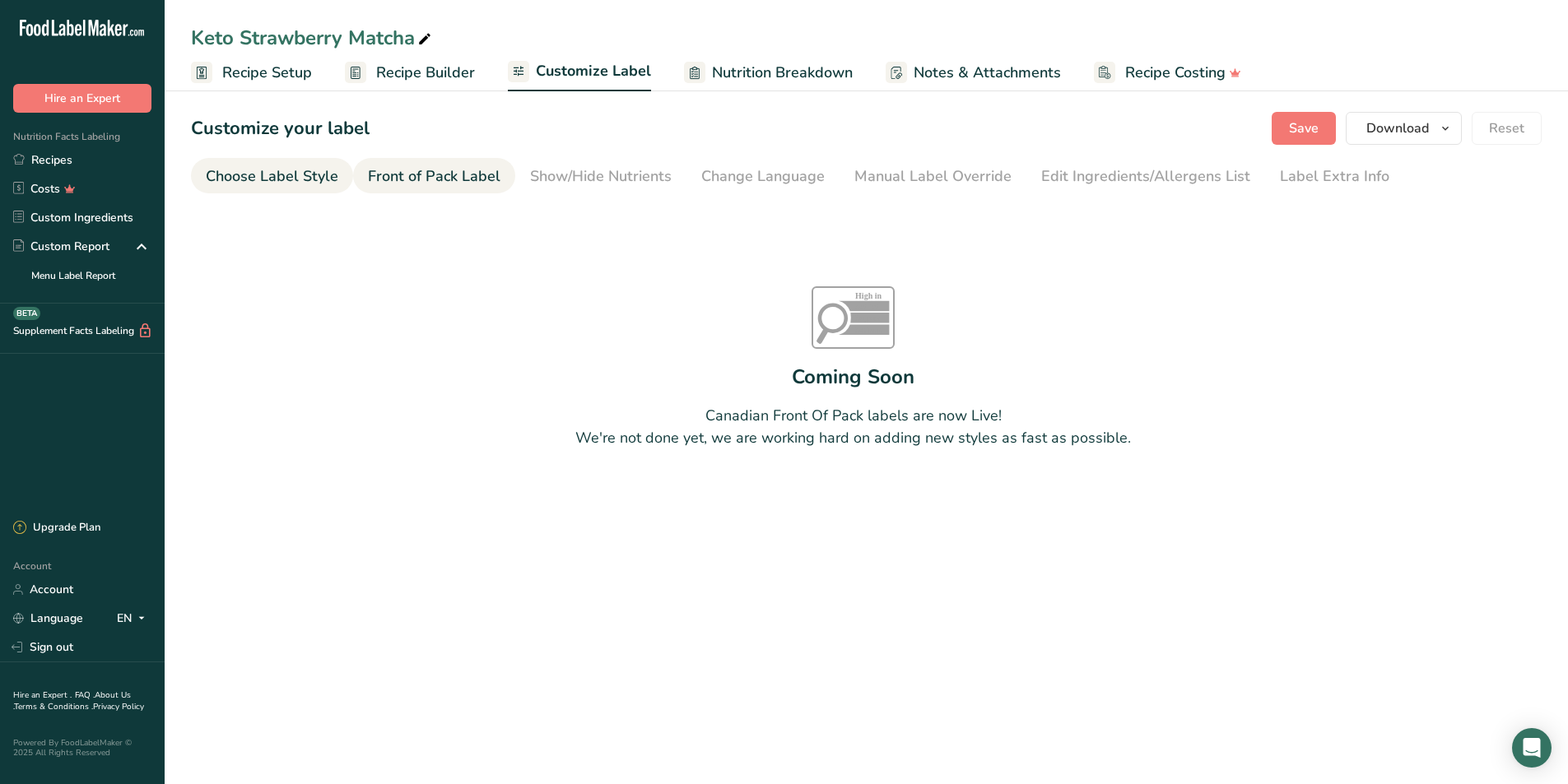
click at [223, 173] on div "Choose Label Style" at bounding box center [272, 176] width 133 height 22
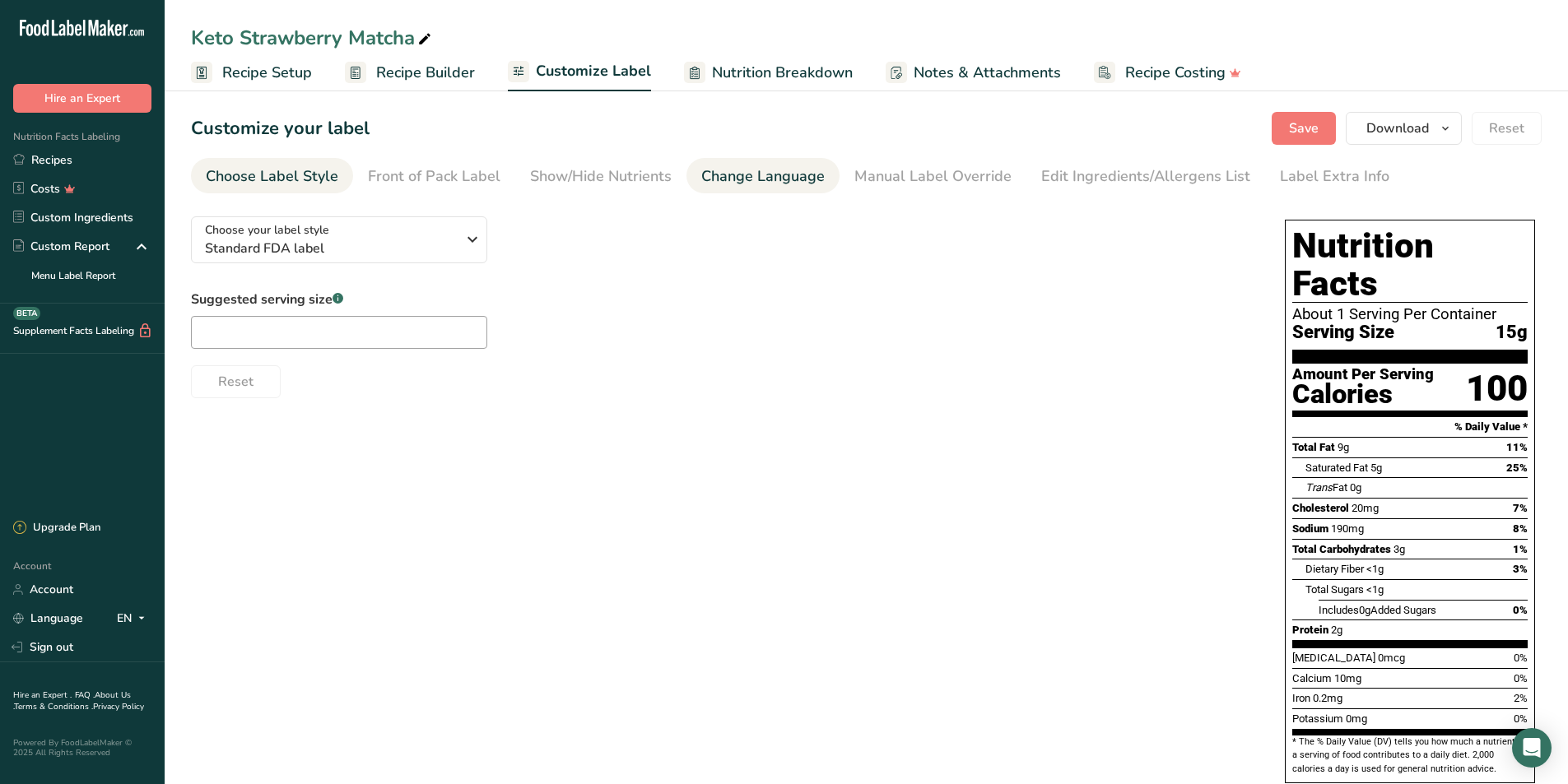
click at [774, 173] on div "Change Language" at bounding box center [763, 176] width 124 height 22
click at [879, 194] on section "Customize your label Save Download Choose what to show on your downloaded label…" at bounding box center [866, 521] width 1404 height 870
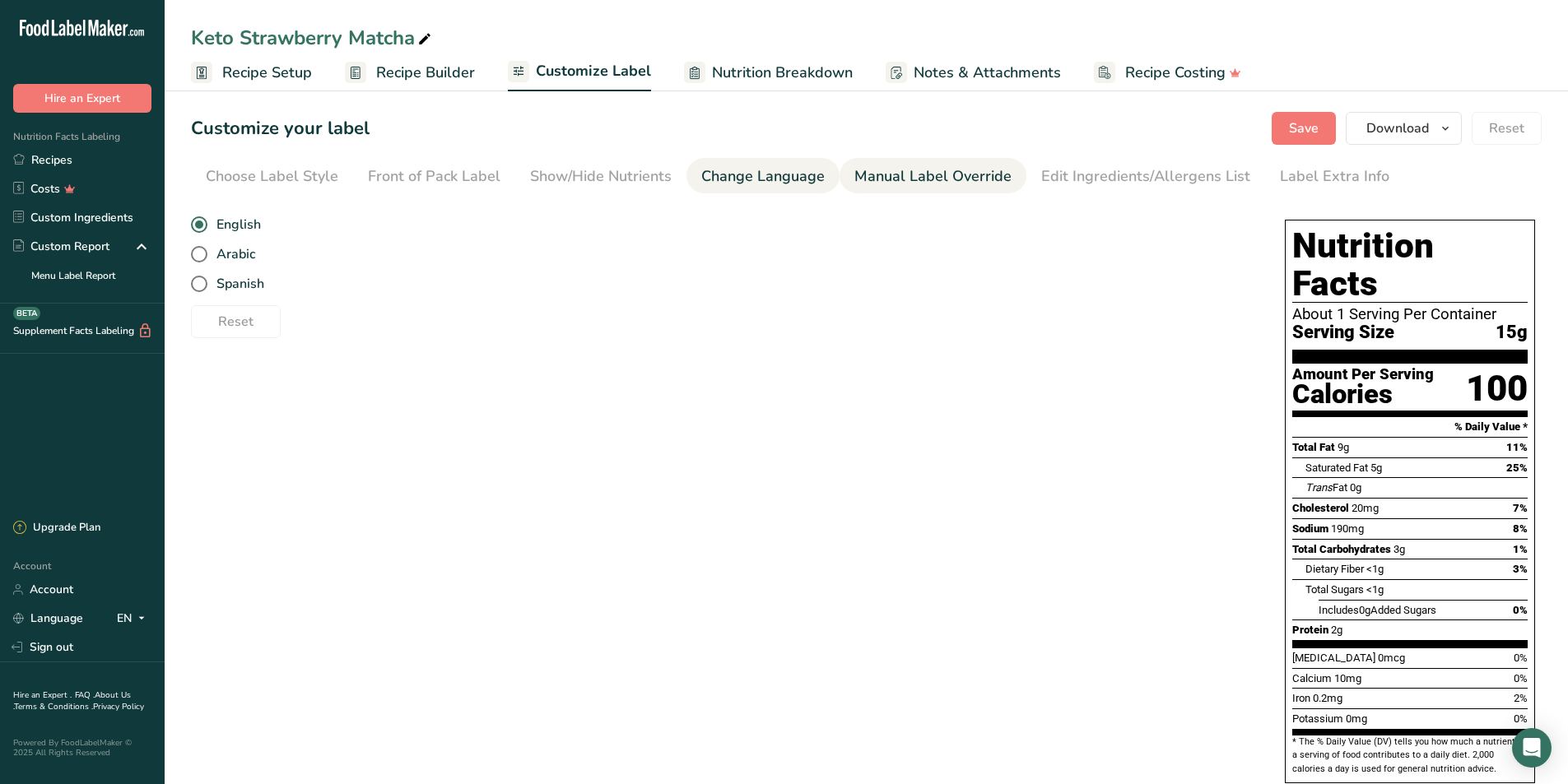
click at [879, 190] on link "Manual Label Override" at bounding box center [933, 177] width 157 height 37
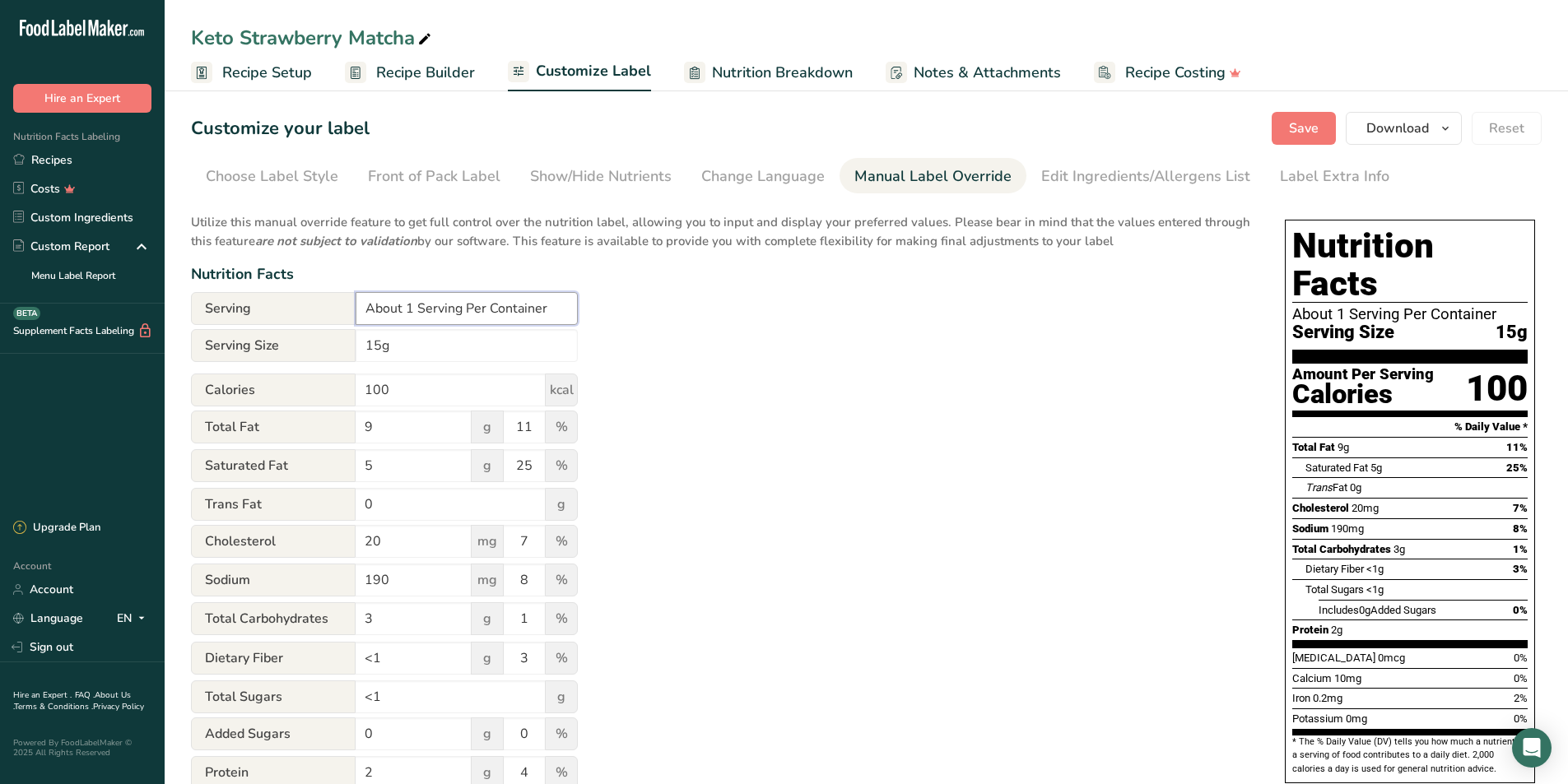
click at [506, 297] on input "About 1 Serving Per Container" at bounding box center [466, 308] width 222 height 33
type input "About 1 Serving Per Packet"
click at [506, 353] on input "15g" at bounding box center [466, 345] width 222 height 33
type input "10g"
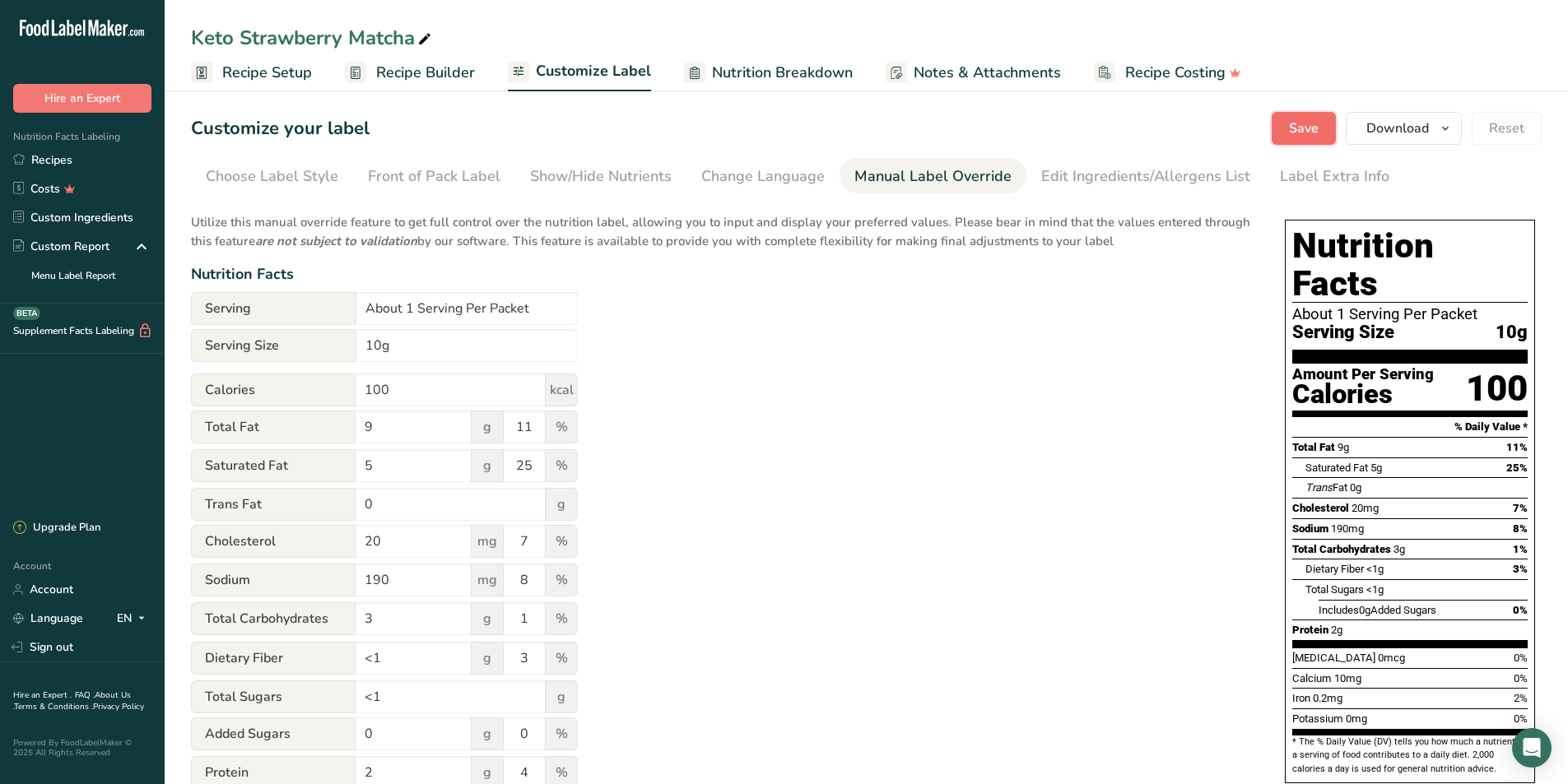
click at [1316, 124] on span "Save" at bounding box center [1304, 128] width 30 height 19
click at [298, 79] on span "Recipe Setup" at bounding box center [266, 72] width 89 height 22
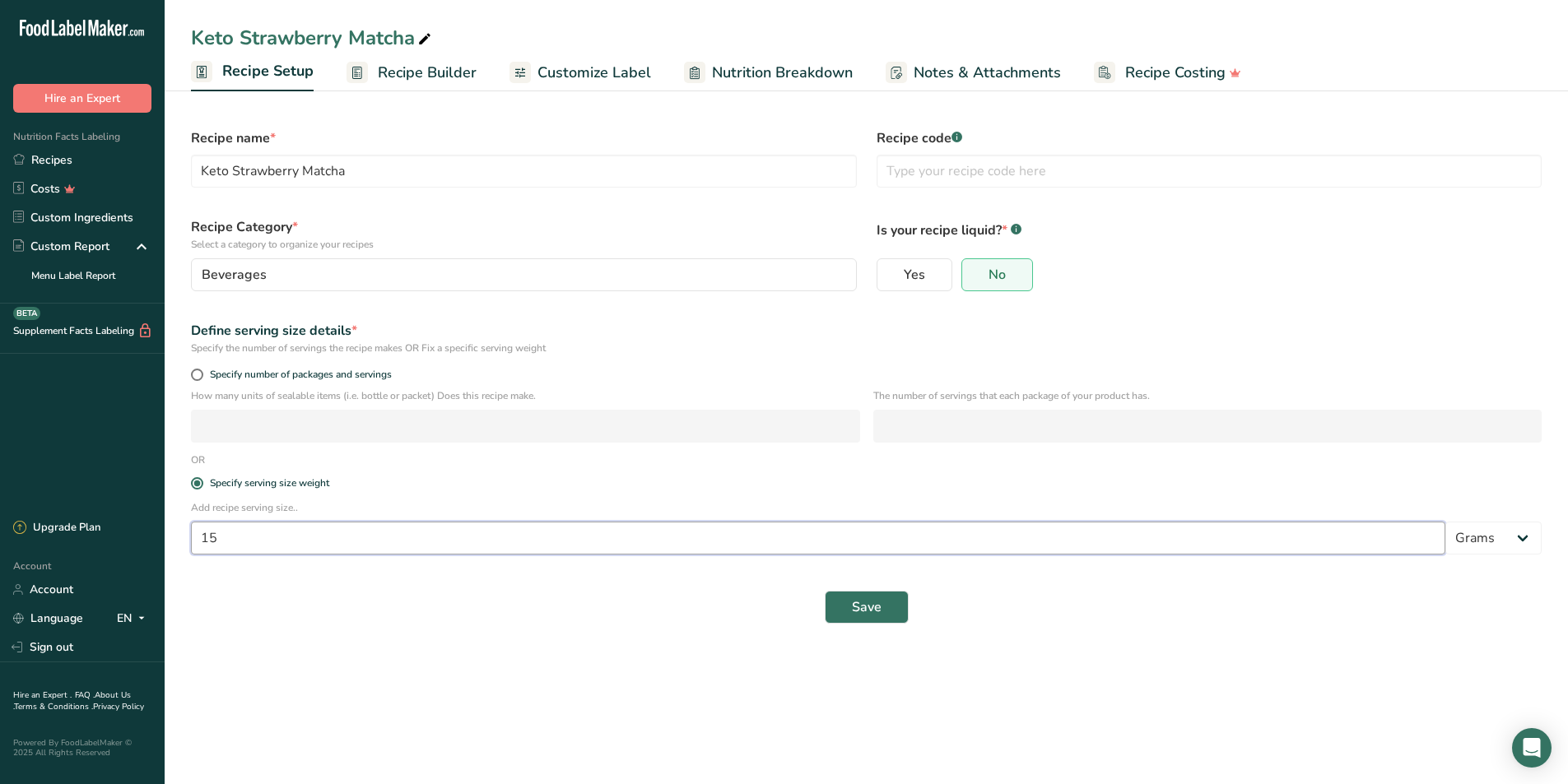
click at [466, 548] on input "15" at bounding box center [818, 537] width 1254 height 33
type input "10"
click at [841, 593] on button "Save" at bounding box center [866, 607] width 84 height 33
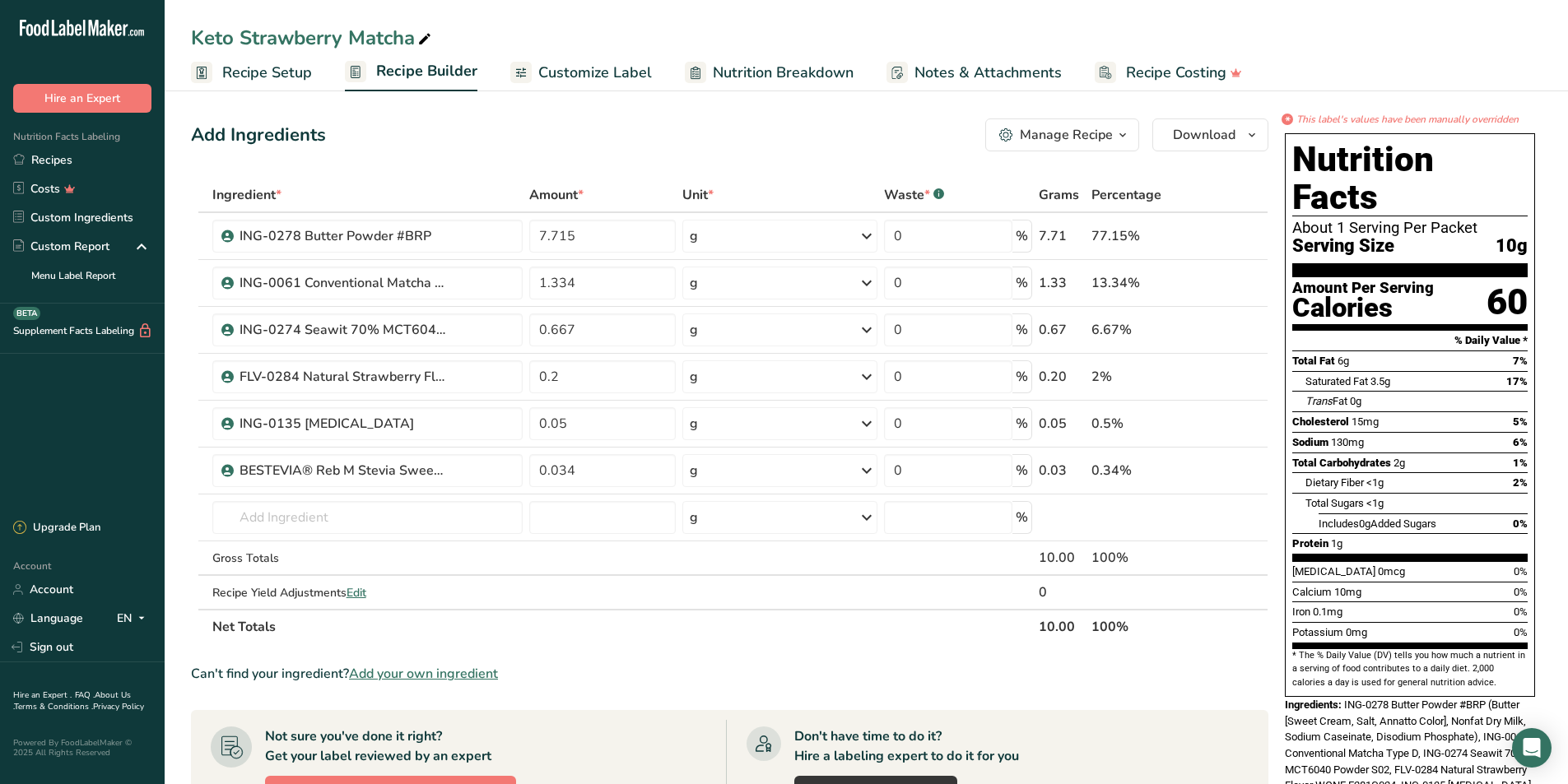
click at [264, 73] on span "Recipe Setup" at bounding box center [266, 72] width 89 height 22
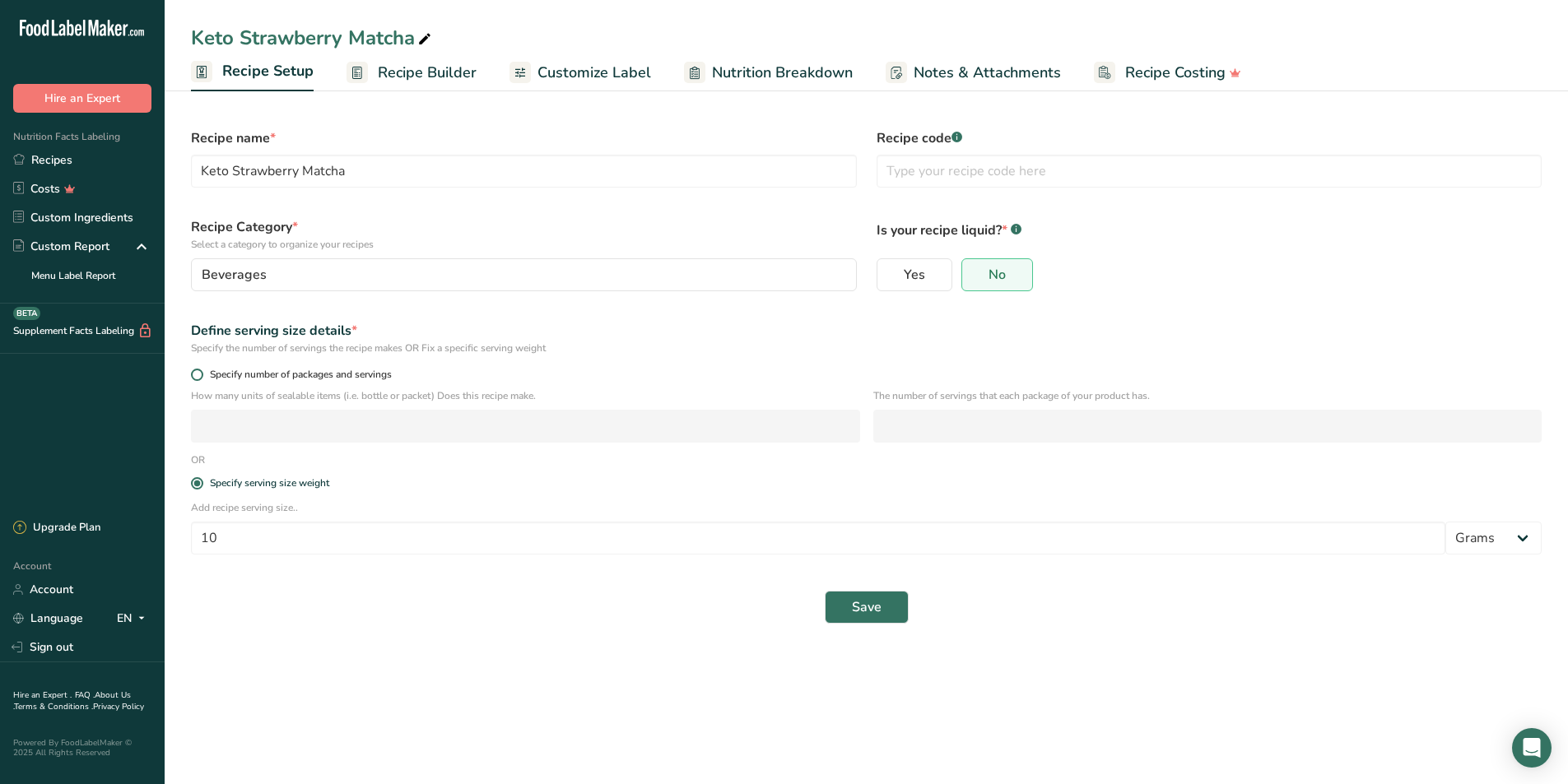
click at [221, 373] on span "Specify number of packages and servings" at bounding box center [297, 375] width 188 height 12
click at [202, 373] on input "Specify number of packages and servings" at bounding box center [196, 375] width 11 height 11
radio input "true"
radio input "false"
click at [316, 430] on input "number" at bounding box center [525, 426] width 669 height 33
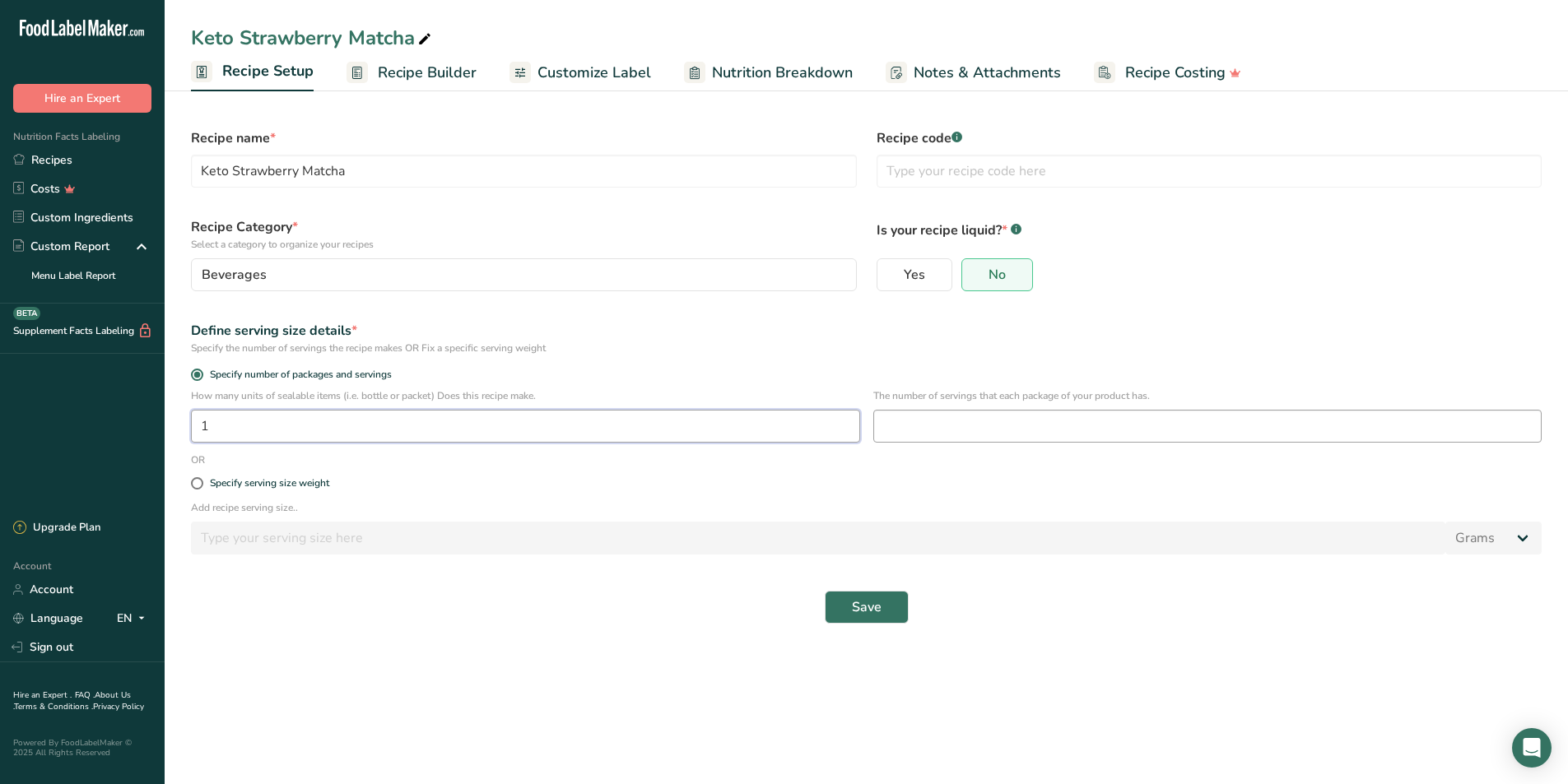
type input "1"
click at [1137, 427] on input "number" at bounding box center [1207, 426] width 669 height 33
type input "1"
click at [700, 425] on input "1" at bounding box center [525, 426] width 669 height 33
click at [285, 484] on div "Specify serving size weight" at bounding box center [269, 483] width 119 height 12
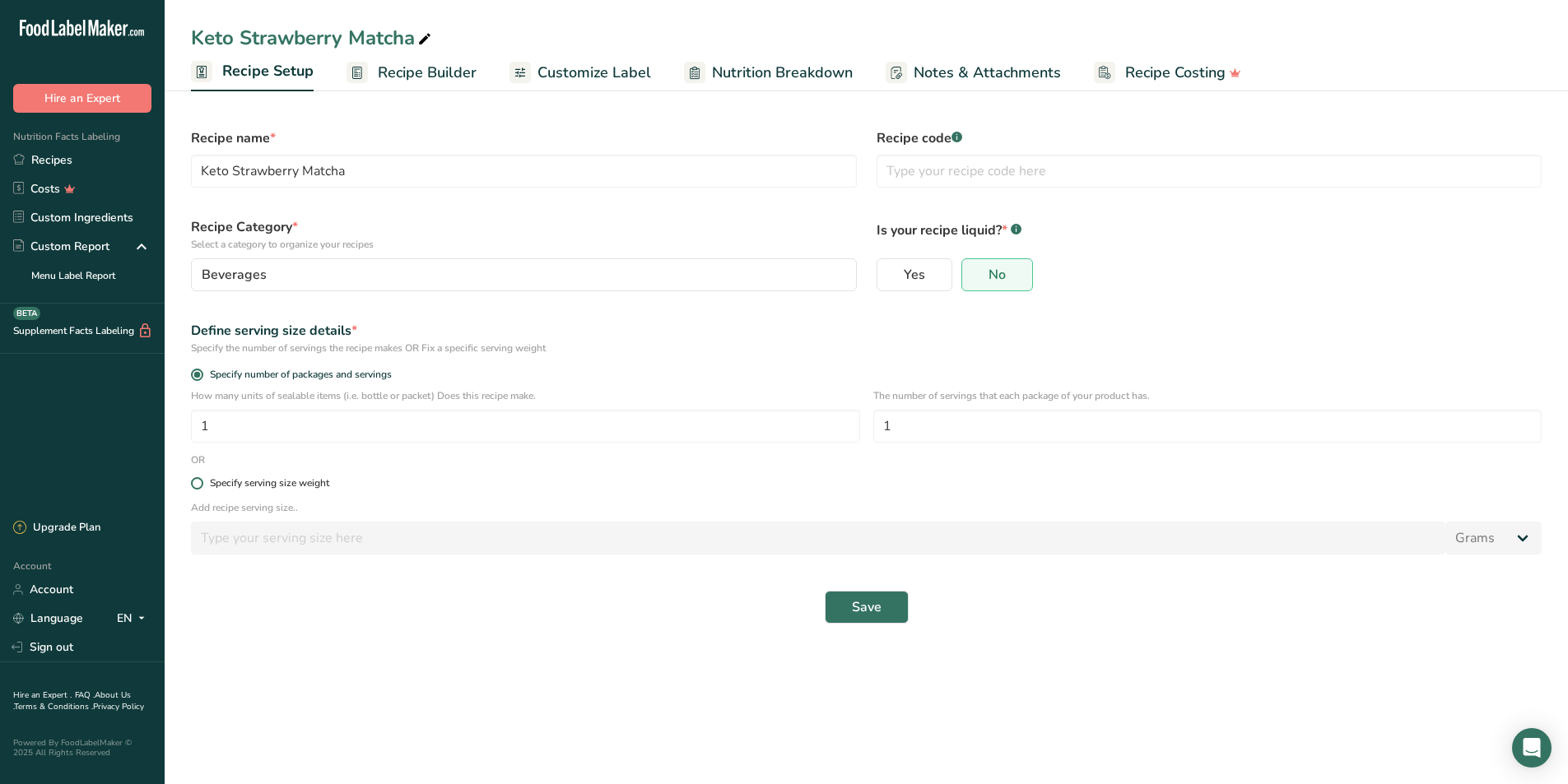
click at [202, 484] on input "Specify serving size weight" at bounding box center [196, 483] width 11 height 11
radio input "true"
radio input "false"
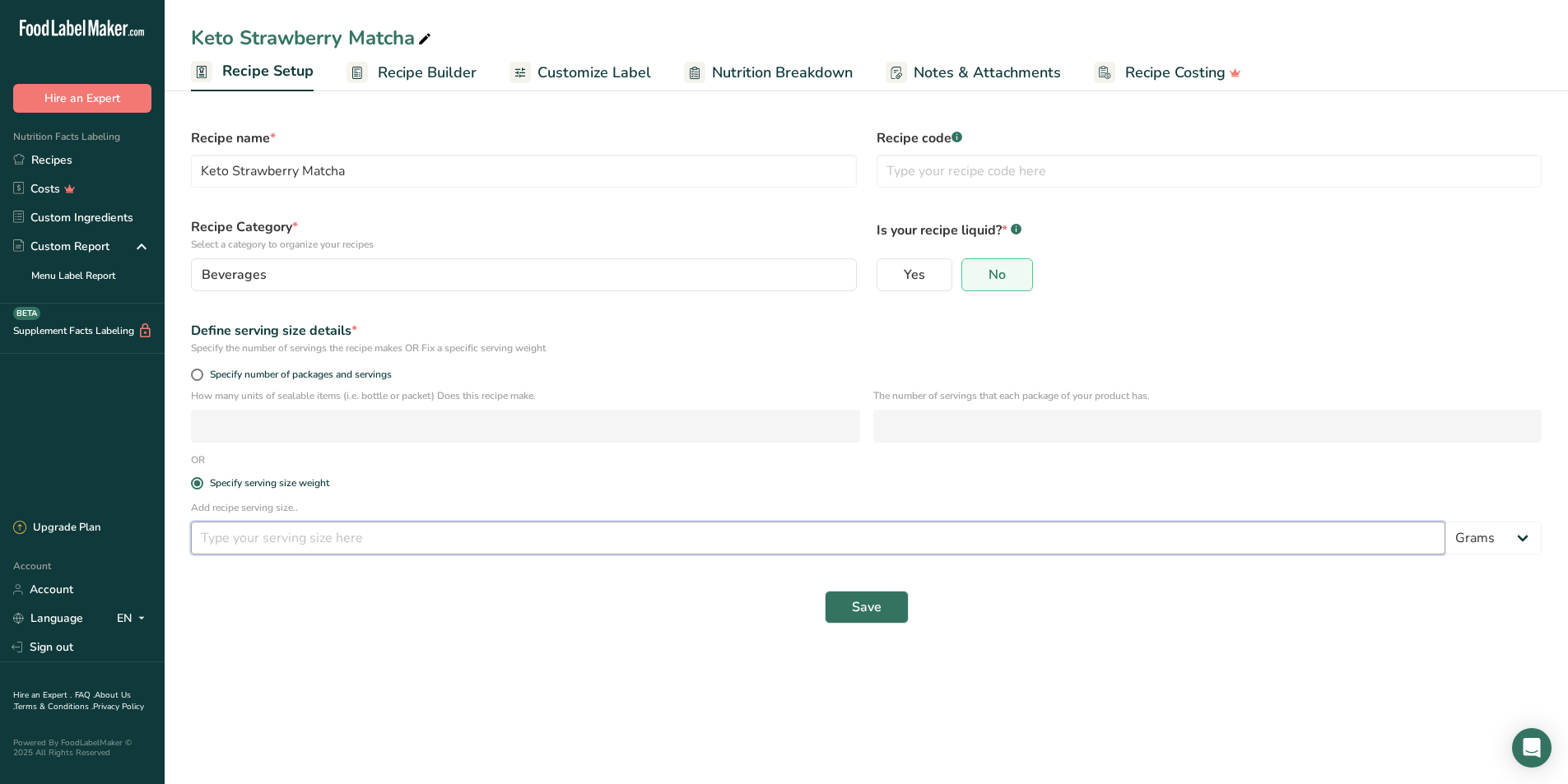
click at [266, 538] on input "number" at bounding box center [818, 537] width 1254 height 33
type input "10"
click at [867, 605] on span "Save" at bounding box center [867, 607] width 30 height 19
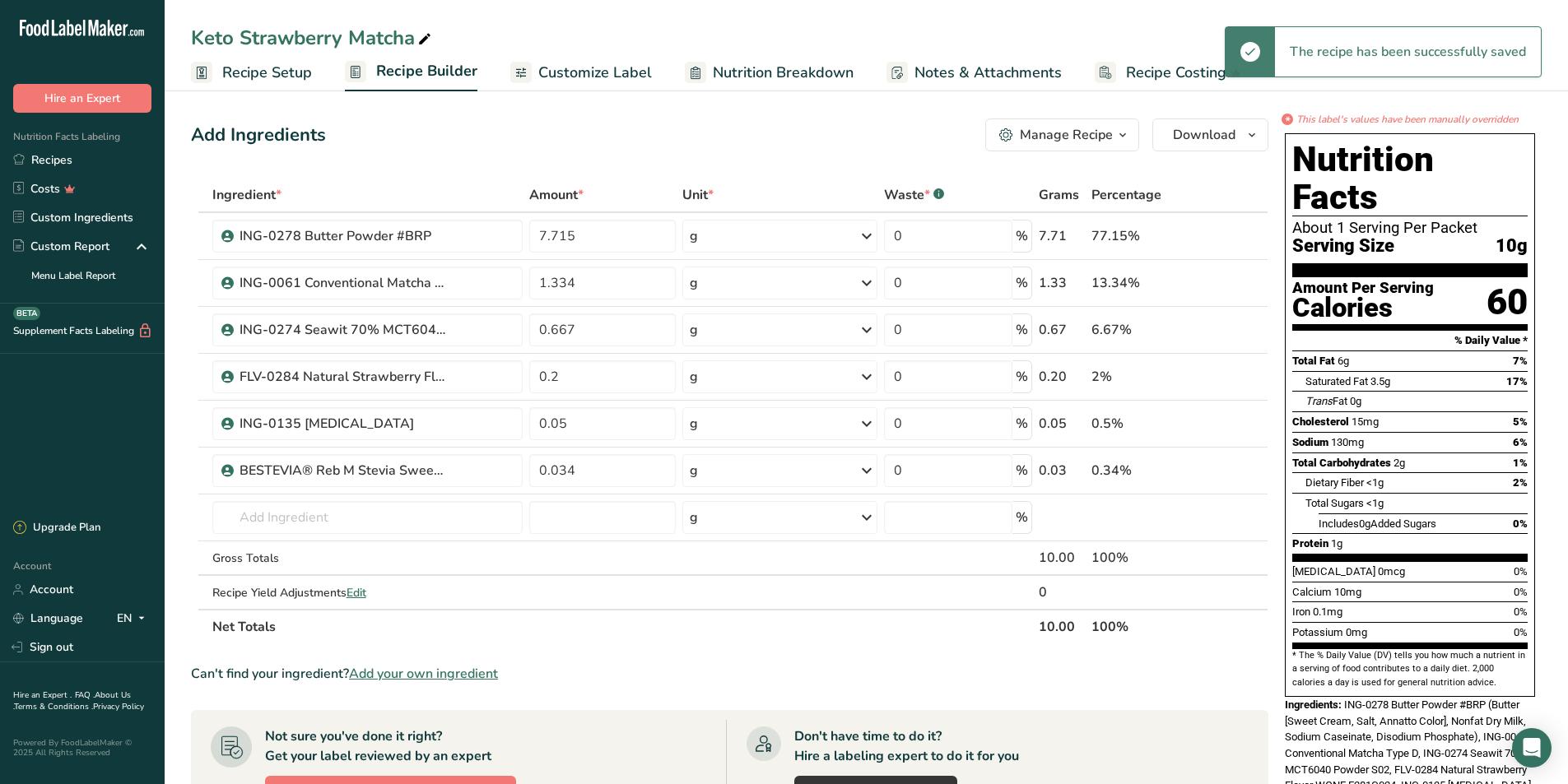
click at [610, 65] on span "Customize Label" at bounding box center [595, 72] width 114 height 22
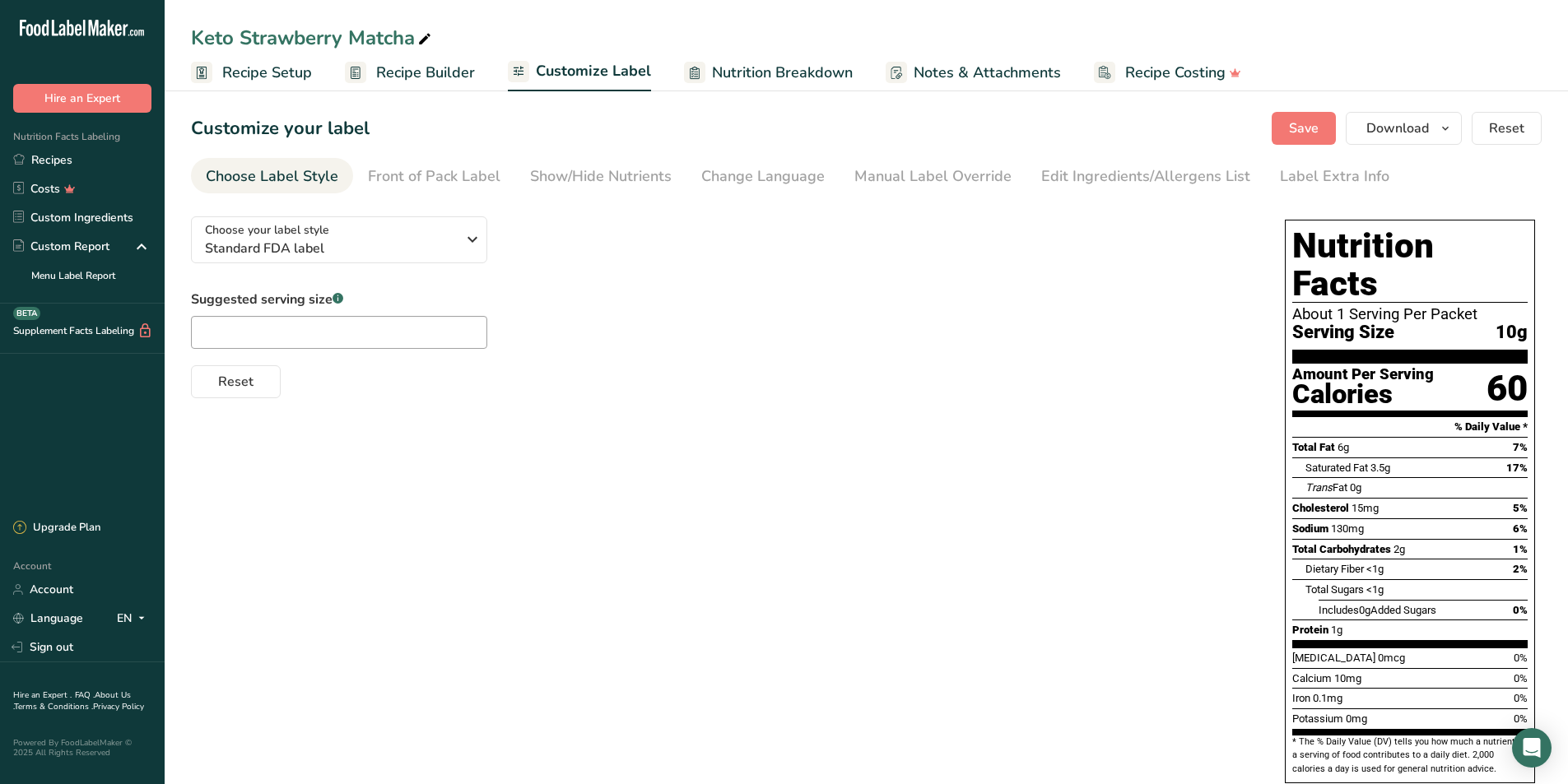
click at [689, 75] on icon at bounding box center [694, 72] width 10 height 20
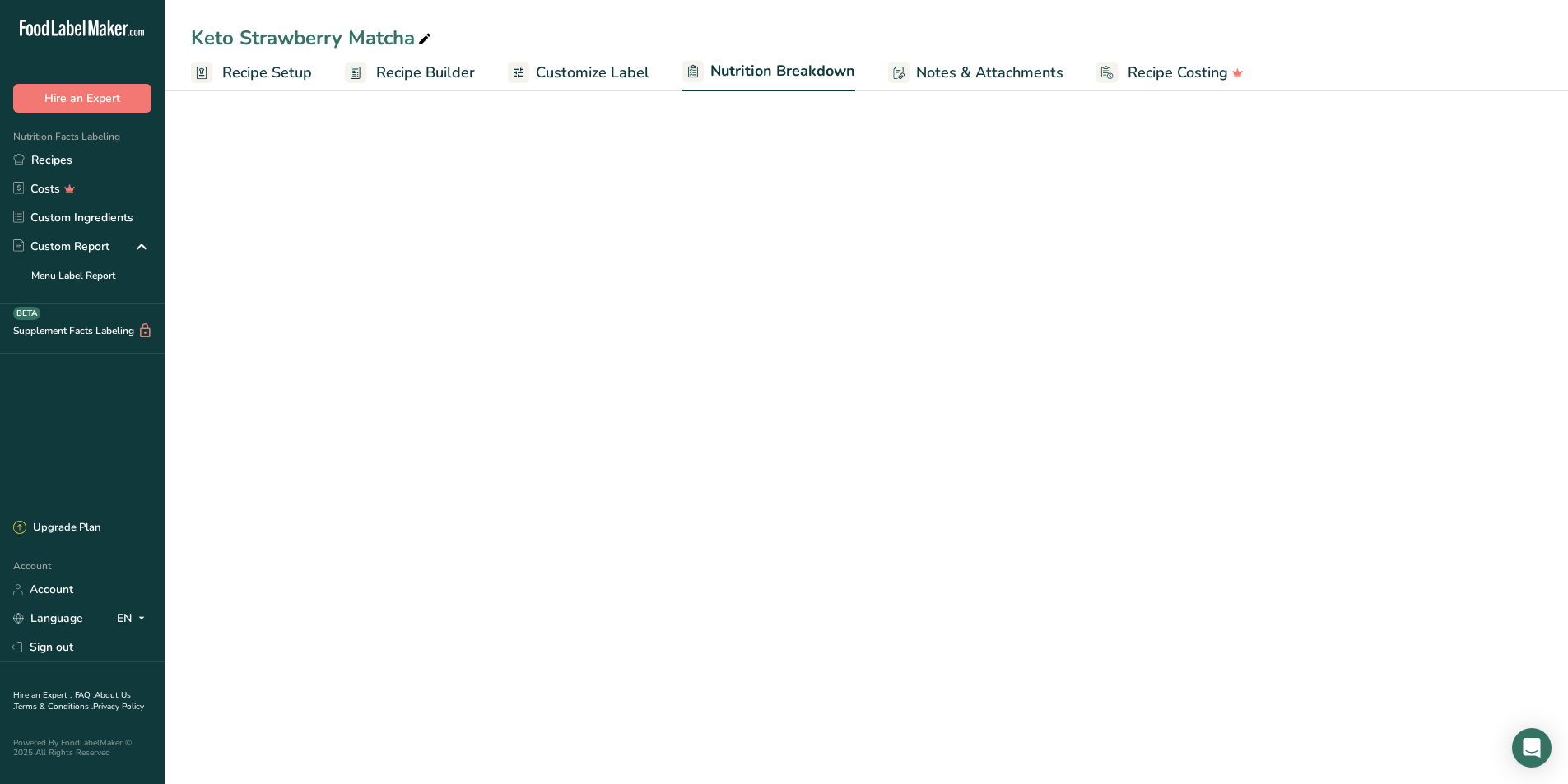
select select "Calories"
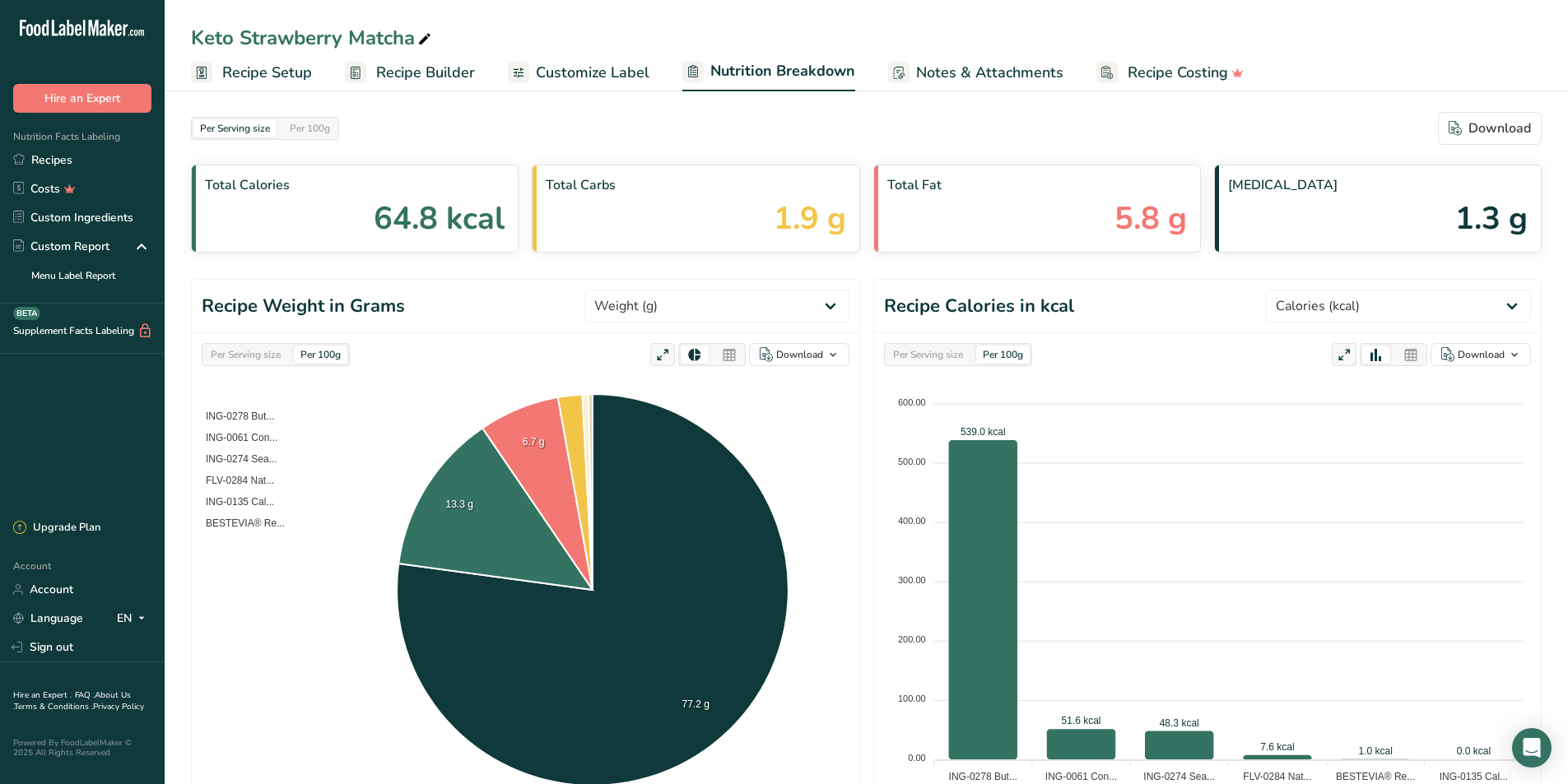
click at [631, 65] on span "Customize Label" at bounding box center [592, 72] width 114 height 22
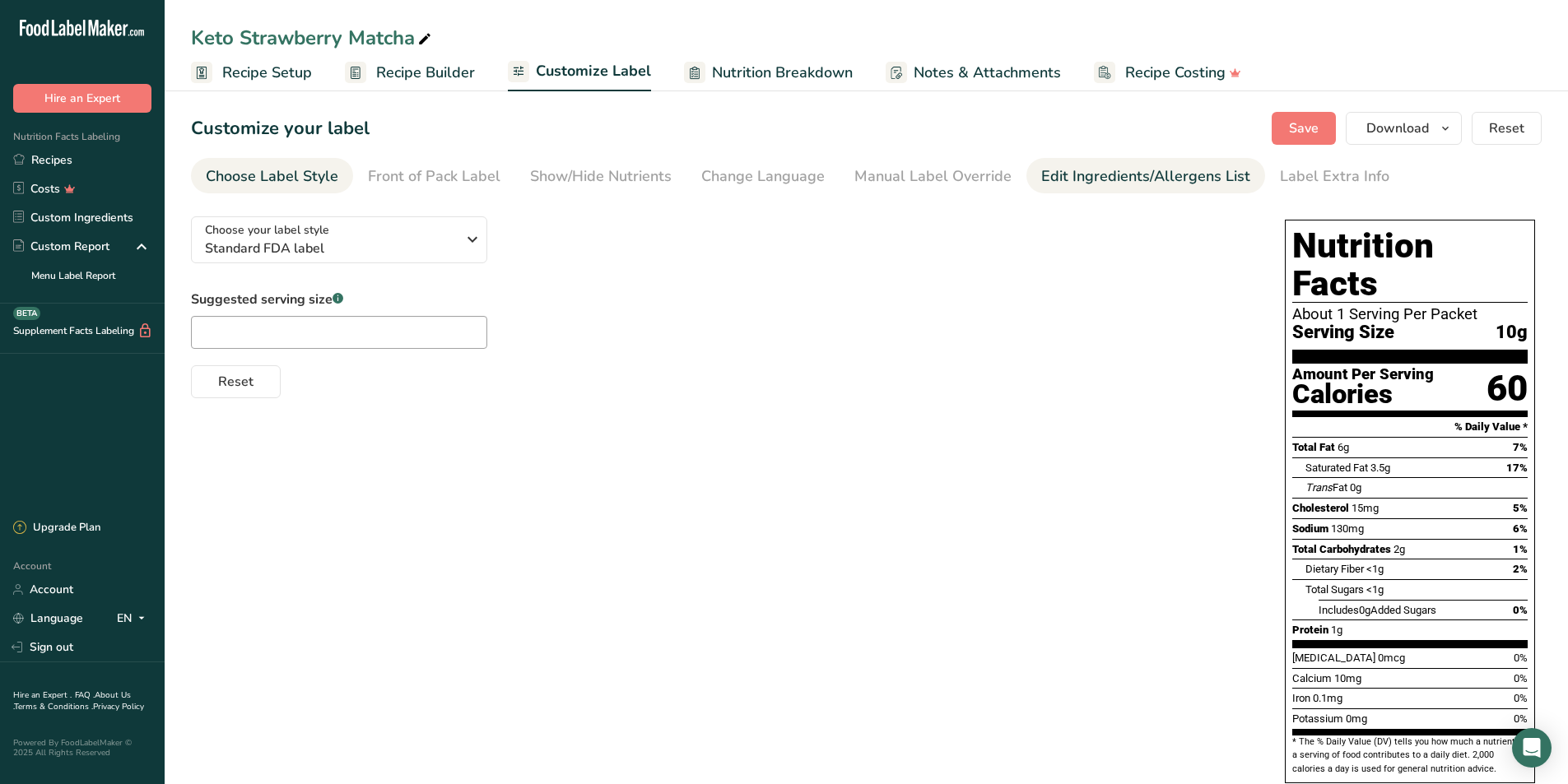
click at [1071, 178] on div "Edit Ingredients/Allergens List" at bounding box center [1146, 176] width 209 height 22
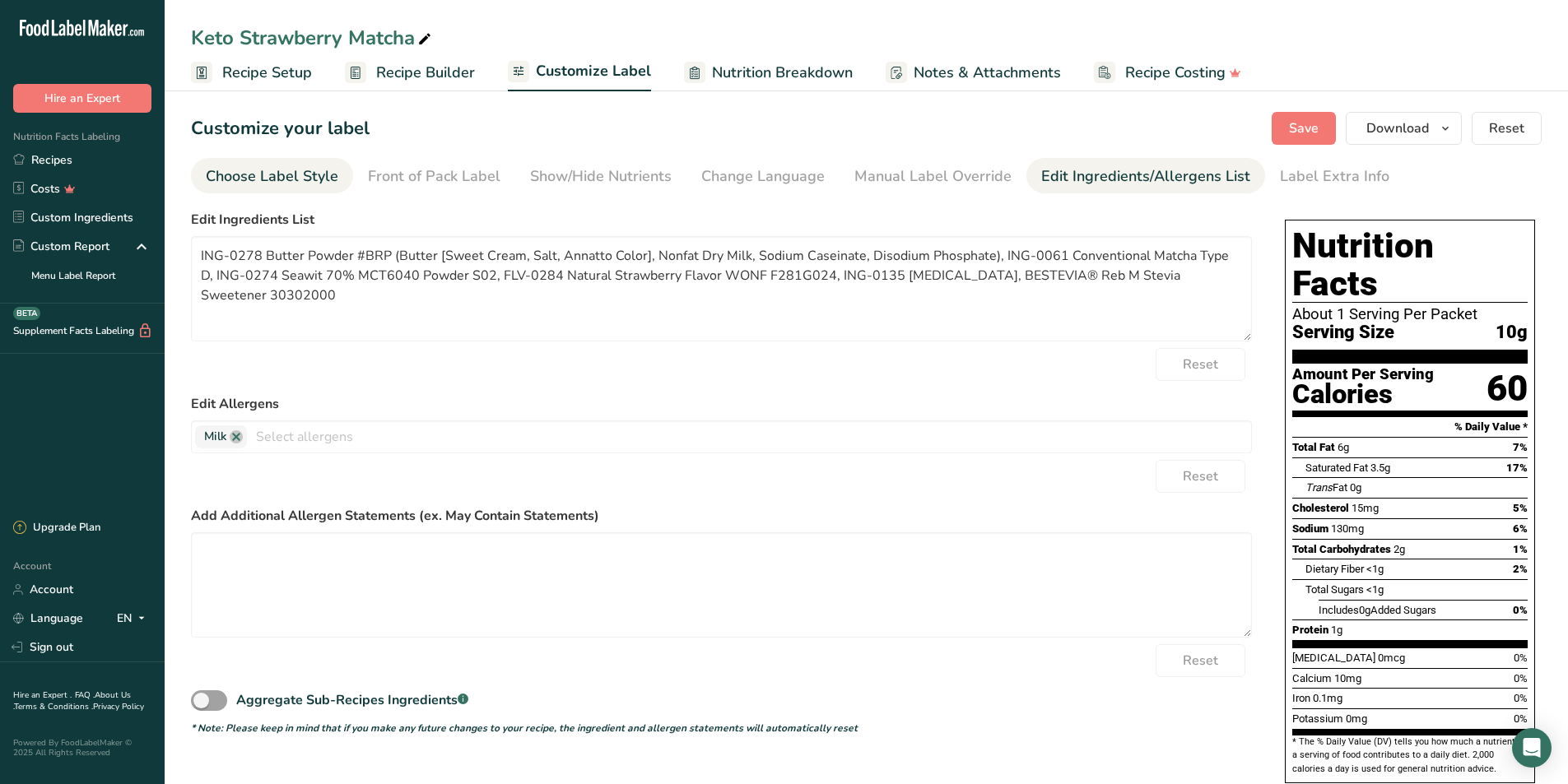
click at [319, 173] on div "Choose Label Style" at bounding box center [272, 176] width 133 height 22
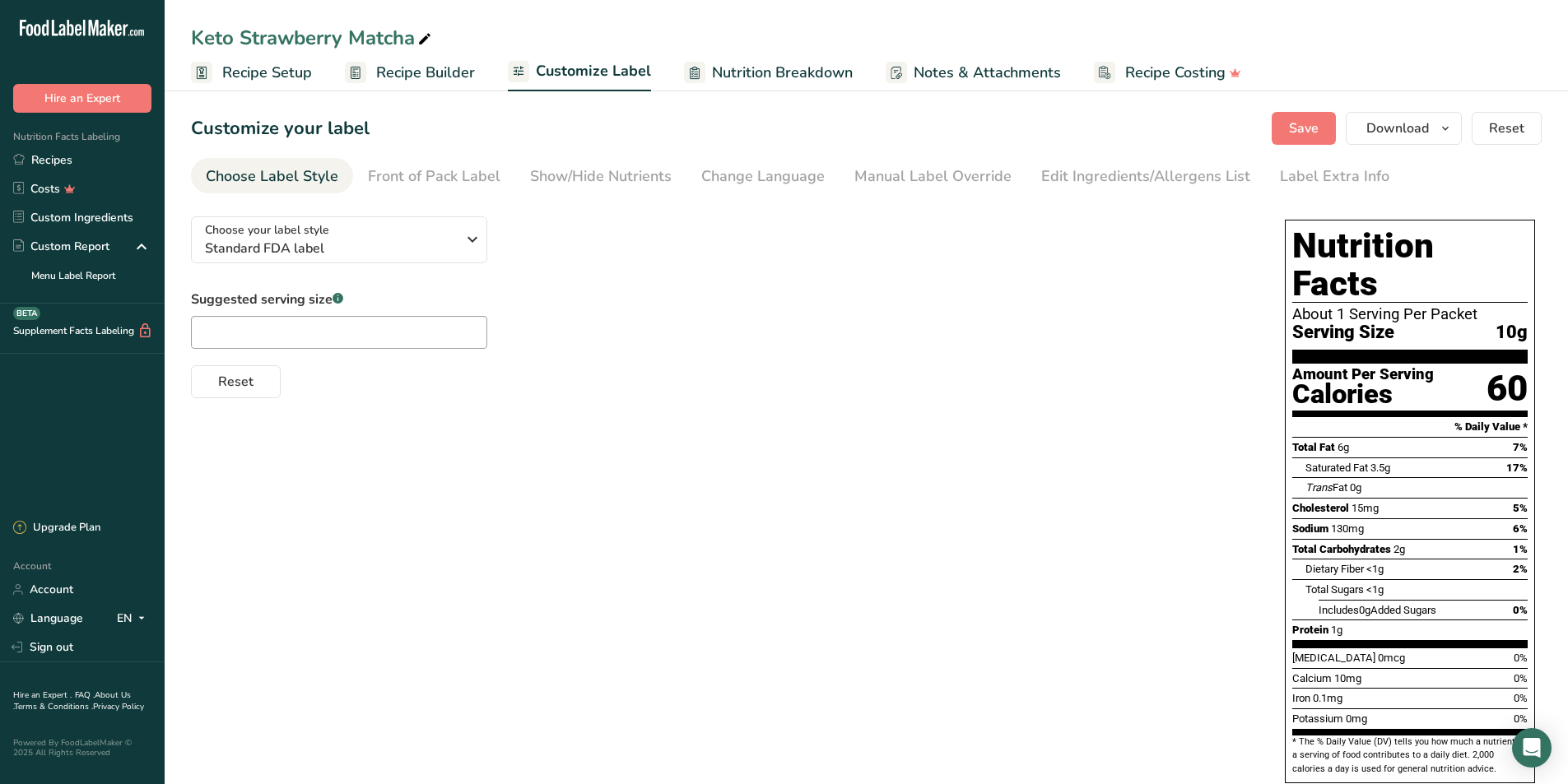
click at [306, 68] on span "Recipe Setup" at bounding box center [266, 72] width 89 height 22
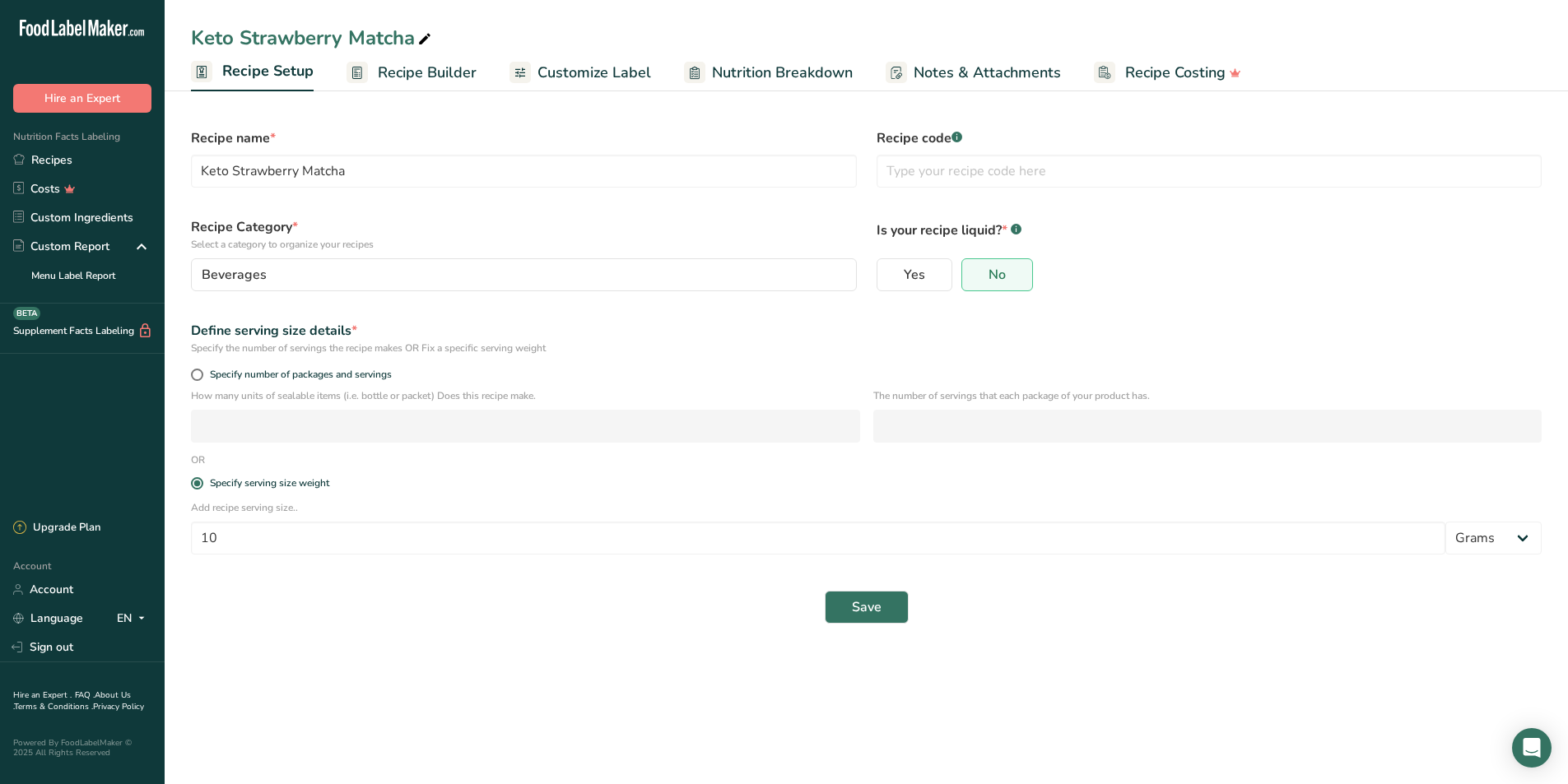
click at [421, 73] on span "Recipe Builder" at bounding box center [427, 72] width 99 height 22
